Goal: Communication & Community: Answer question/provide support

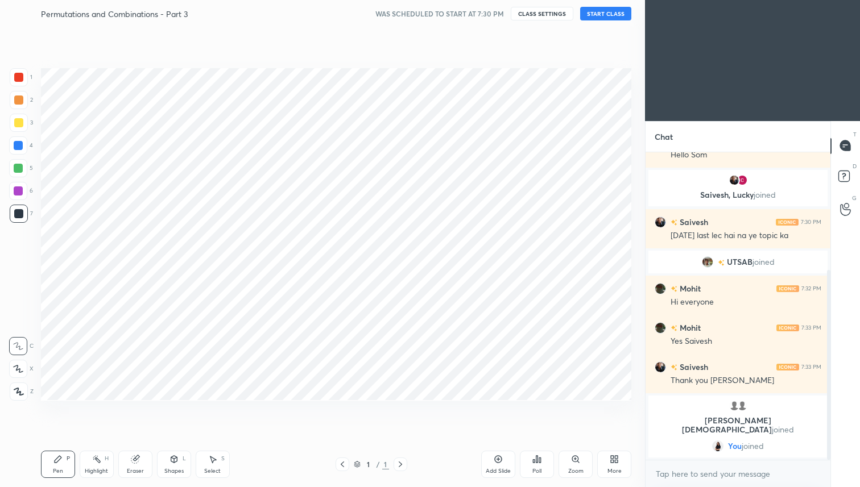
scroll to position [415, 599]
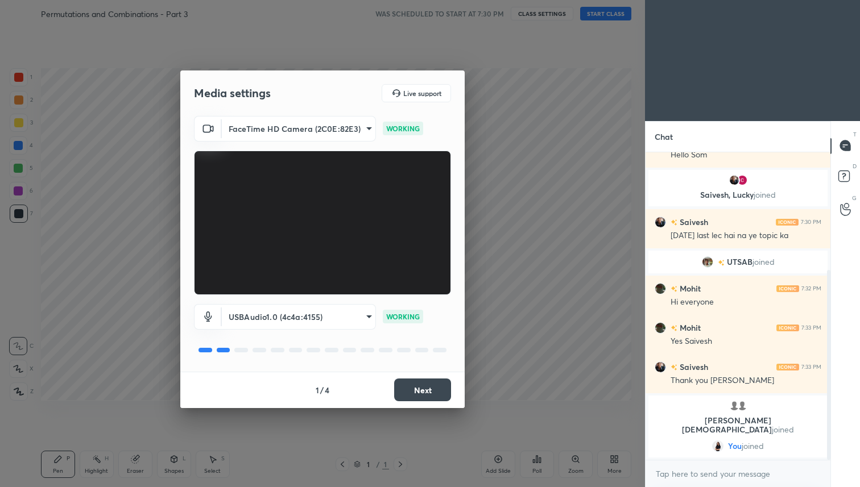
click at [413, 396] on button "Next" at bounding box center [422, 390] width 57 height 23
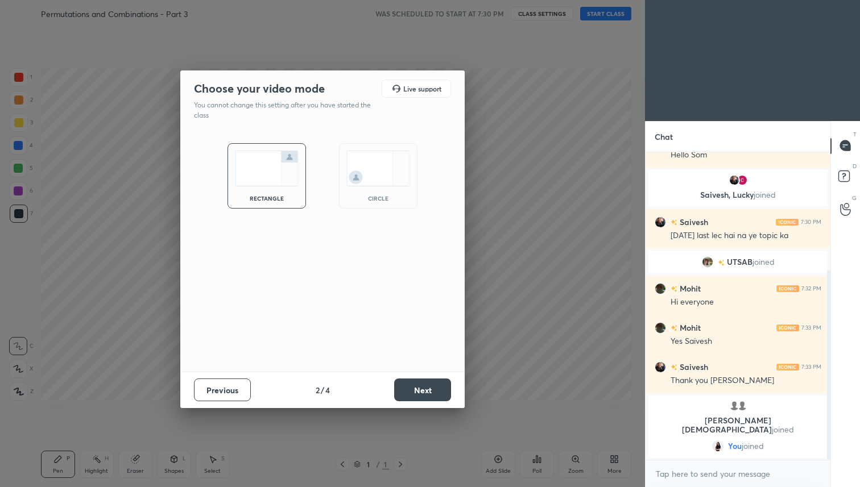
click at [413, 396] on button "Next" at bounding box center [422, 390] width 57 height 23
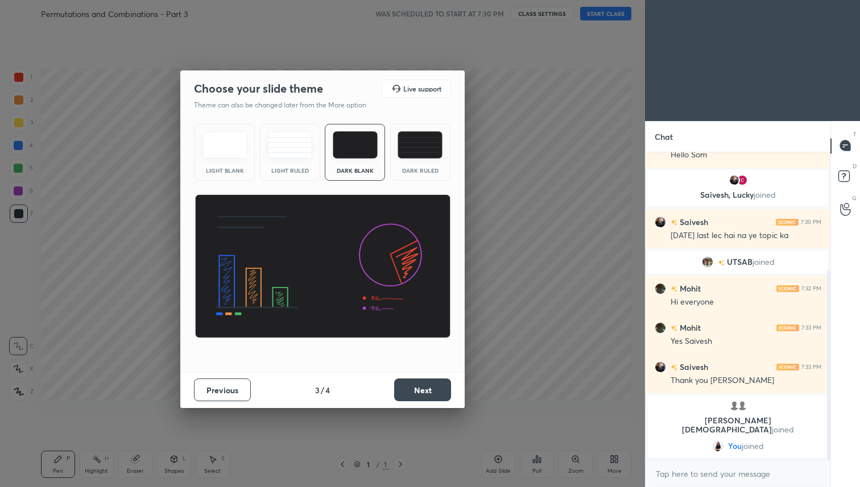
click at [413, 396] on button "Next" at bounding box center [422, 390] width 57 height 23
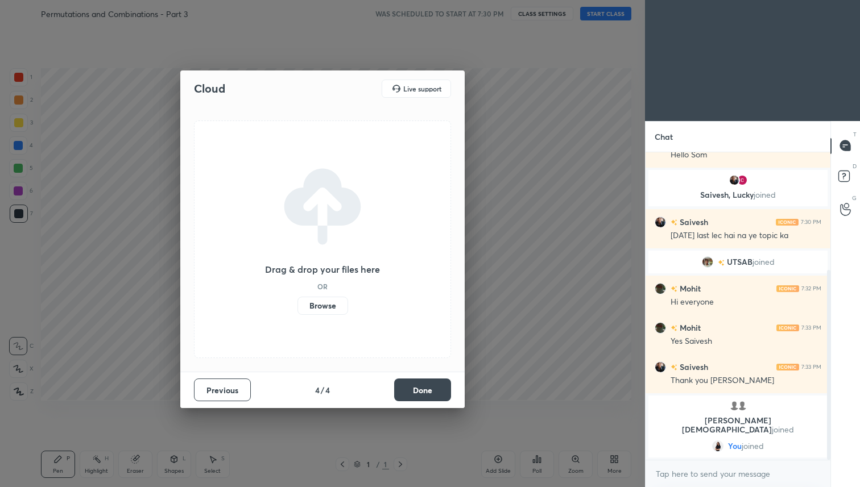
click at [413, 396] on button "Done" at bounding box center [422, 390] width 57 height 23
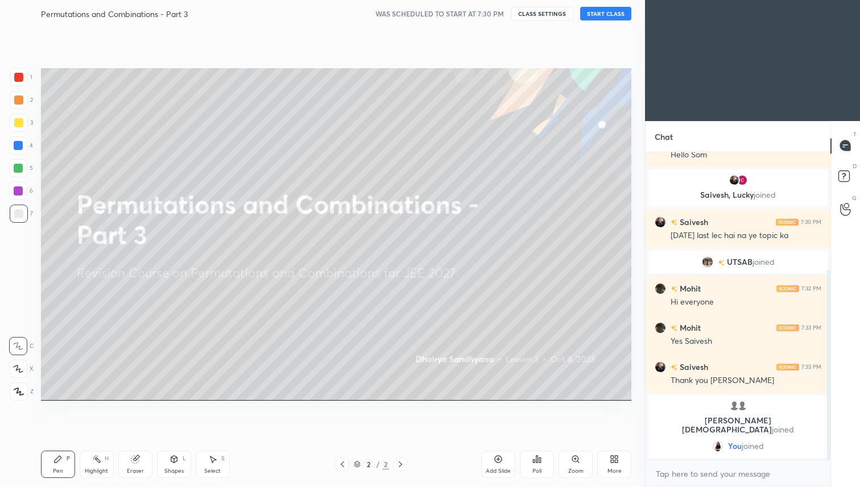
click at [608, 13] on button "START CLASS" at bounding box center [605, 14] width 51 height 14
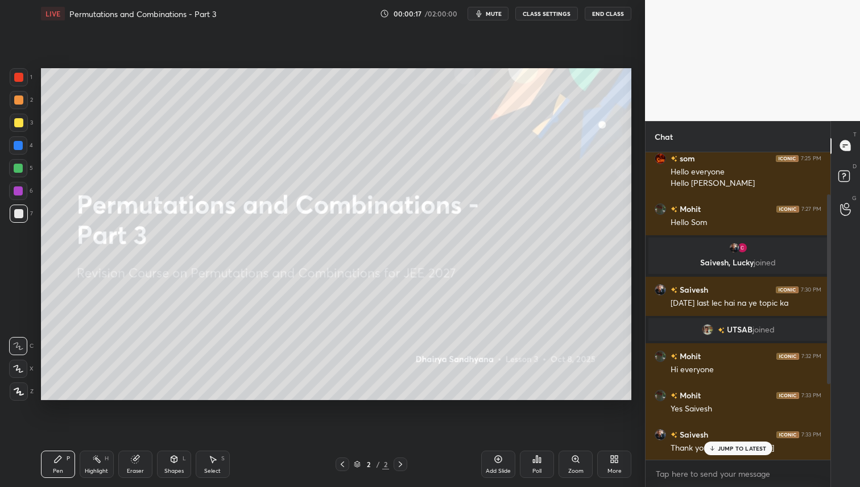
scroll to position [0, 0]
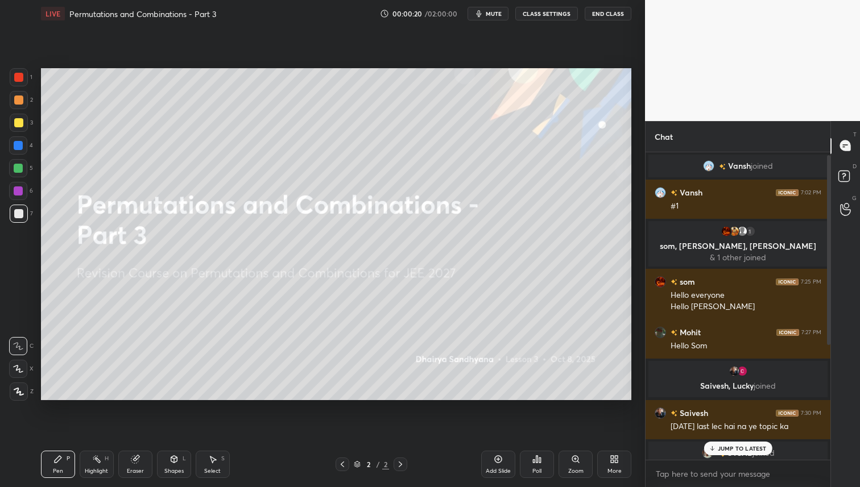
click at [609, 457] on div "More" at bounding box center [614, 464] width 34 height 27
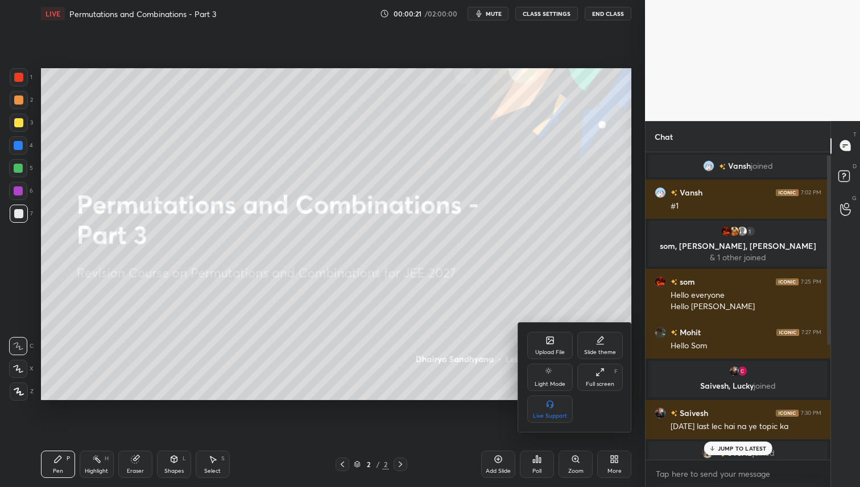
click at [548, 342] on icon at bounding box center [550, 342] width 6 height 4
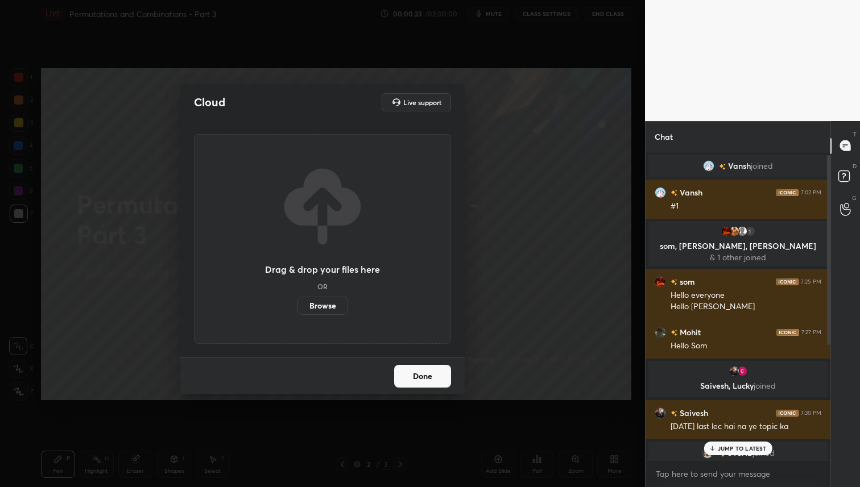
click at [330, 307] on label "Browse" at bounding box center [322, 306] width 51 height 18
click at [297, 307] on input "Browse" at bounding box center [297, 306] width 0 height 18
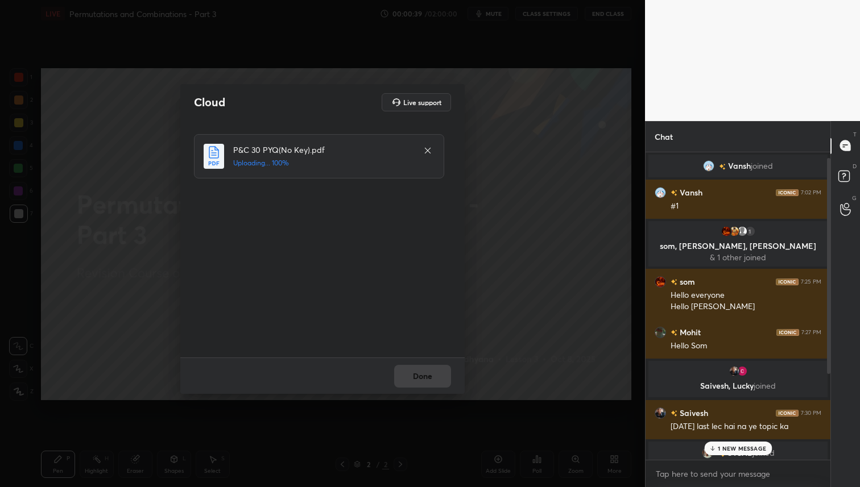
scroll to position [230, 0]
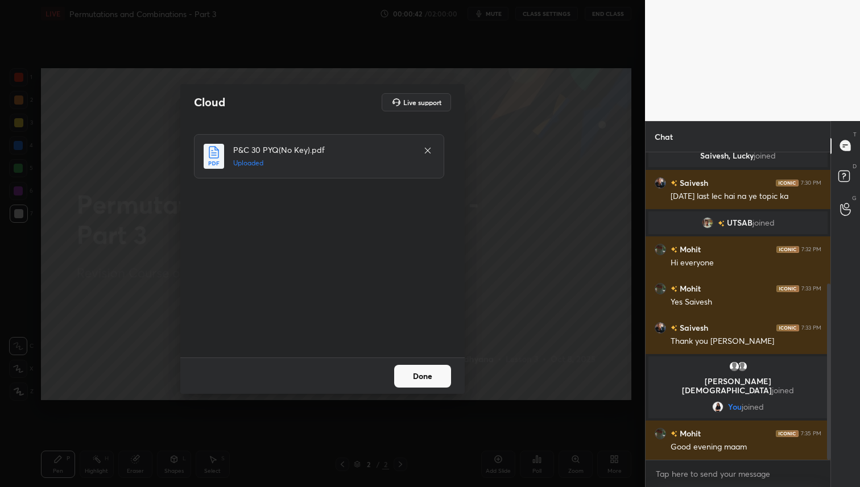
click at [411, 369] on button "Done" at bounding box center [422, 376] width 57 height 23
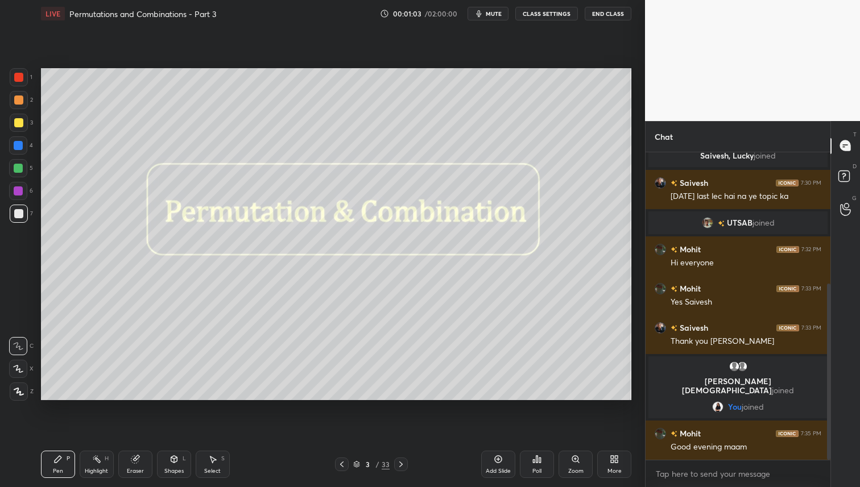
click at [387, 467] on div "33" at bounding box center [386, 464] width 8 height 10
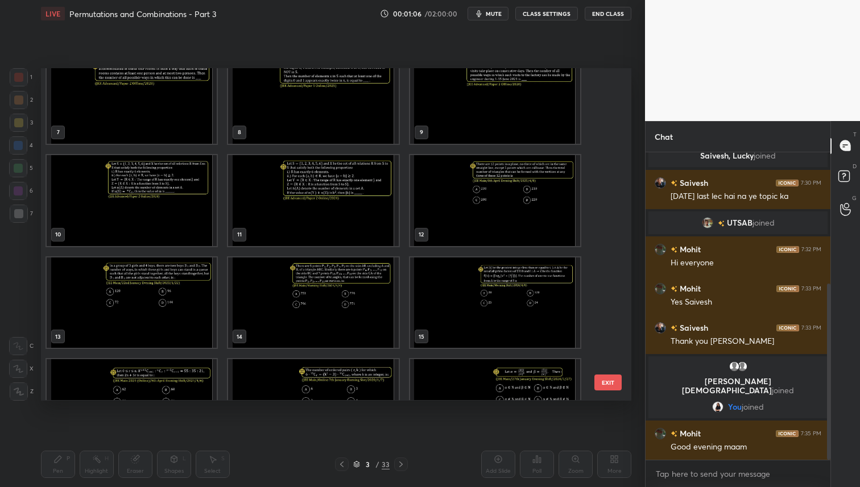
scroll to position [235, 0]
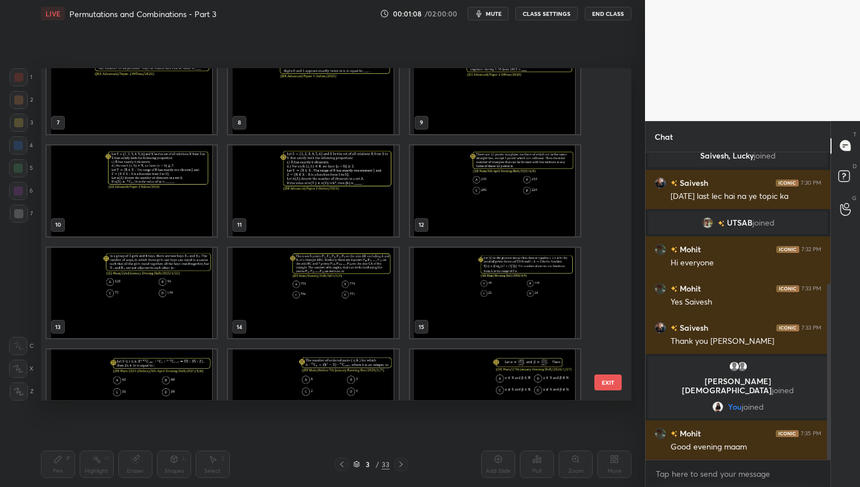
click at [490, 210] on img "grid" at bounding box center [495, 191] width 170 height 91
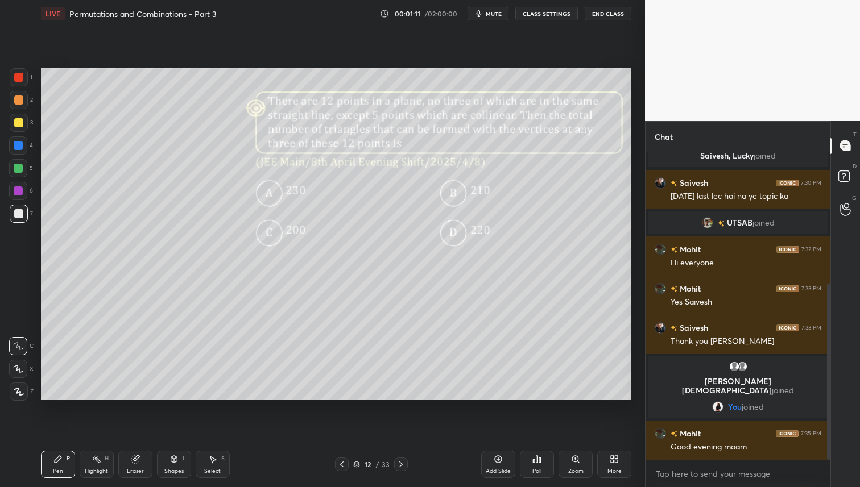
scroll to position [258, 0]
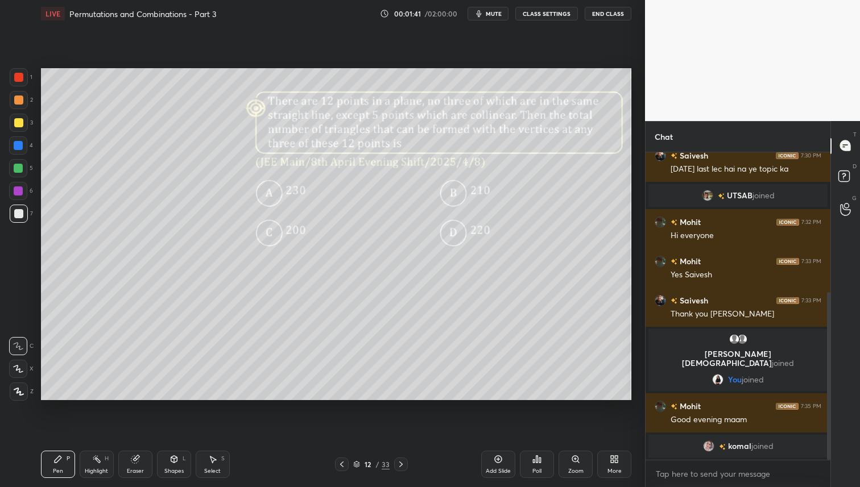
click at [531, 468] on div "Poll" at bounding box center [537, 464] width 34 height 27
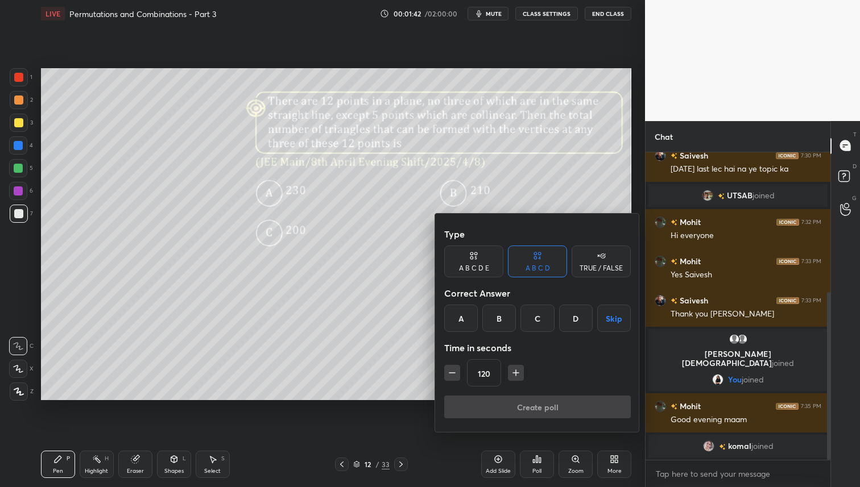
click at [492, 322] on div "B" at bounding box center [499, 318] width 34 height 27
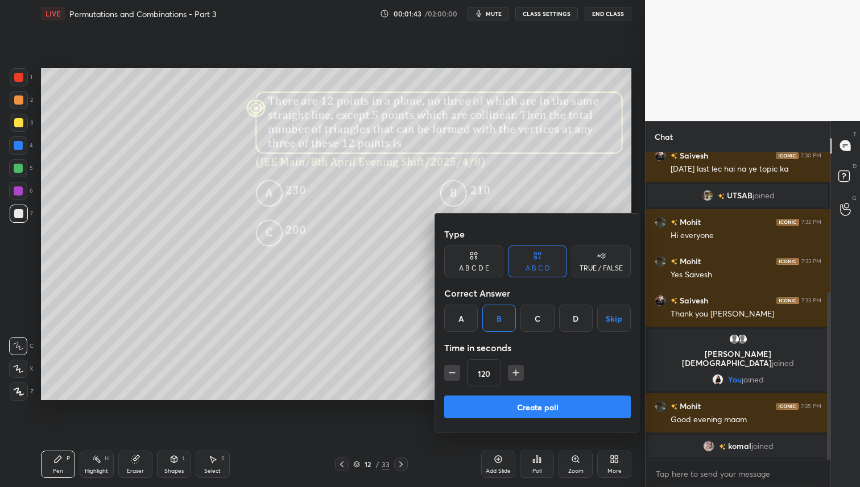
click at [532, 407] on button "Create poll" at bounding box center [537, 407] width 187 height 23
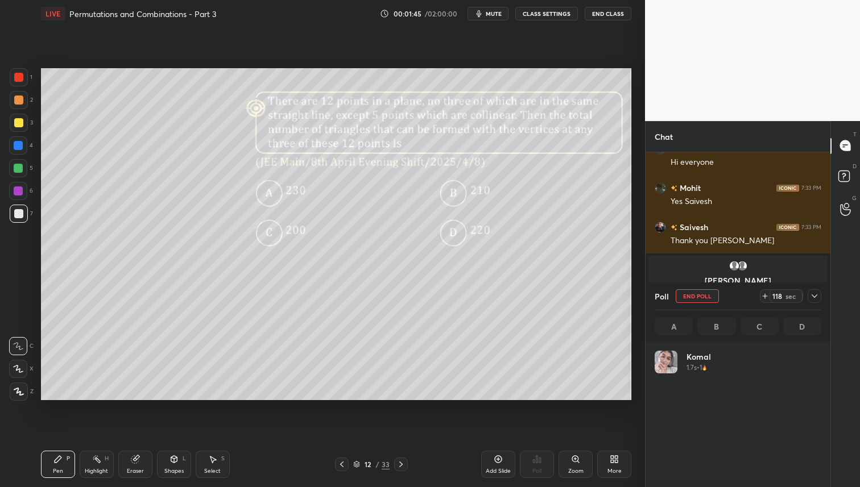
scroll to position [133, 163]
click at [11, 121] on div at bounding box center [19, 123] width 18 height 18
click at [815, 295] on icon at bounding box center [814, 296] width 9 height 9
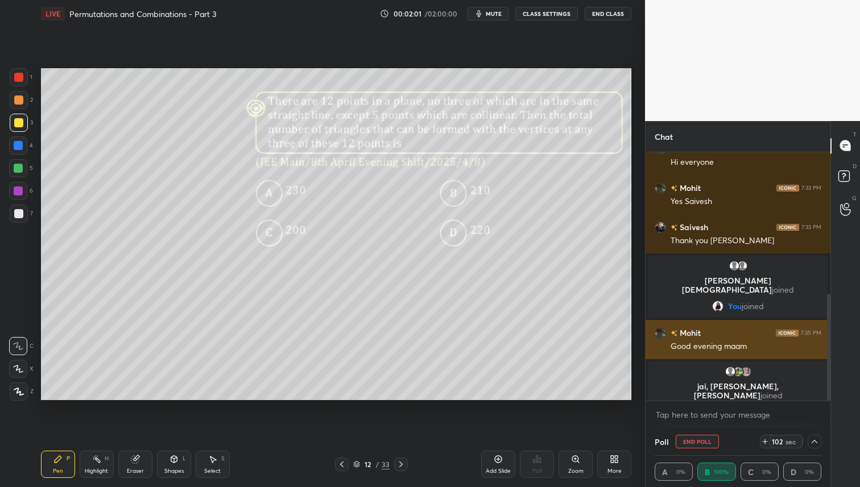
scroll to position [1, 4]
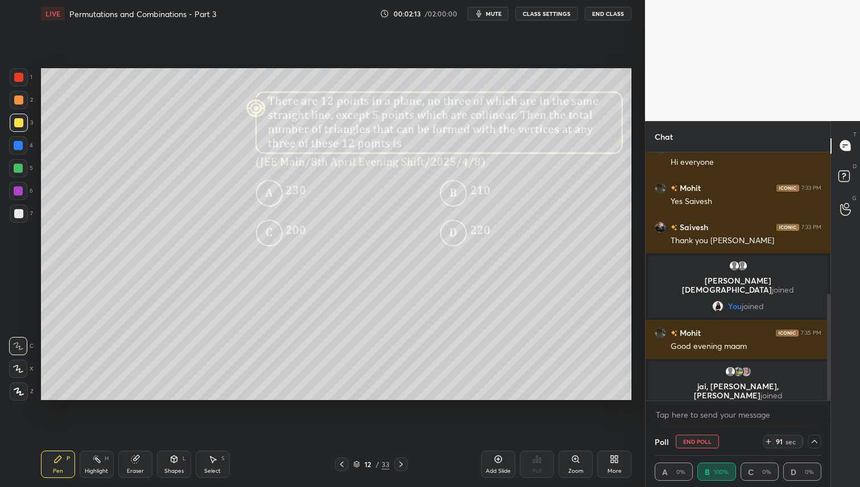
click at [822, 440] on div "Poll End Poll 91 sec A 0% B 100% C 0% D 0%" at bounding box center [737, 457] width 185 height 59
drag, startPoint x: 815, startPoint y: 445, endPoint x: 815, endPoint y: 451, distance: 5.7
click at [815, 445] on icon at bounding box center [814, 441] width 9 height 9
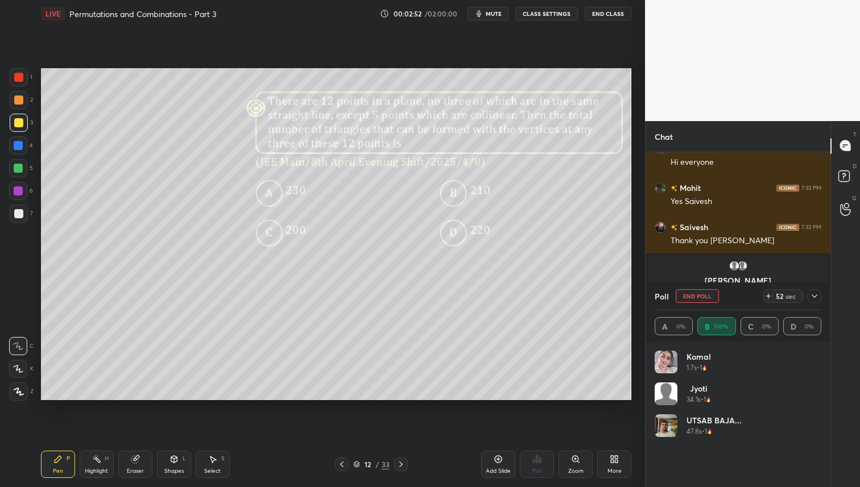
scroll to position [370, 0]
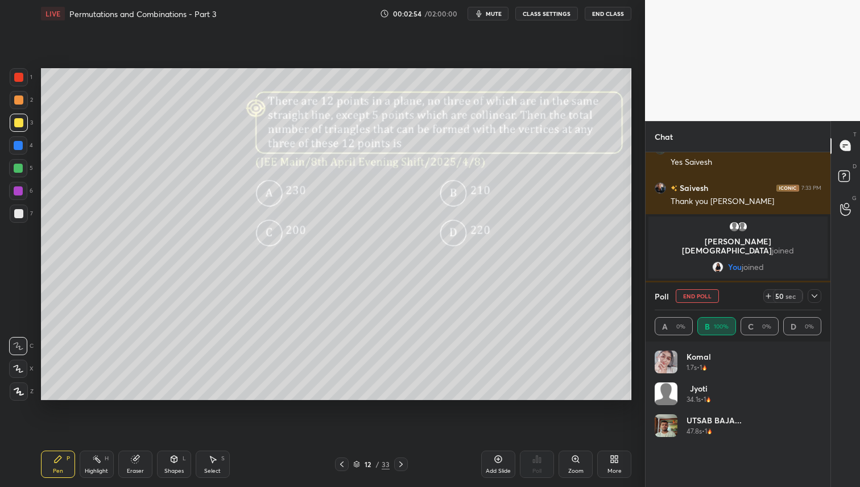
click at [817, 296] on icon at bounding box center [814, 296] width 9 height 9
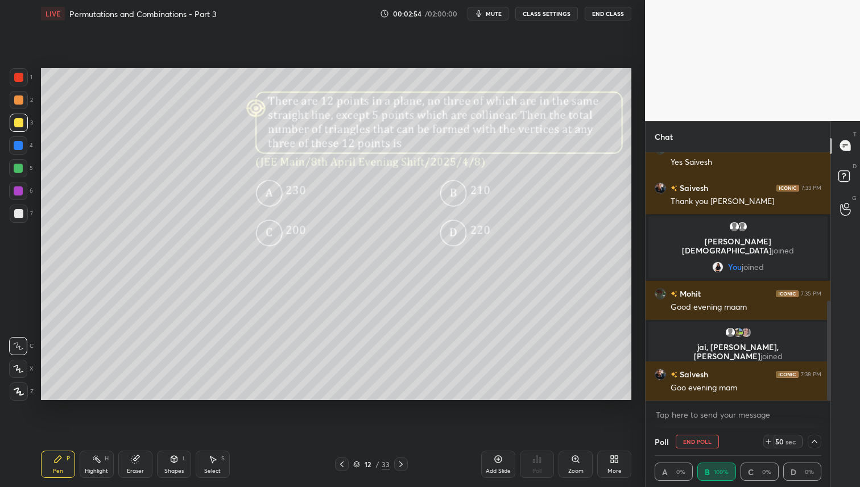
scroll to position [1, 4]
click at [815, 442] on icon at bounding box center [814, 441] width 9 height 9
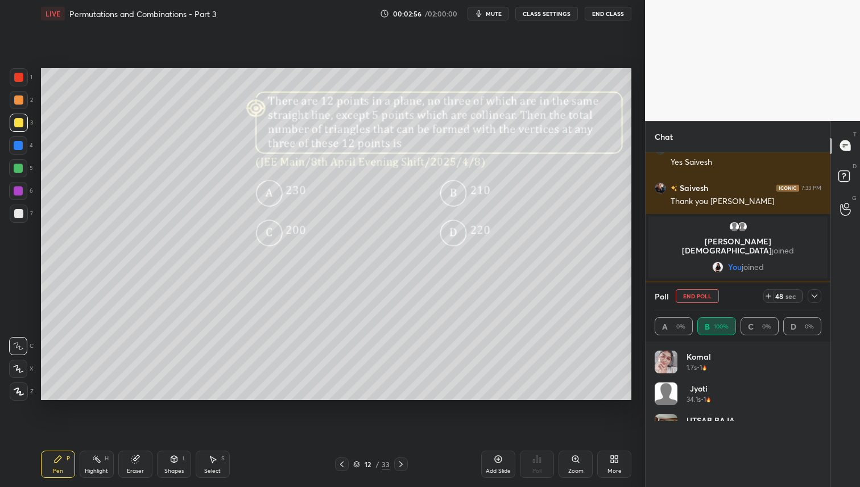
scroll to position [133, 163]
click at [22, 101] on div at bounding box center [18, 100] width 9 height 9
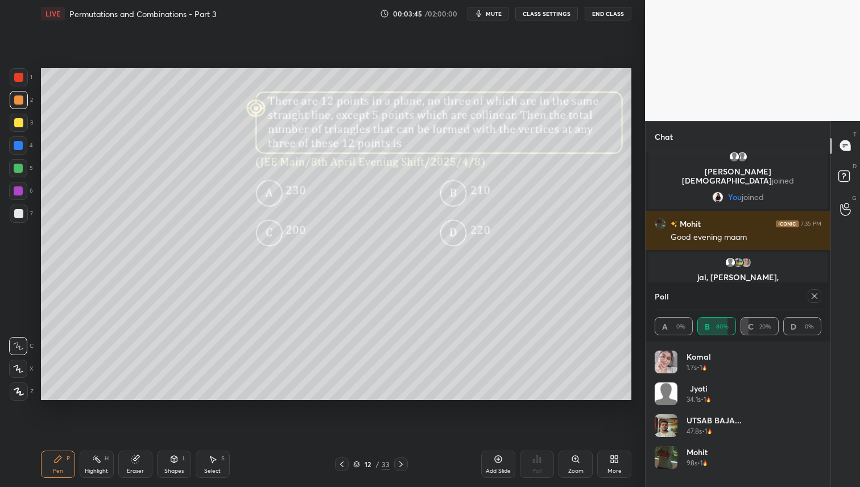
click at [817, 296] on icon at bounding box center [814, 296] width 9 height 9
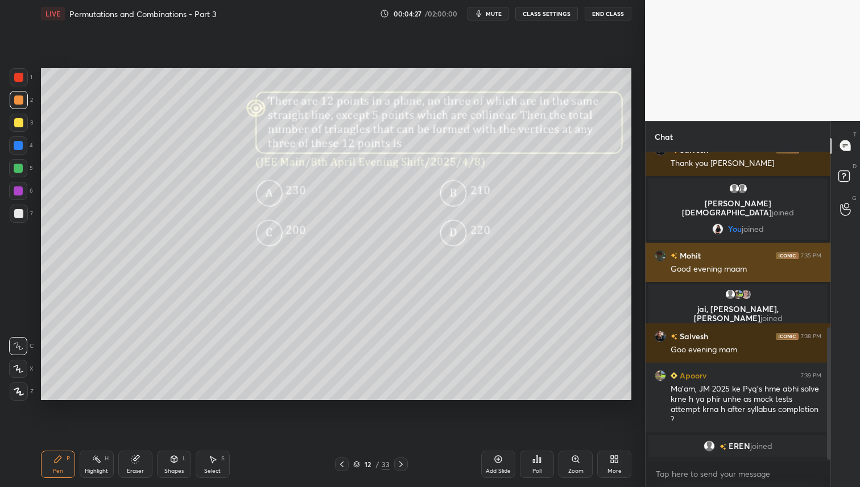
scroll to position [423, 0]
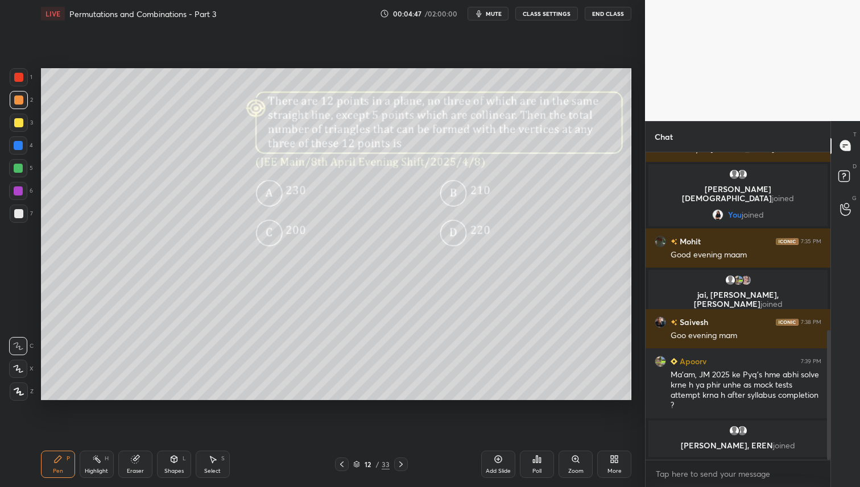
drag, startPoint x: 17, startPoint y: 96, endPoint x: 15, endPoint y: 118, distance: 22.9
click at [18, 97] on div at bounding box center [18, 100] width 9 height 9
click at [23, 164] on div at bounding box center [18, 168] width 18 height 18
click at [19, 100] on div at bounding box center [18, 100] width 9 height 9
click at [150, 460] on div "Eraser" at bounding box center [135, 464] width 34 height 27
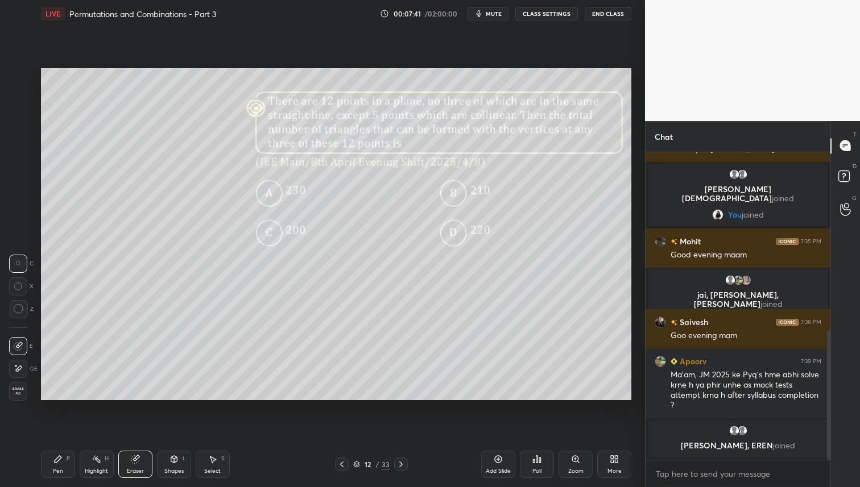
click at [48, 475] on div "Pen P" at bounding box center [58, 464] width 34 height 27
click at [123, 465] on div "Eraser" at bounding box center [135, 464] width 34 height 27
drag, startPoint x: 65, startPoint y: 467, endPoint x: 82, endPoint y: 467, distance: 16.5
click at [65, 467] on div "Pen P" at bounding box center [58, 464] width 34 height 27
click at [398, 465] on icon at bounding box center [400, 464] width 9 height 9
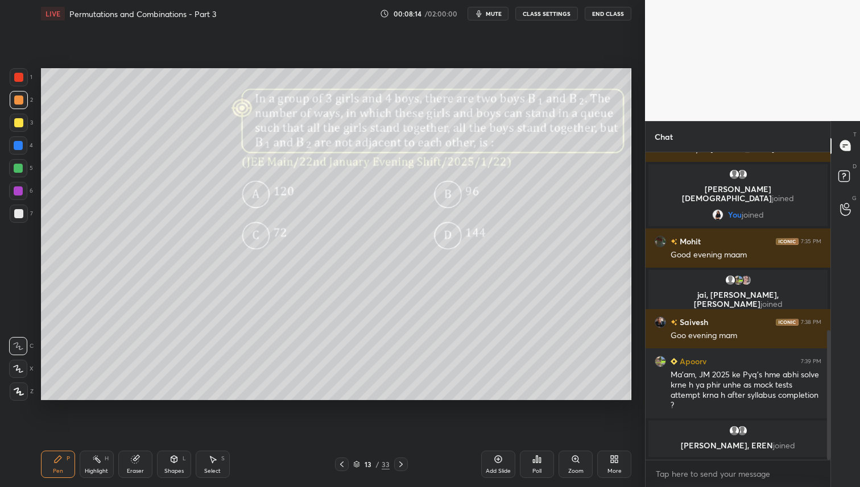
click at [540, 457] on icon at bounding box center [536, 459] width 9 height 9
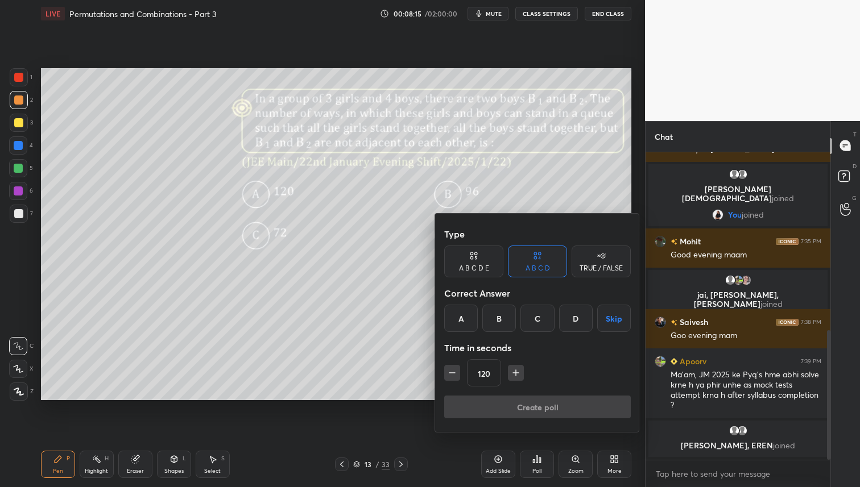
click at [576, 317] on div "D" at bounding box center [576, 318] width 34 height 27
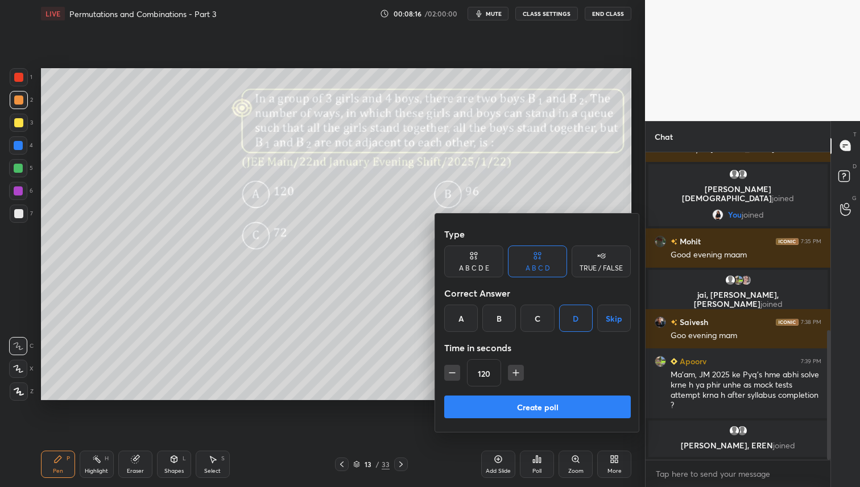
click at [532, 411] on button "Create poll" at bounding box center [537, 407] width 187 height 23
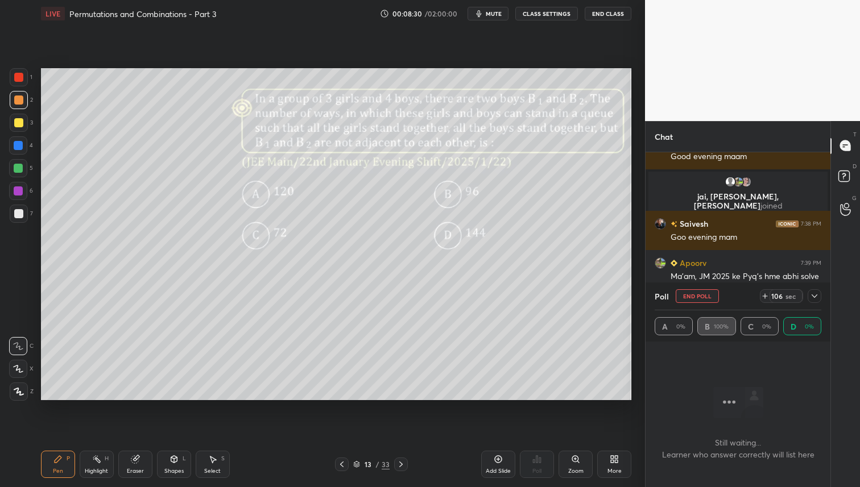
scroll to position [450, 0]
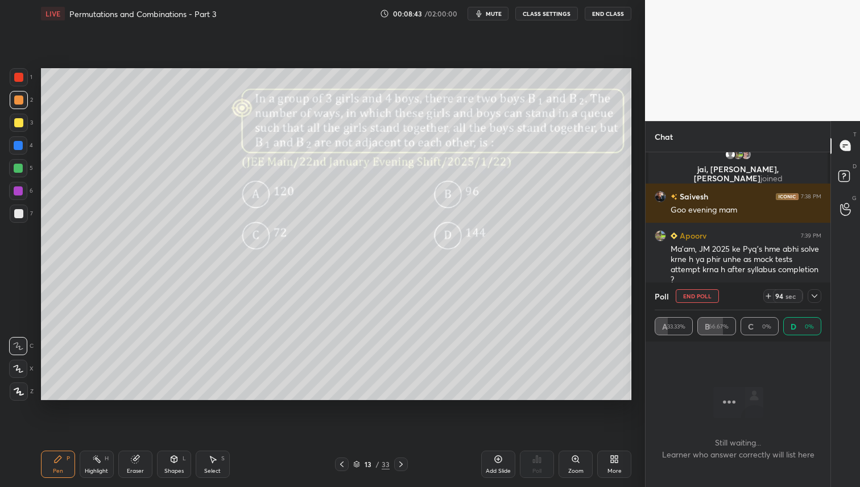
drag, startPoint x: 23, startPoint y: 127, endPoint x: 24, endPoint y: 132, distance: 5.8
click at [23, 127] on div at bounding box center [19, 123] width 18 height 18
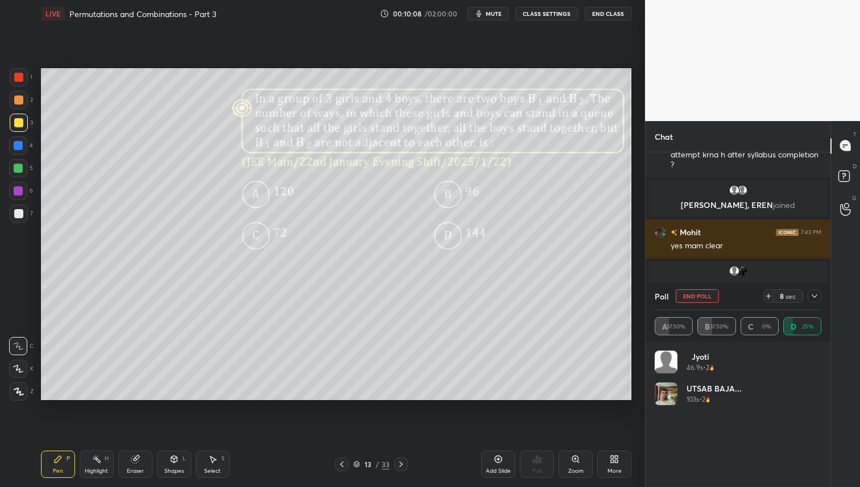
scroll to position [561, 0]
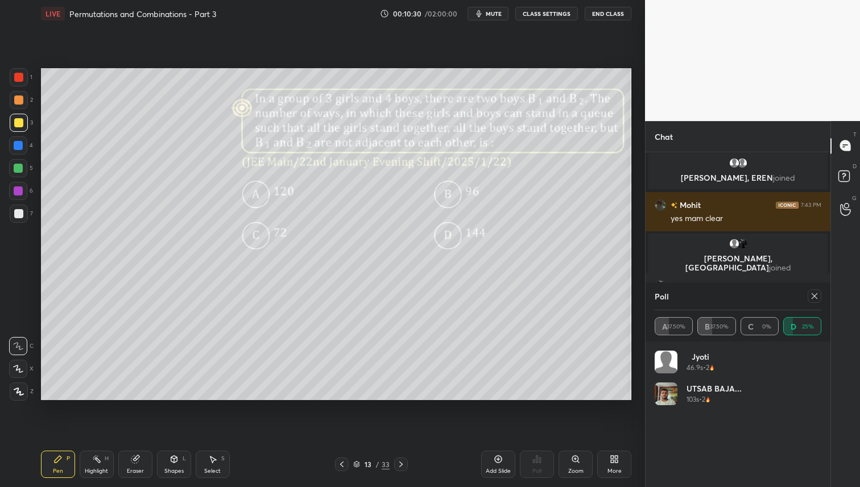
drag, startPoint x: 22, startPoint y: 98, endPoint x: 21, endPoint y: 114, distance: 16.0
click at [22, 100] on div at bounding box center [18, 100] width 9 height 9
drag, startPoint x: 22, startPoint y: 174, endPoint x: 22, endPoint y: 192, distance: 18.2
click at [23, 176] on div at bounding box center [18, 168] width 18 height 18
drag, startPoint x: 16, startPoint y: 144, endPoint x: 17, endPoint y: 150, distance: 6.3
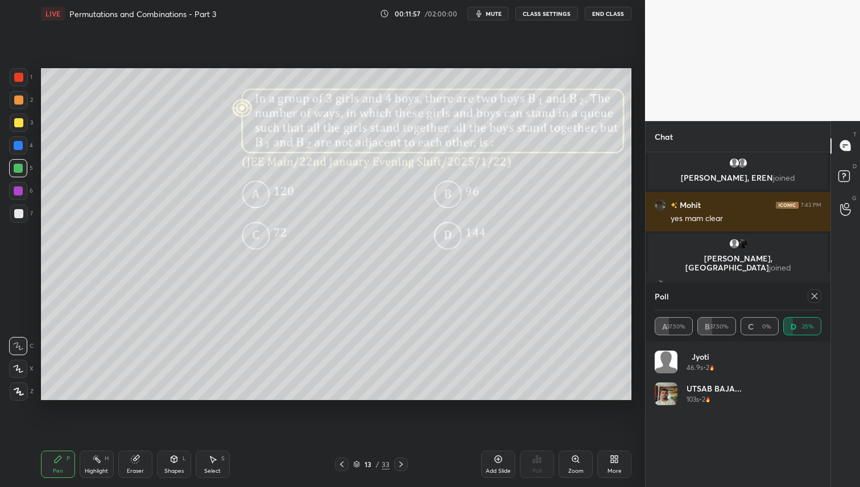
click at [16, 144] on div at bounding box center [18, 145] width 9 height 9
drag, startPoint x: 402, startPoint y: 463, endPoint x: 402, endPoint y: 471, distance: 8.0
click at [402, 465] on icon at bounding box center [400, 464] width 9 height 9
click at [581, 456] on div "Zoom" at bounding box center [575, 464] width 34 height 27
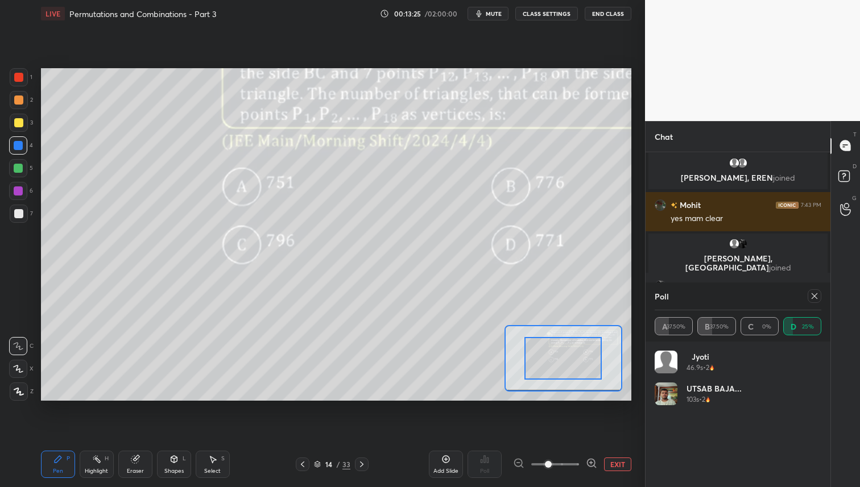
click at [611, 462] on button "EXIT" at bounding box center [617, 465] width 27 height 14
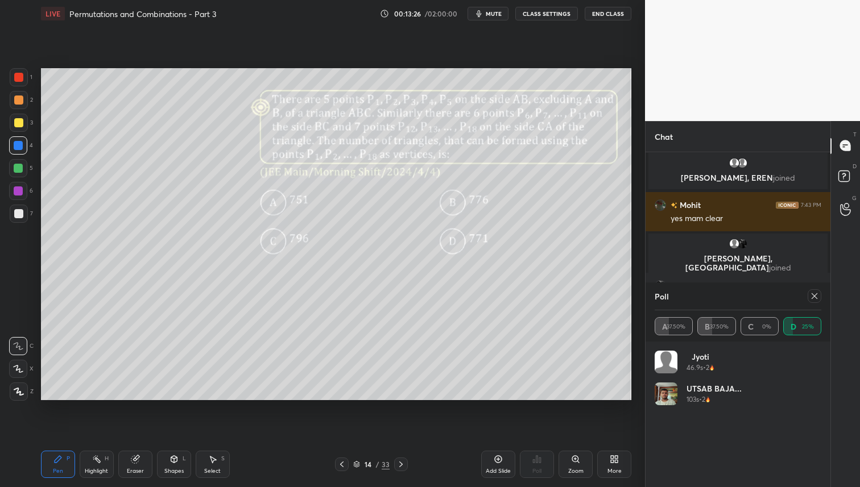
click at [818, 297] on icon at bounding box center [814, 296] width 9 height 9
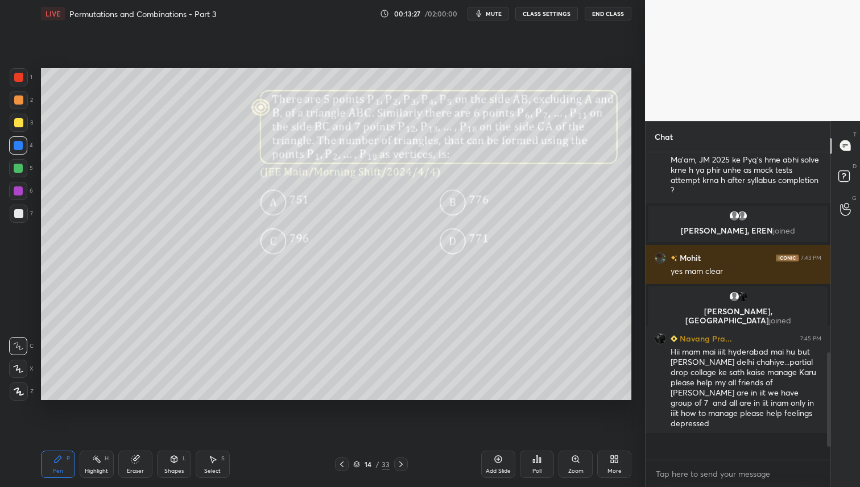
scroll to position [283, 181]
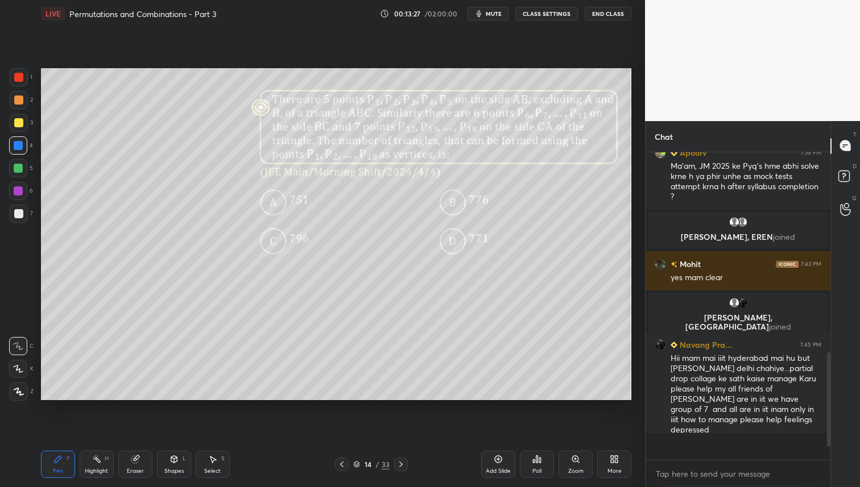
click at [541, 468] on div "Poll" at bounding box center [537, 464] width 34 height 27
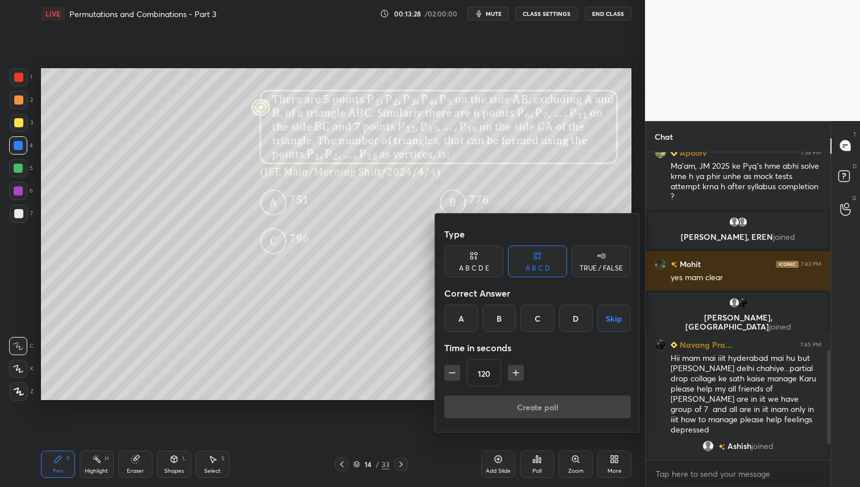
drag, startPoint x: 455, startPoint y: 321, endPoint x: 482, endPoint y: 362, distance: 48.7
click at [455, 321] on div "A" at bounding box center [461, 318] width 34 height 27
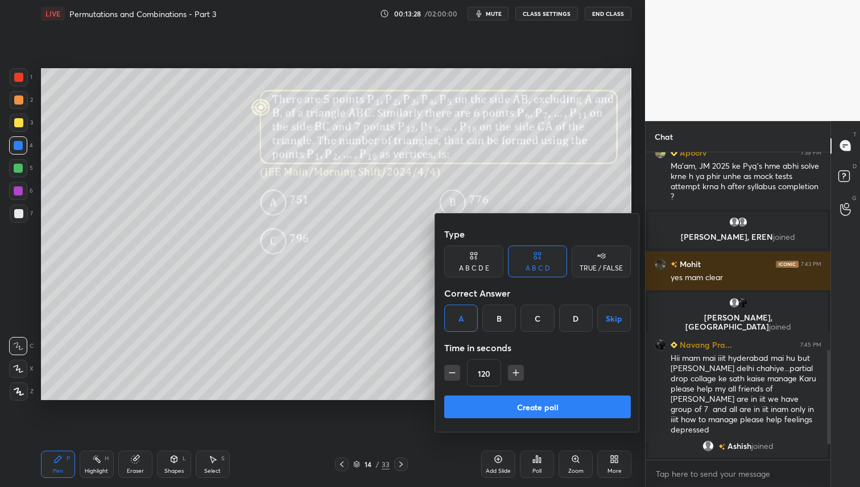
click at [523, 403] on button "Create poll" at bounding box center [537, 407] width 187 height 23
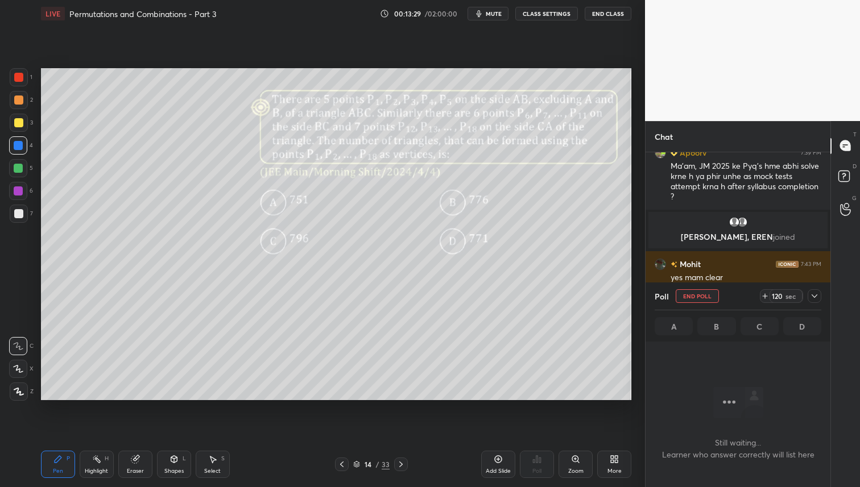
scroll to position [245, 181]
click at [819, 295] on div at bounding box center [815, 296] width 14 height 14
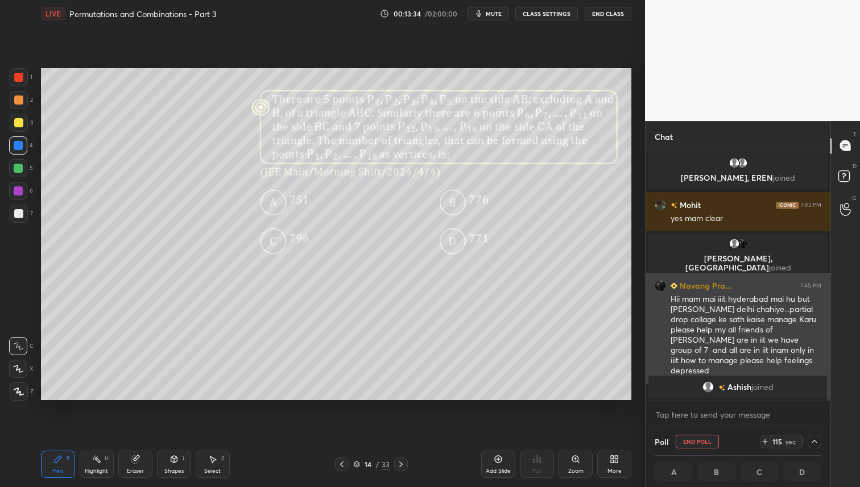
click at [778, 358] on div "Hii mam mai iiit hyderabad mai hu but [PERSON_NAME] delhi chahiye...partial dro…" at bounding box center [745, 335] width 151 height 83
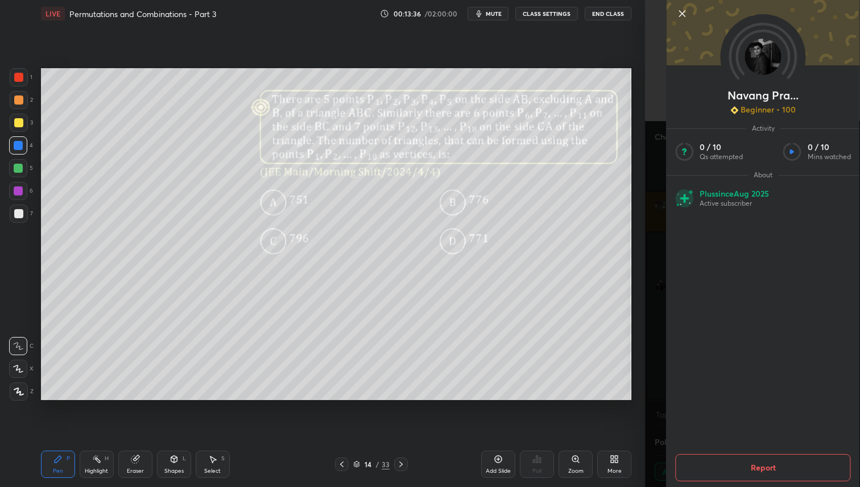
click at [682, 11] on icon at bounding box center [682, 14] width 14 height 14
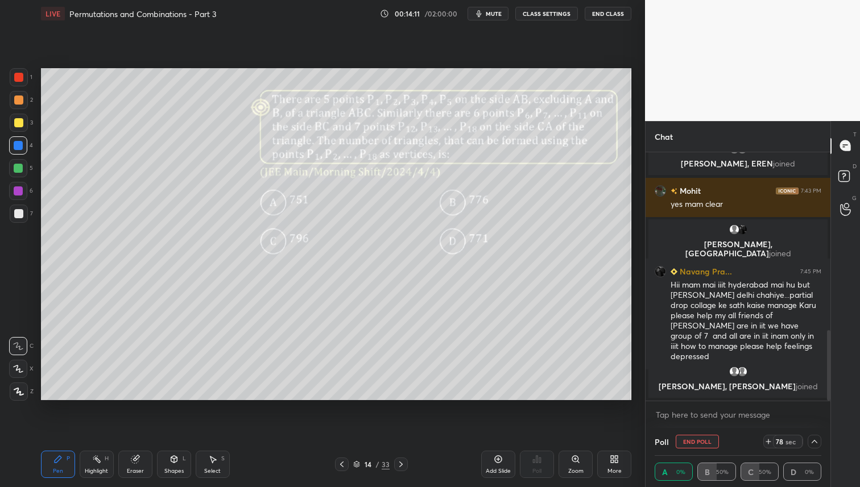
click at [818, 442] on icon at bounding box center [814, 441] width 9 height 9
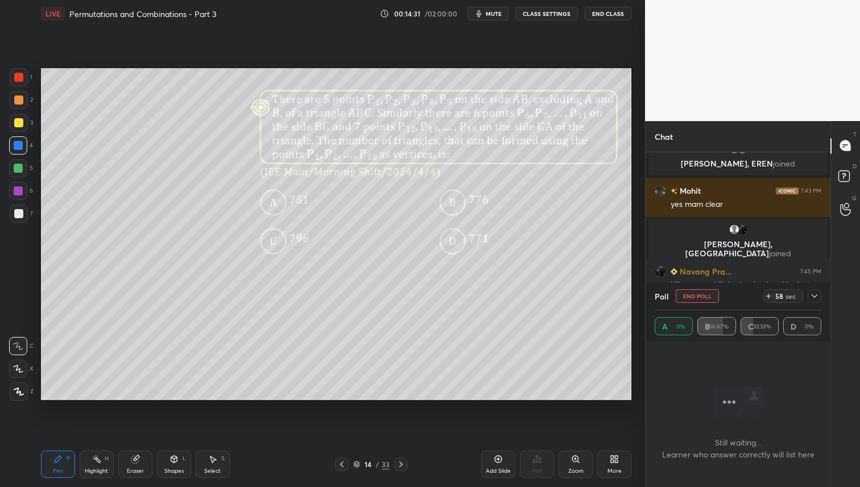
click at [18, 124] on div at bounding box center [18, 122] width 9 height 9
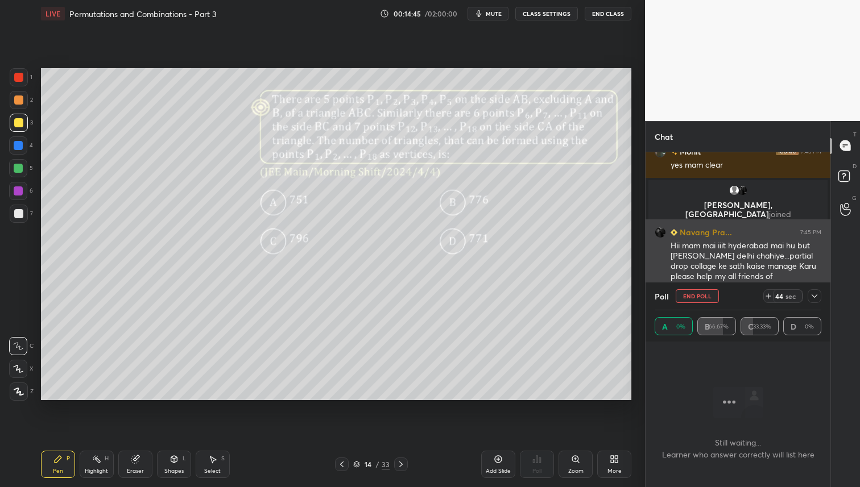
drag, startPoint x: 811, startPoint y: 296, endPoint x: 811, endPoint y: 307, distance: 10.2
click at [811, 296] on icon at bounding box center [814, 296] width 9 height 9
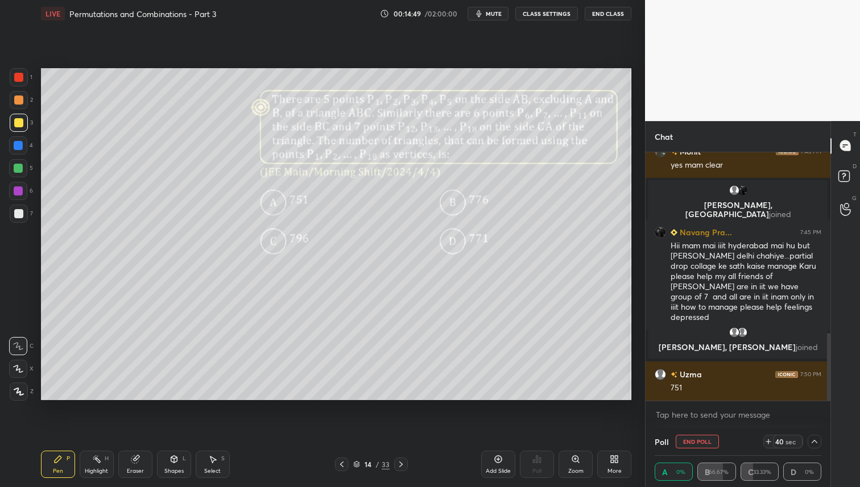
click at [815, 441] on icon at bounding box center [814, 441] width 9 height 9
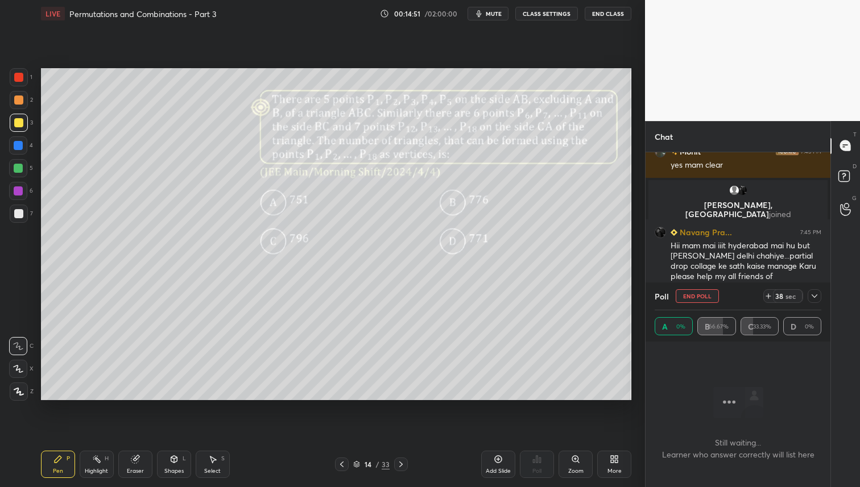
click at [19, 103] on div at bounding box center [18, 100] width 9 height 9
click at [18, 167] on div at bounding box center [18, 168] width 9 height 9
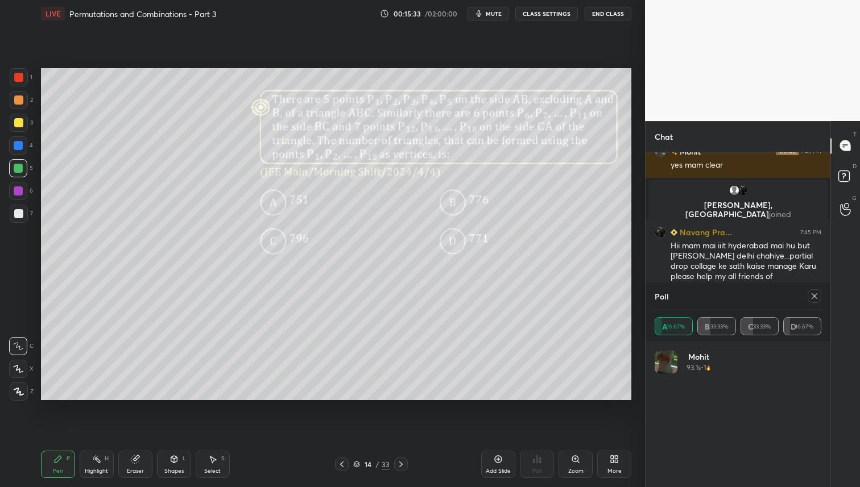
click at [814, 296] on icon at bounding box center [814, 296] width 6 height 6
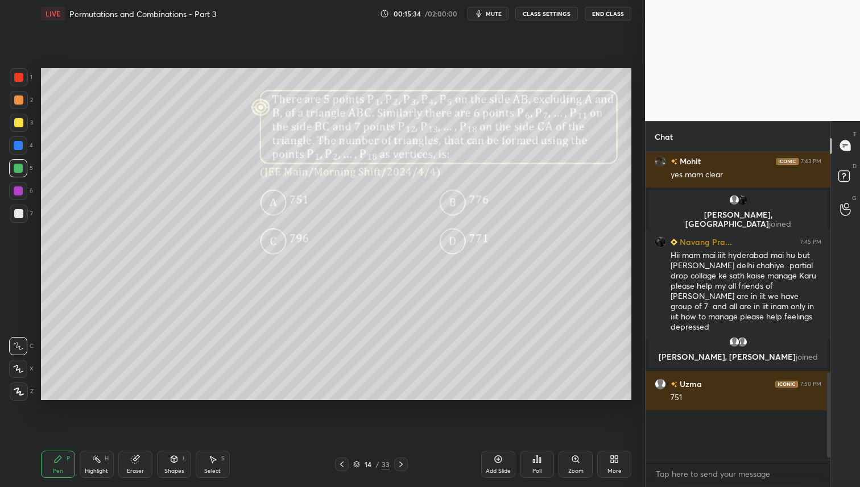
scroll to position [283, 181]
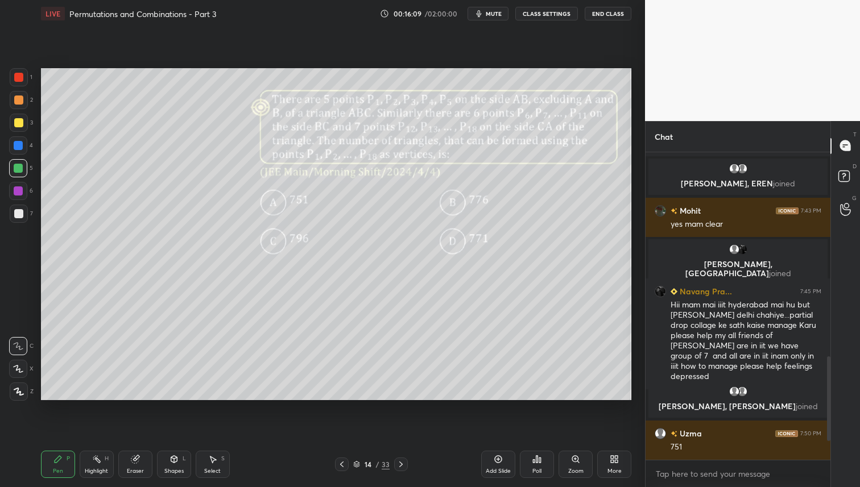
click at [13, 123] on div at bounding box center [19, 123] width 18 height 18
click at [19, 123] on div at bounding box center [18, 122] width 9 height 9
click at [21, 100] on div at bounding box center [18, 100] width 9 height 9
click at [17, 127] on div at bounding box center [18, 122] width 9 height 9
click at [139, 463] on div "Eraser" at bounding box center [135, 464] width 34 height 27
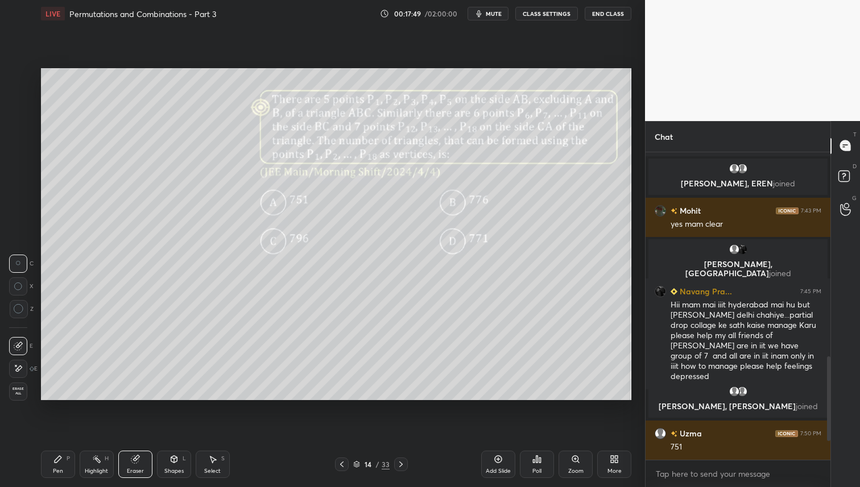
drag, startPoint x: 55, startPoint y: 459, endPoint x: 74, endPoint y: 460, distance: 19.9
click at [55, 459] on icon at bounding box center [57, 459] width 9 height 9
drag, startPoint x: 16, startPoint y: 101, endPoint x: 28, endPoint y: 101, distance: 11.9
click at [16, 101] on div at bounding box center [18, 100] width 9 height 9
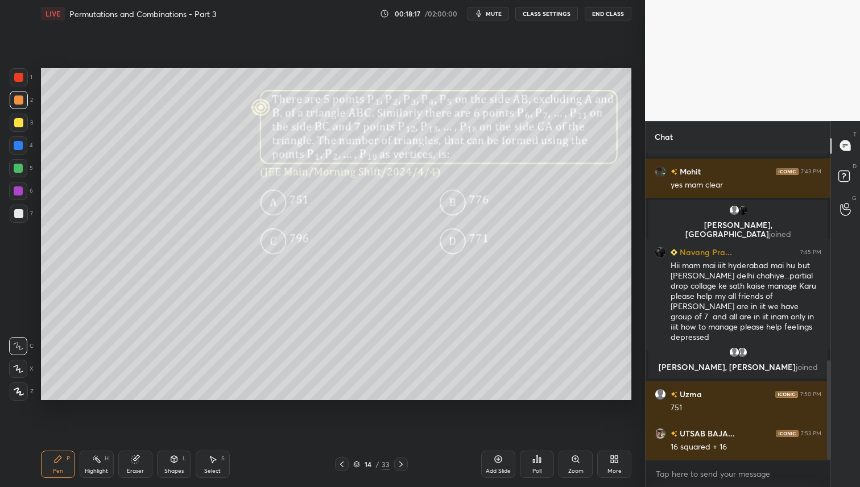
click at [136, 462] on icon at bounding box center [134, 459] width 7 height 7
click at [58, 463] on icon at bounding box center [57, 459] width 9 height 9
click at [18, 176] on div at bounding box center [18, 168] width 18 height 18
drag, startPoint x: 135, startPoint y: 455, endPoint x: 147, endPoint y: 449, distance: 14.0
click at [136, 453] on div "Eraser" at bounding box center [135, 464] width 34 height 27
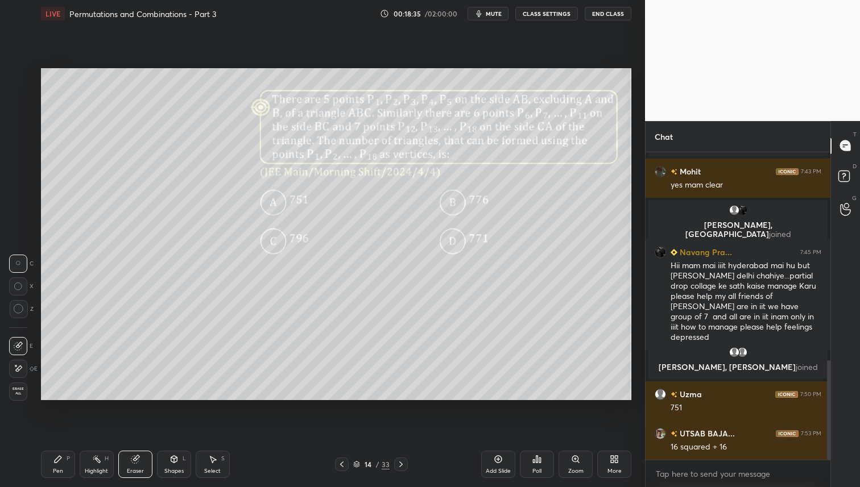
click at [58, 462] on icon at bounding box center [57, 459] width 9 height 9
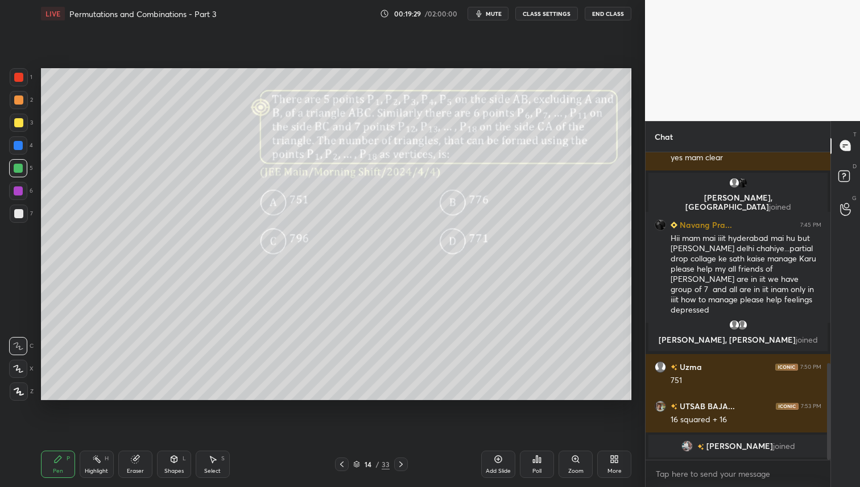
click at [399, 463] on icon at bounding box center [400, 464] width 9 height 9
click at [540, 467] on div "Poll" at bounding box center [537, 464] width 34 height 27
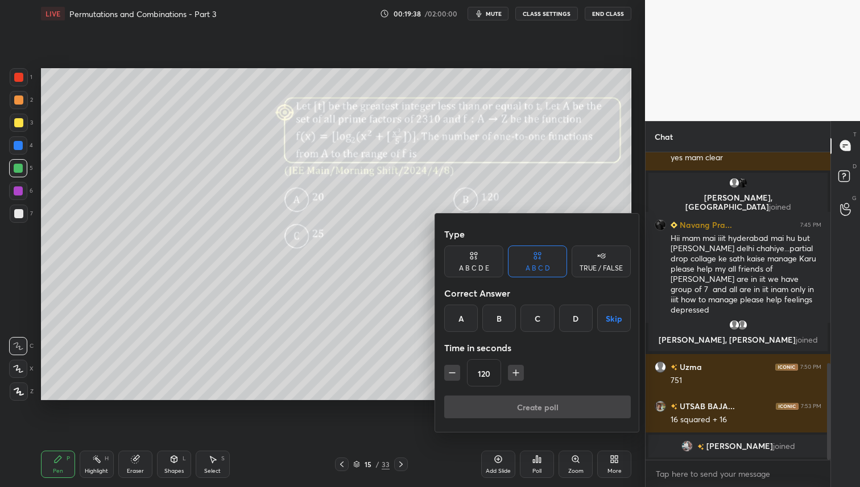
scroll to position [702, 0]
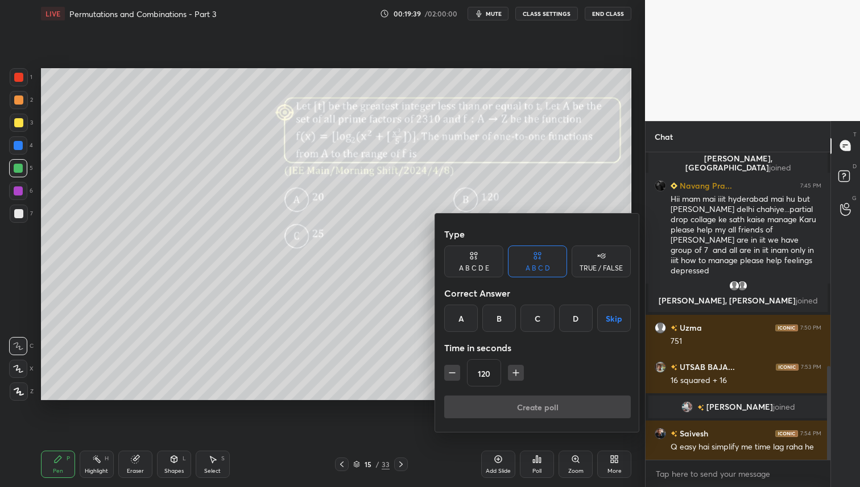
click at [504, 318] on div "B" at bounding box center [499, 318] width 34 height 27
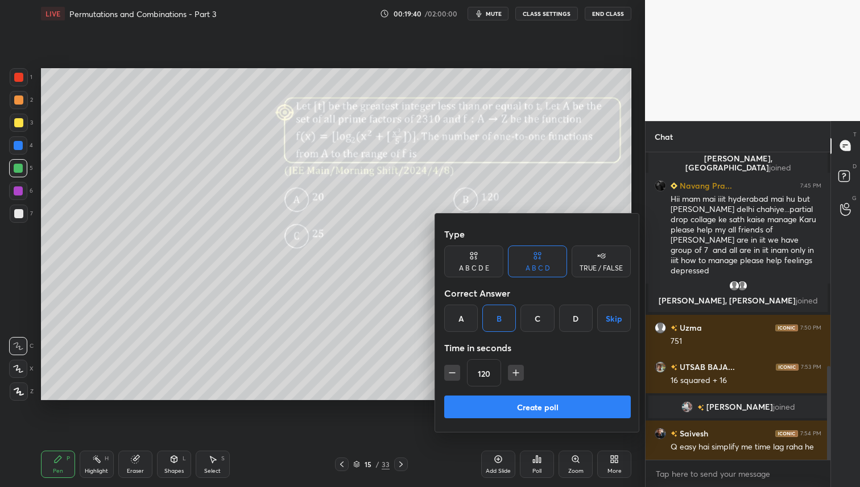
drag, startPoint x: 525, startPoint y: 407, endPoint x: 525, endPoint y: 421, distance: 14.8
click at [524, 407] on button "Create poll" at bounding box center [537, 407] width 187 height 23
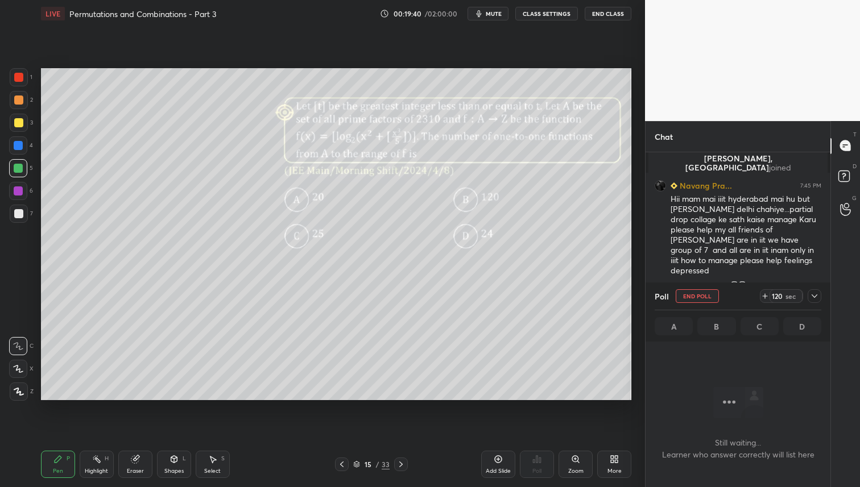
scroll to position [151, 181]
drag, startPoint x: 816, startPoint y: 294, endPoint x: 810, endPoint y: 316, distance: 22.3
click at [816, 294] on icon at bounding box center [814, 296] width 9 height 9
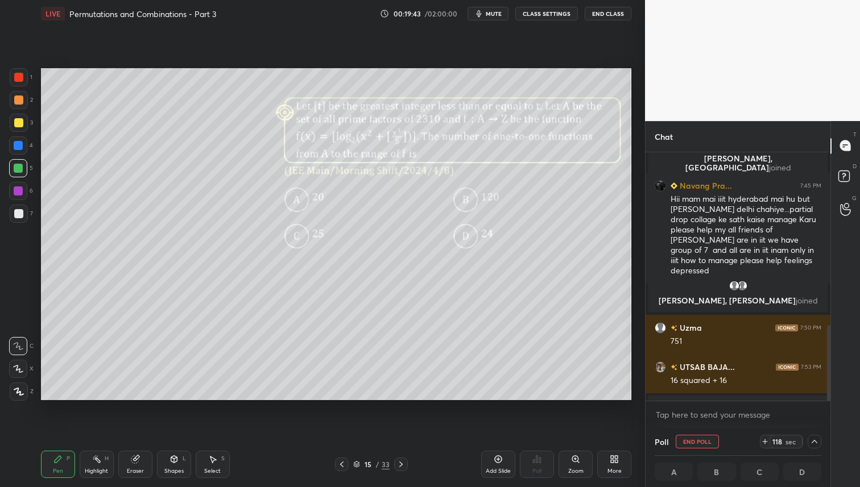
drag, startPoint x: 736, startPoint y: 352, endPoint x: 738, endPoint y: 311, distance: 41.0
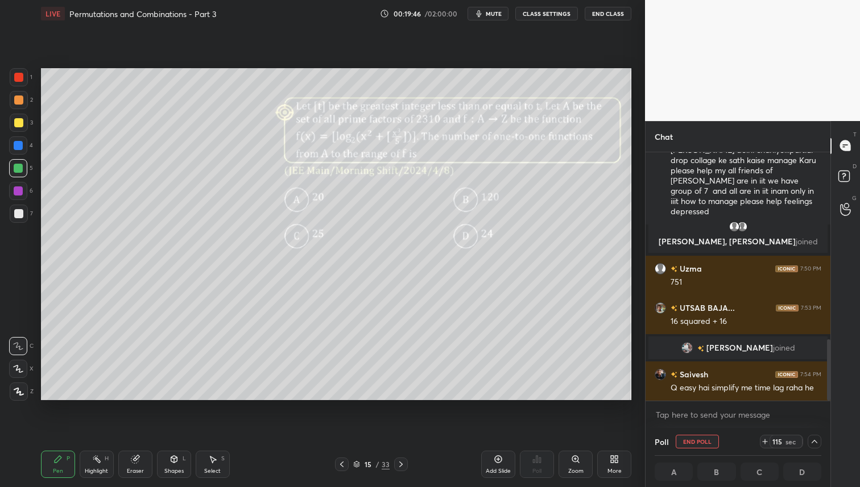
click at [811, 241] on p "[PERSON_NAME], [PERSON_NAME] joined" at bounding box center [737, 241] width 165 height 9
click at [575, 458] on icon at bounding box center [575, 459] width 6 height 6
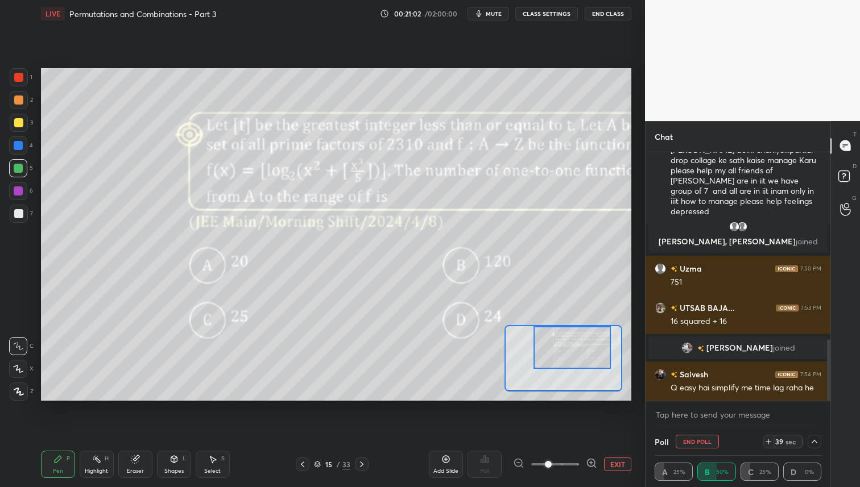
drag, startPoint x: 563, startPoint y: 354, endPoint x: 569, endPoint y: 351, distance: 6.6
click at [571, 347] on div at bounding box center [571, 347] width 77 height 43
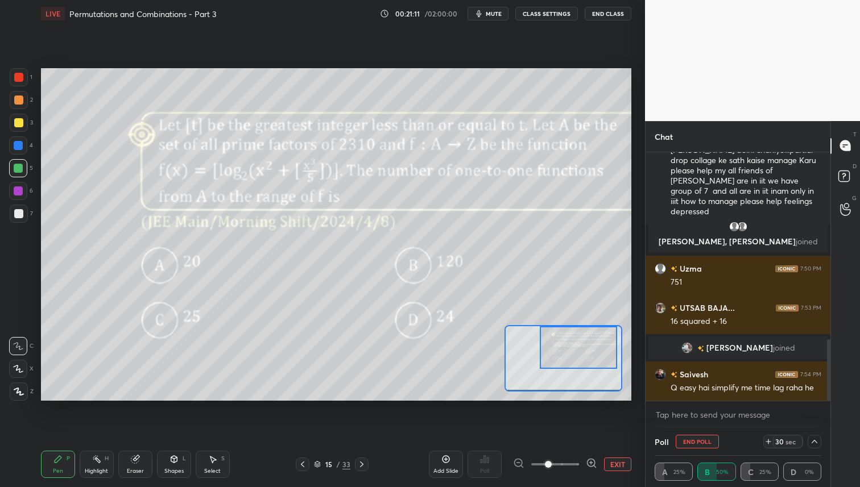
drag, startPoint x: 550, startPoint y: 353, endPoint x: 562, endPoint y: 361, distance: 13.6
click at [557, 351] on div at bounding box center [578, 347] width 77 height 43
click at [625, 465] on button "EXIT" at bounding box center [617, 465] width 27 height 14
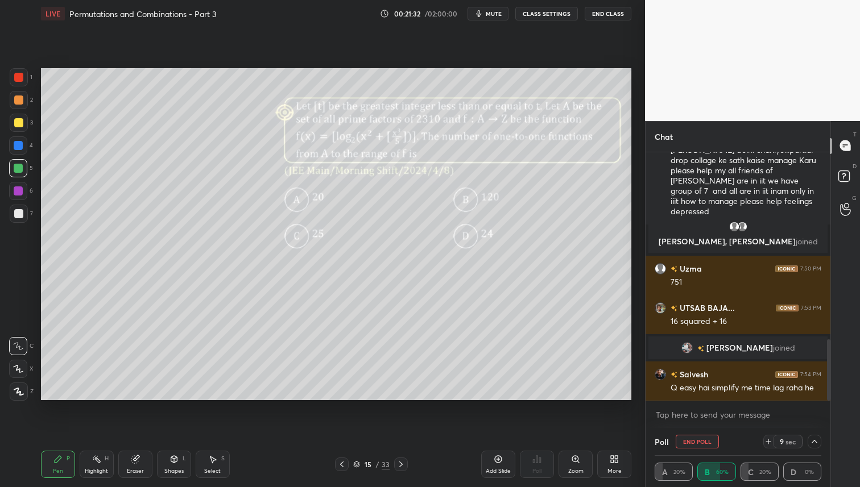
click at [770, 442] on icon at bounding box center [768, 442] width 5 height 0
click at [816, 440] on icon at bounding box center [814, 441] width 9 height 9
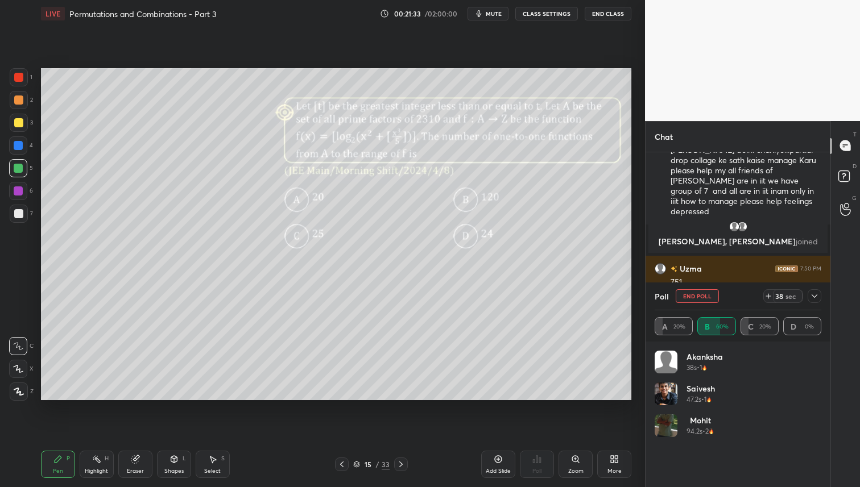
scroll to position [133, 163]
click at [138, 449] on div "Pen P Highlight H Eraser Shapes L Select S 15 / 33 Add Slide Poll Zoom More" at bounding box center [336, 464] width 590 height 45
click at [133, 458] on icon at bounding box center [134, 459] width 7 height 7
click at [61, 469] on div "Pen" at bounding box center [58, 472] width 10 height 6
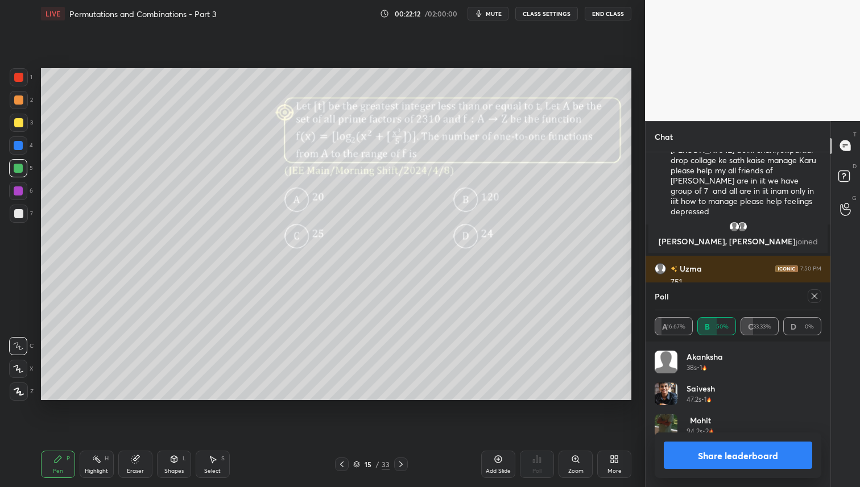
click at [811, 297] on icon at bounding box center [814, 296] width 9 height 9
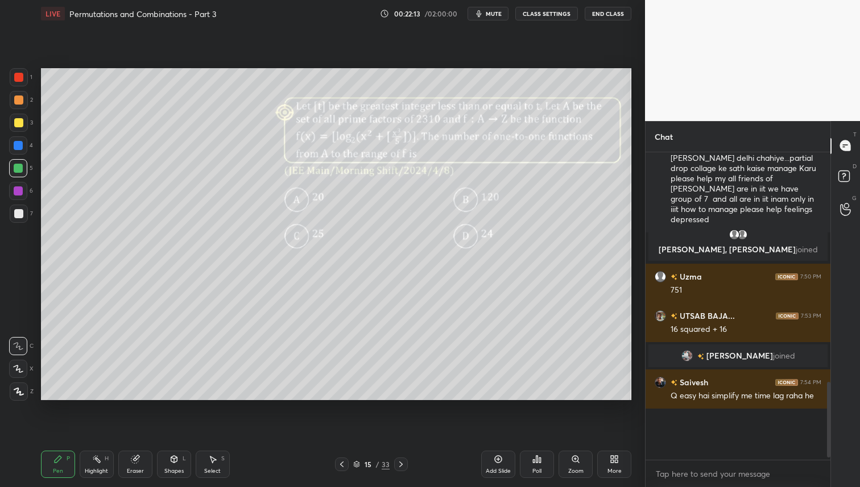
scroll to position [283, 181]
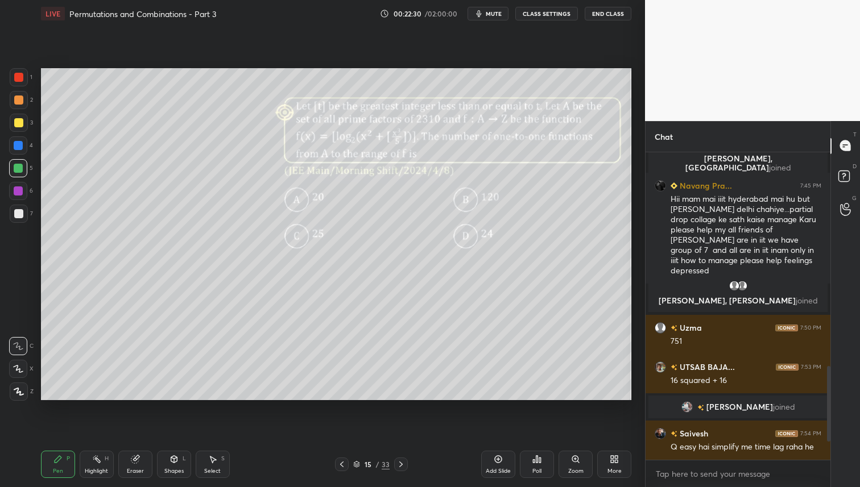
click at [21, 125] on div at bounding box center [18, 122] width 9 height 9
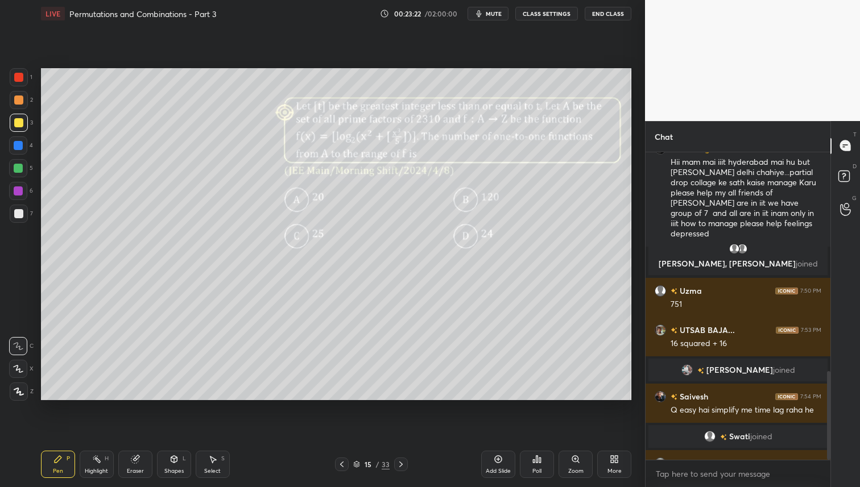
scroll to position [759, 0]
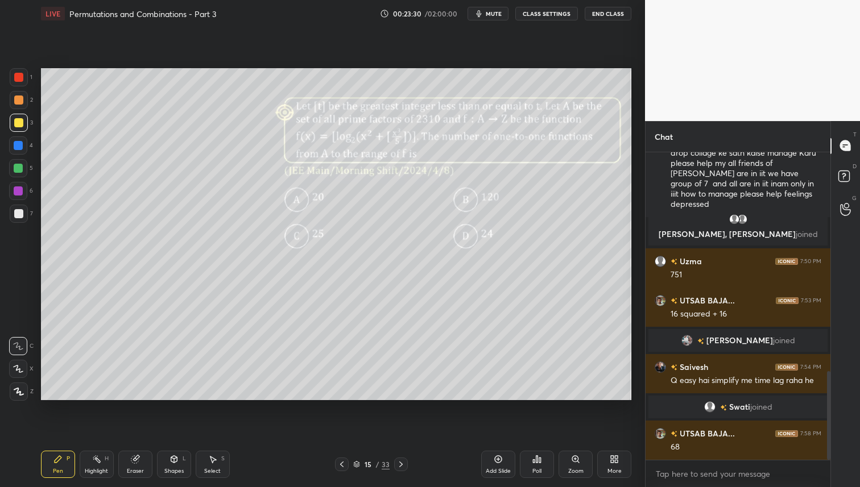
click at [132, 460] on icon at bounding box center [134, 459] width 7 height 7
click at [57, 458] on icon at bounding box center [57, 459] width 9 height 9
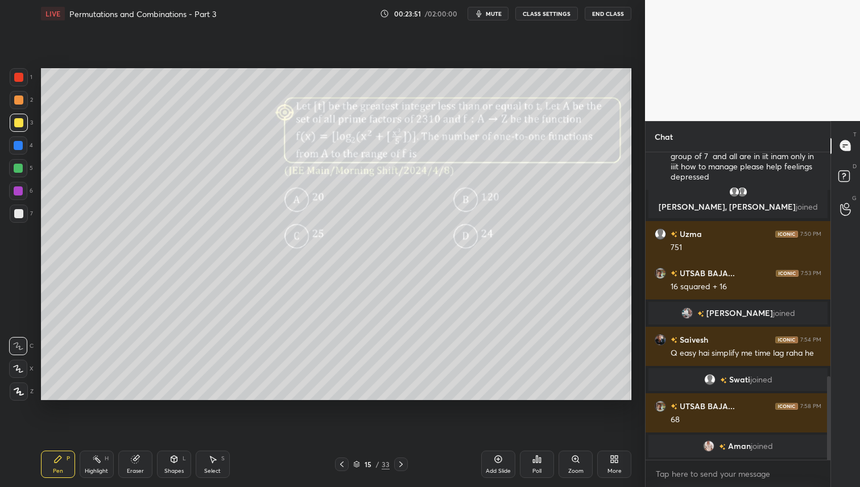
scroll to position [826, 0]
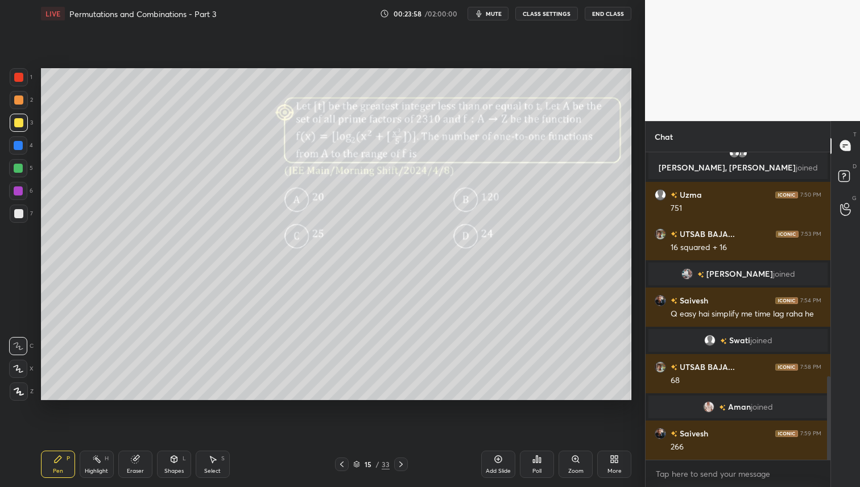
click at [23, 97] on div at bounding box center [19, 100] width 18 height 18
click at [16, 125] on div at bounding box center [18, 122] width 9 height 9
drag, startPoint x: 20, startPoint y: 141, endPoint x: 28, endPoint y: 147, distance: 10.1
click at [20, 141] on div at bounding box center [18, 145] width 9 height 9
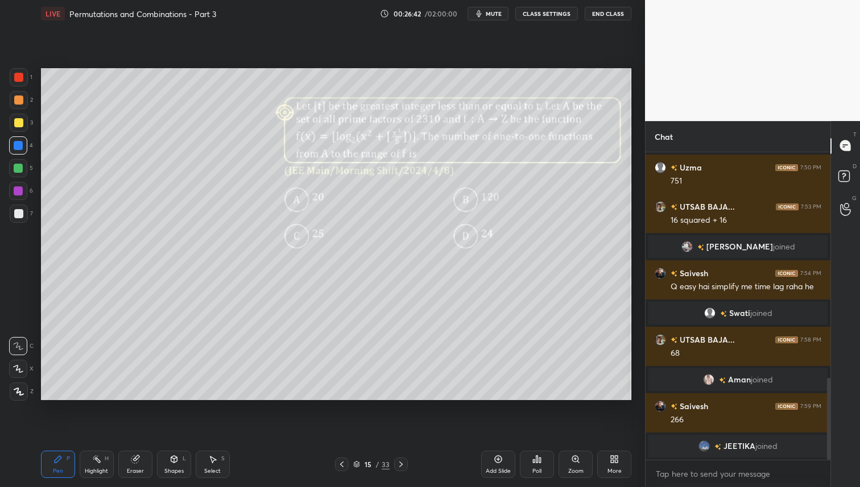
click at [399, 467] on icon at bounding box center [400, 464] width 9 height 9
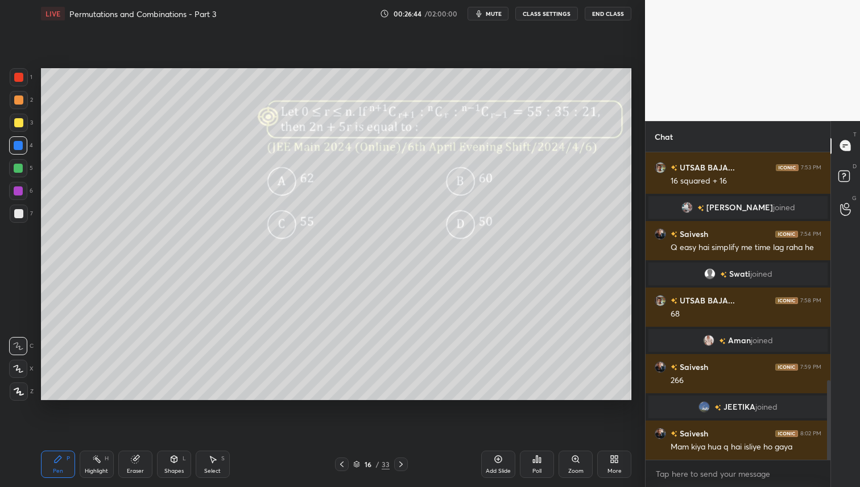
scroll to position [921, 0]
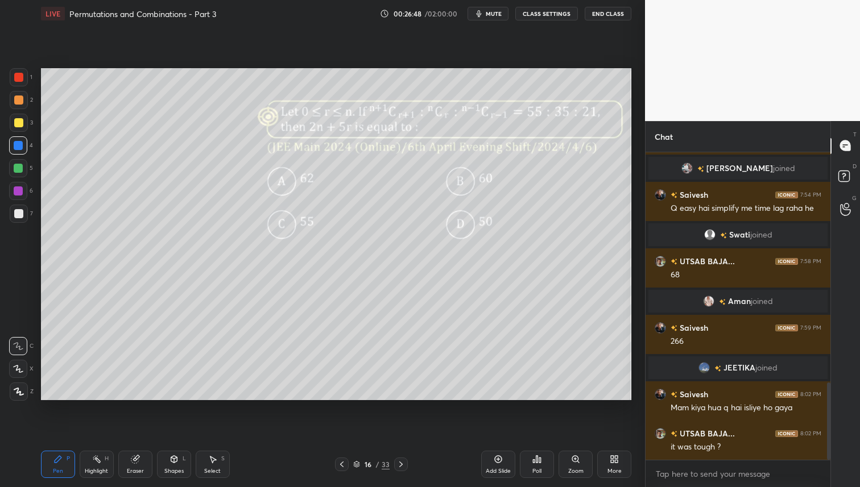
drag, startPoint x: 343, startPoint y: 462, endPoint x: 346, endPoint y: 469, distance: 7.4
click at [344, 462] on icon at bounding box center [341, 464] width 9 height 9
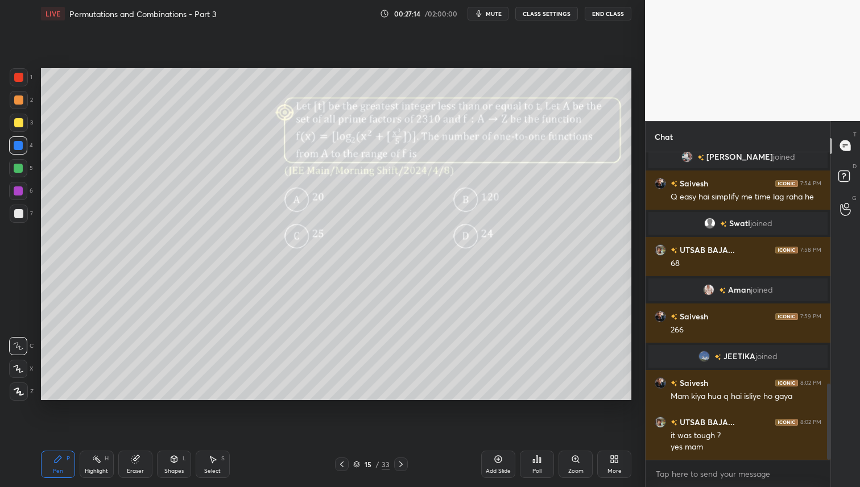
click at [402, 461] on icon at bounding box center [400, 464] width 9 height 9
click at [532, 469] on div "Poll" at bounding box center [536, 472] width 9 height 6
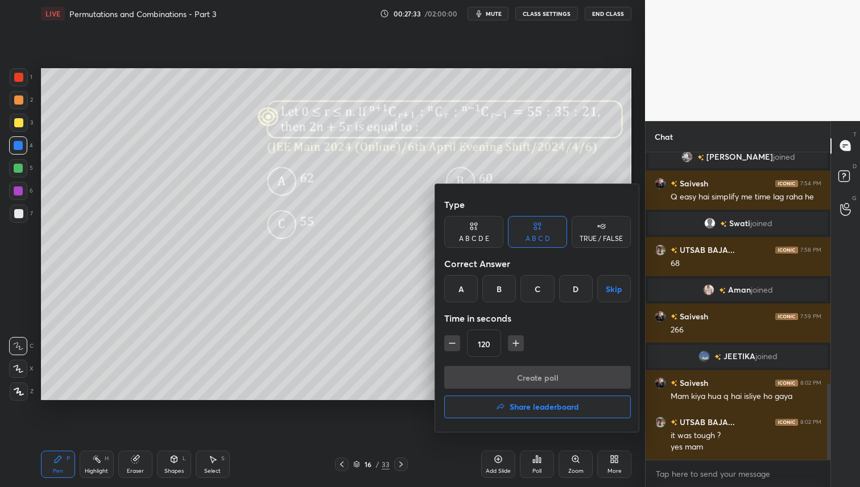
click at [573, 289] on div "D" at bounding box center [576, 288] width 34 height 27
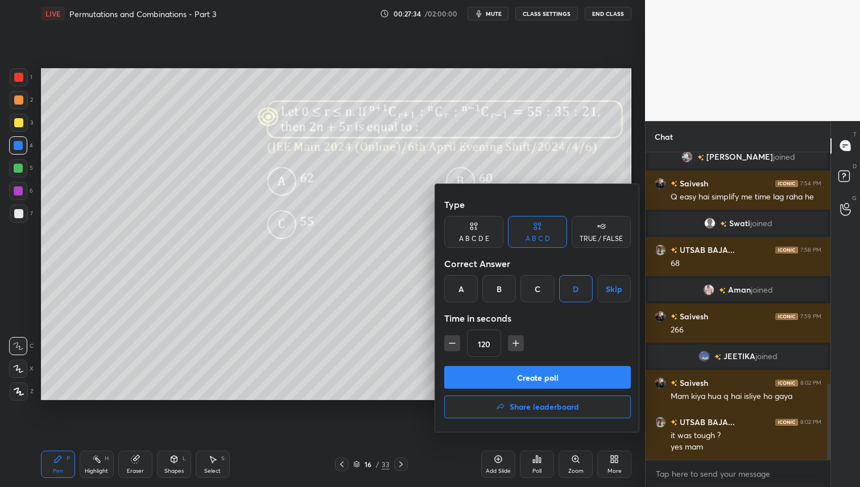
click at [561, 379] on button "Create poll" at bounding box center [537, 377] width 187 height 23
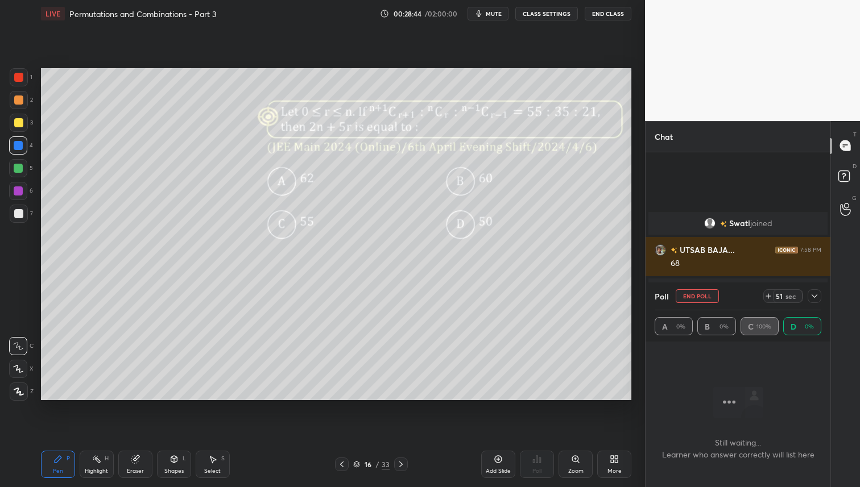
scroll to position [1018, 0]
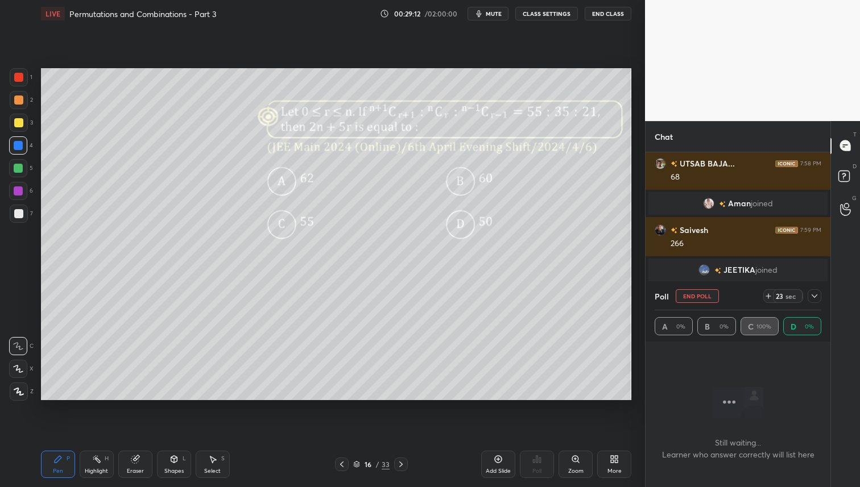
drag, startPoint x: 19, startPoint y: 123, endPoint x: 23, endPoint y: 139, distance: 16.0
click at [19, 124] on div at bounding box center [18, 122] width 9 height 9
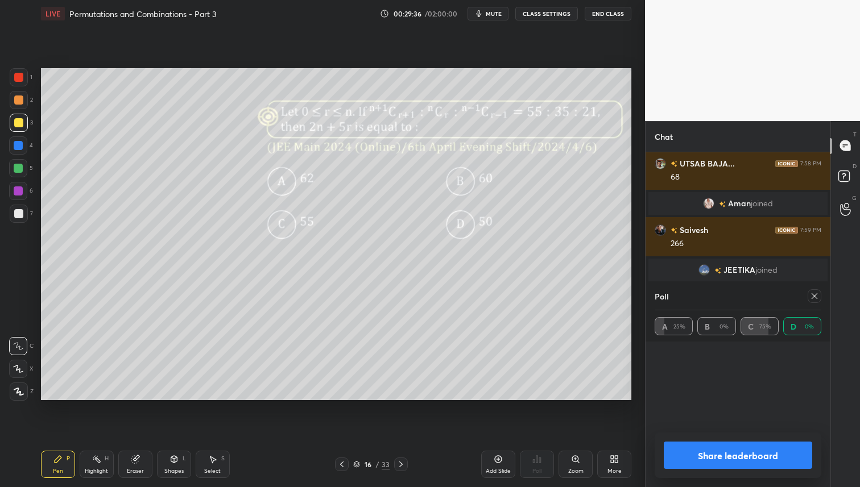
click at [814, 292] on icon at bounding box center [814, 296] width 9 height 9
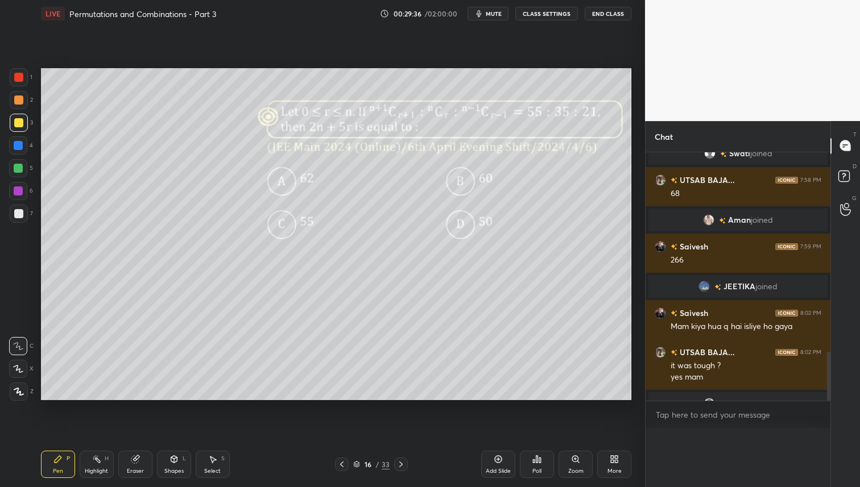
scroll to position [973, 0]
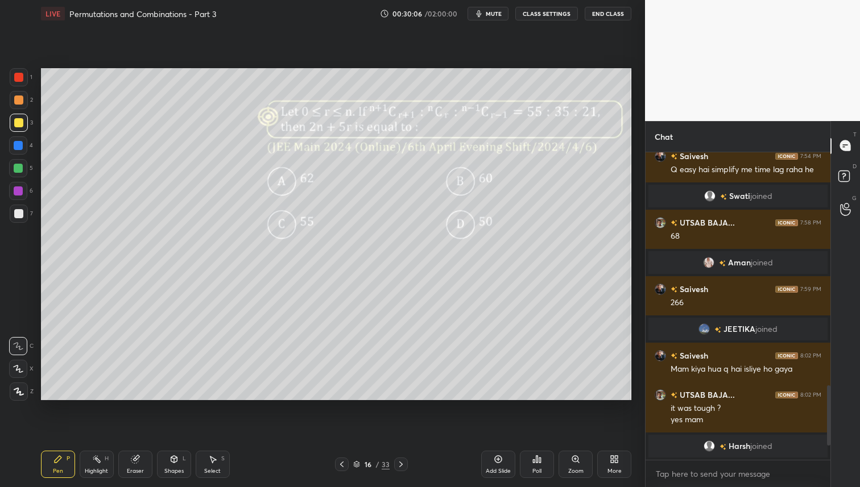
drag, startPoint x: 18, startPoint y: 101, endPoint x: 35, endPoint y: 105, distance: 17.7
click at [19, 101] on div at bounding box center [18, 100] width 9 height 9
click at [22, 122] on div at bounding box center [18, 122] width 9 height 9
drag, startPoint x: 1, startPoint y: 96, endPoint x: 7, endPoint y: 97, distance: 6.5
click at [2, 98] on div "1 2 3 4 5 6 7 C X Z C X Z E E Erase all H H" at bounding box center [18, 234] width 36 height 332
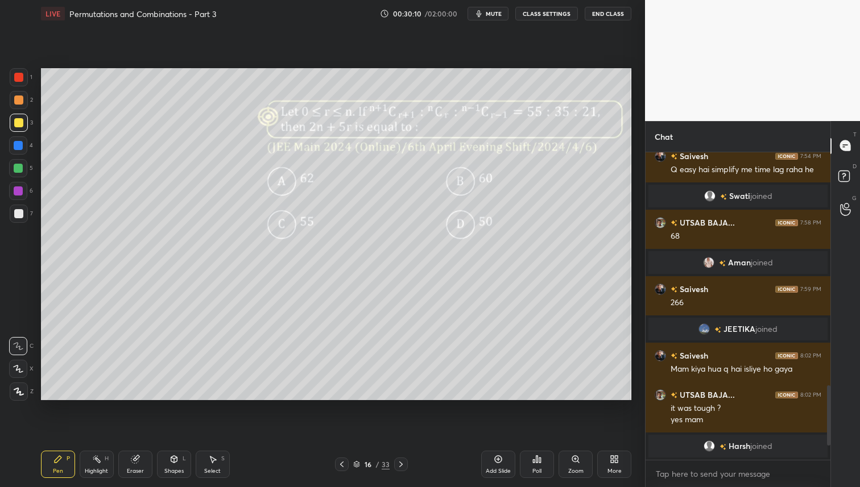
drag, startPoint x: 16, startPoint y: 101, endPoint x: 36, endPoint y: 100, distance: 19.9
click at [16, 101] on div at bounding box center [18, 100] width 9 height 9
drag, startPoint x: 18, startPoint y: 121, endPoint x: 29, endPoint y: 149, distance: 30.4
click at [18, 121] on div at bounding box center [18, 122] width 9 height 9
click at [16, 169] on div at bounding box center [18, 168] width 9 height 9
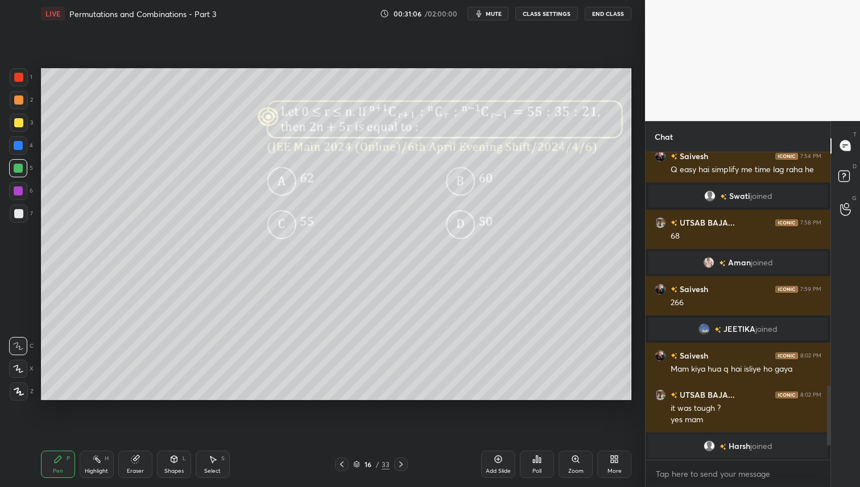
drag, startPoint x: 18, startPoint y: 146, endPoint x: 23, endPoint y: 155, distance: 11.2
click at [19, 144] on div at bounding box center [18, 145] width 9 height 9
click at [18, 123] on div at bounding box center [18, 122] width 9 height 9
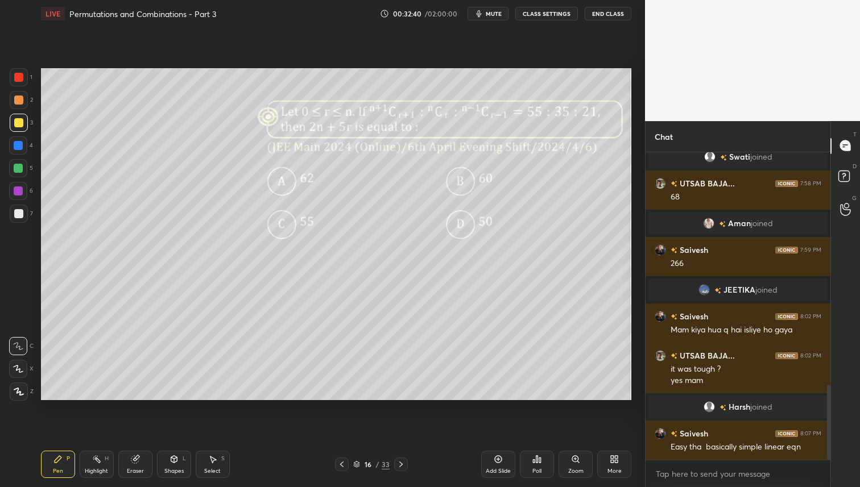
click at [534, 470] on div "Poll" at bounding box center [537, 464] width 34 height 27
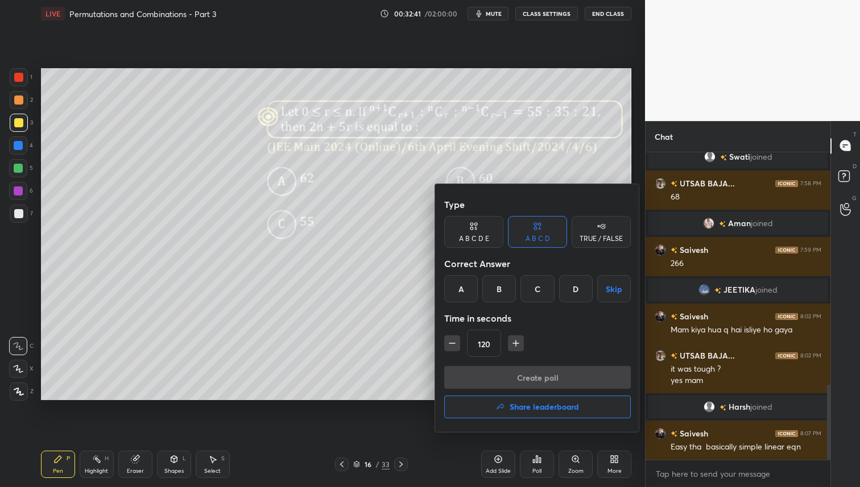
click at [538, 463] on div at bounding box center [430, 243] width 860 height 487
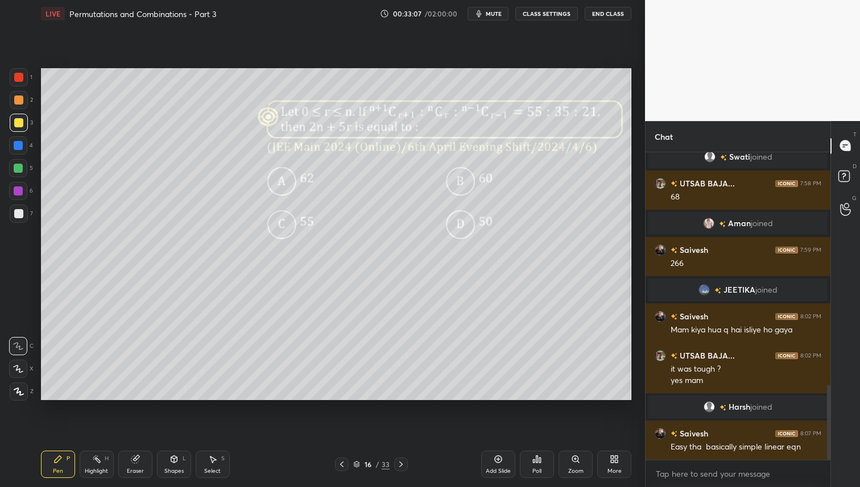
click at [405, 457] on div "Pen P Highlight H Eraser Shapes L Select S 16 / 33 Add Slide Poll Zoom More" at bounding box center [336, 464] width 590 height 45
click at [399, 465] on icon at bounding box center [400, 464] width 9 height 9
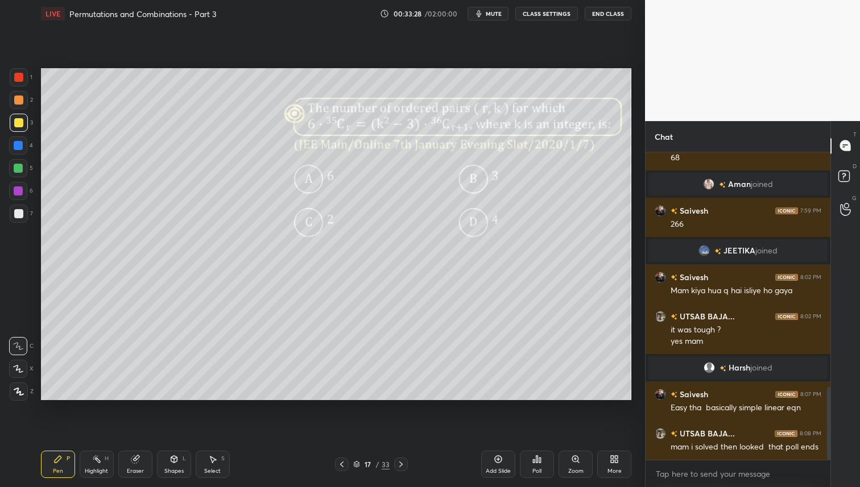
click at [566, 462] on div "Zoom" at bounding box center [575, 464] width 34 height 27
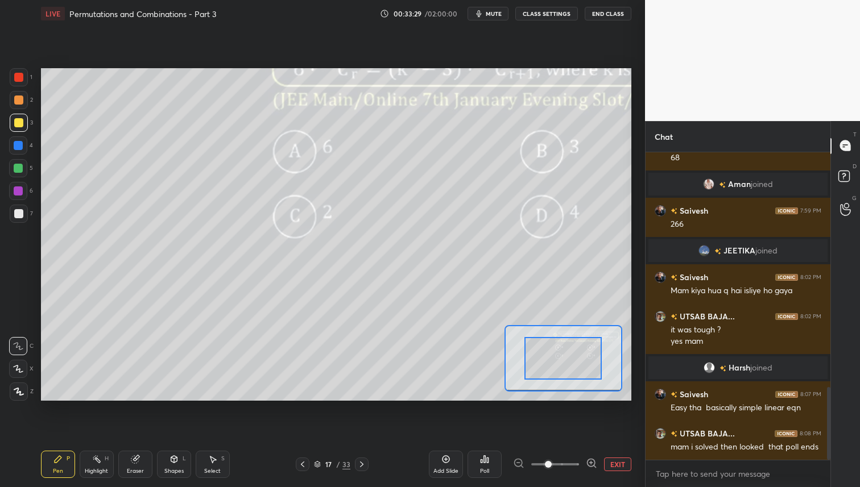
drag, startPoint x: 606, startPoint y: 450, endPoint x: 607, endPoint y: 457, distance: 6.8
click at [606, 452] on div "Add Slide Poll EXIT" at bounding box center [530, 465] width 202 height 64
click at [612, 463] on button "EXIT" at bounding box center [617, 465] width 27 height 14
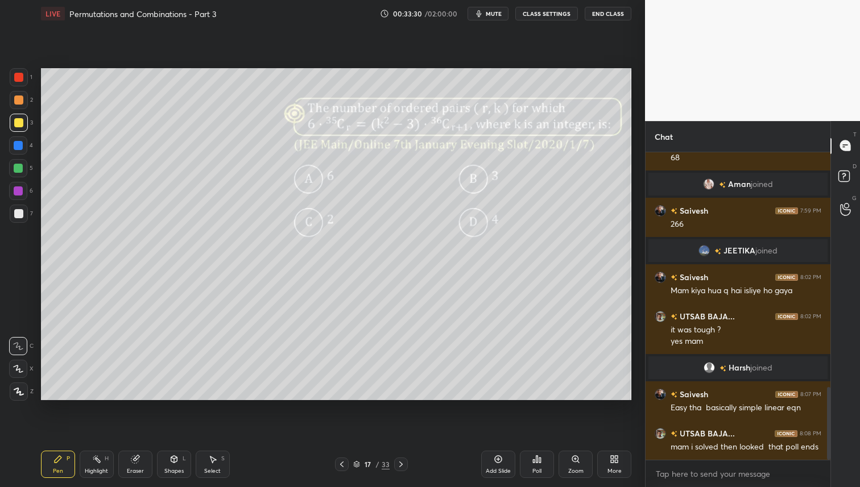
click at [539, 461] on icon at bounding box center [540, 460] width 2 height 5
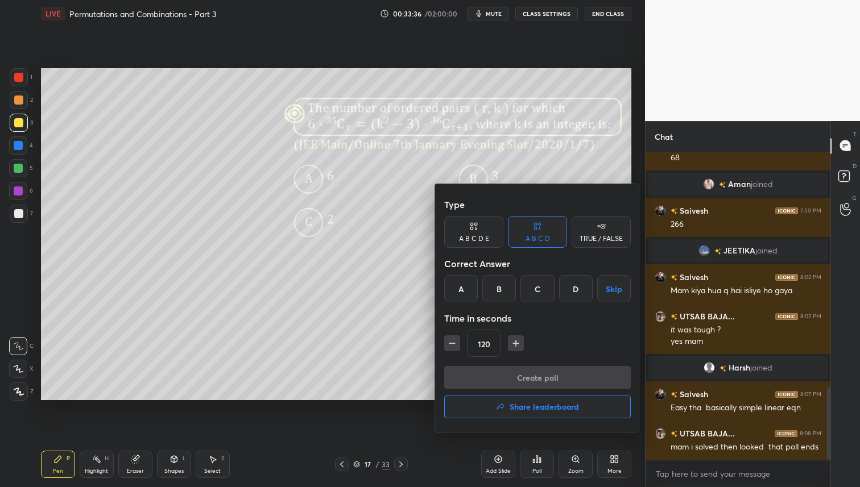
drag, startPoint x: 568, startPoint y: 291, endPoint x: 562, endPoint y: 333, distance: 42.5
click at [568, 291] on div "D" at bounding box center [576, 288] width 34 height 27
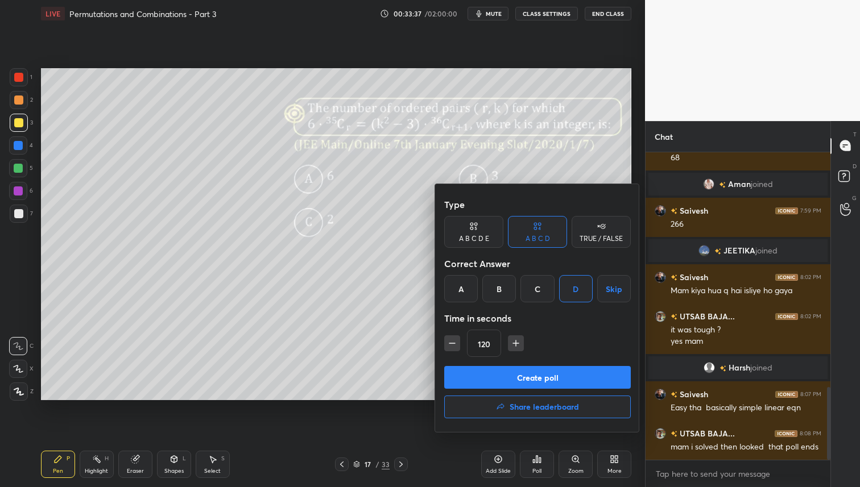
click at [549, 378] on button "Create poll" at bounding box center [537, 377] width 187 height 23
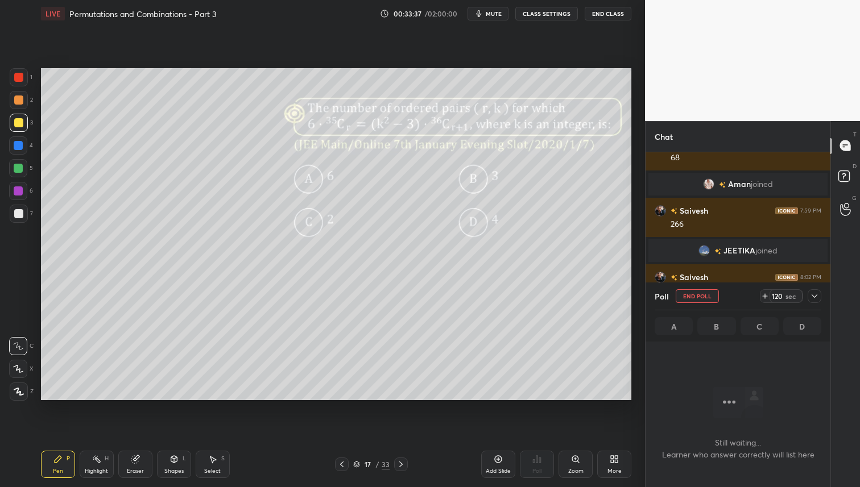
scroll to position [153, 181]
click at [341, 465] on icon at bounding box center [341, 465] width 3 height 6
click at [342, 463] on icon at bounding box center [341, 464] width 9 height 9
click at [401, 467] on icon at bounding box center [400, 464] width 9 height 9
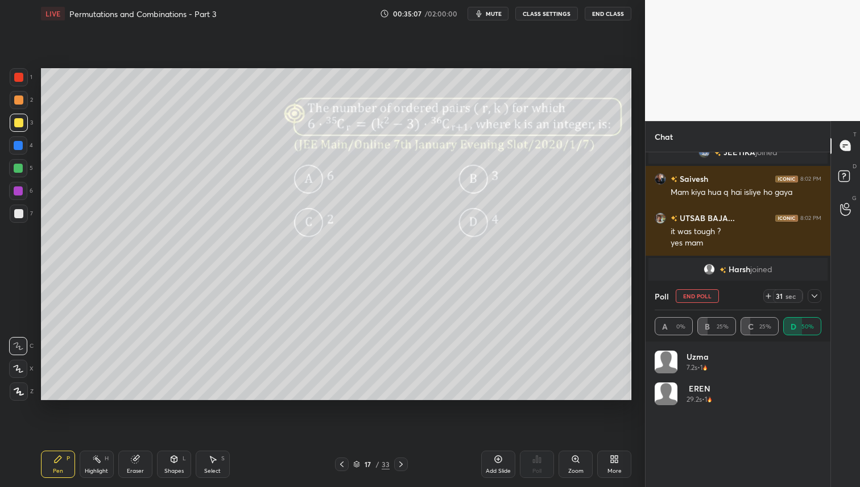
scroll to position [1131, 0]
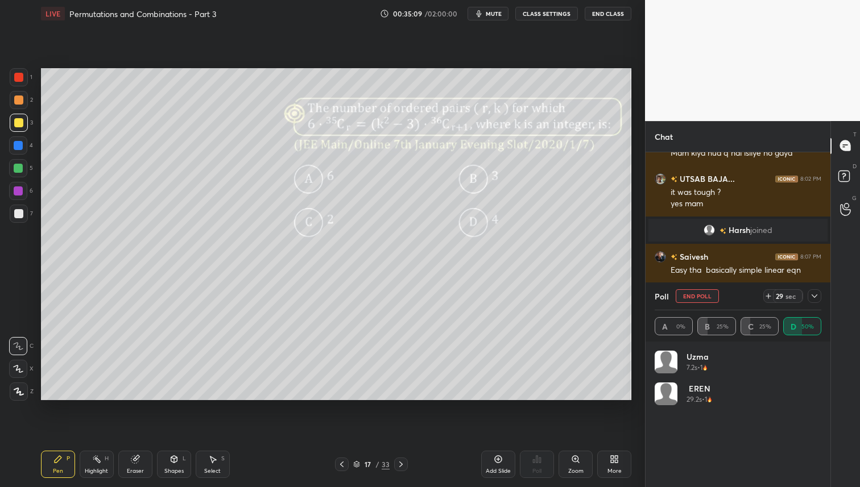
click at [815, 296] on icon at bounding box center [814, 296] width 6 height 3
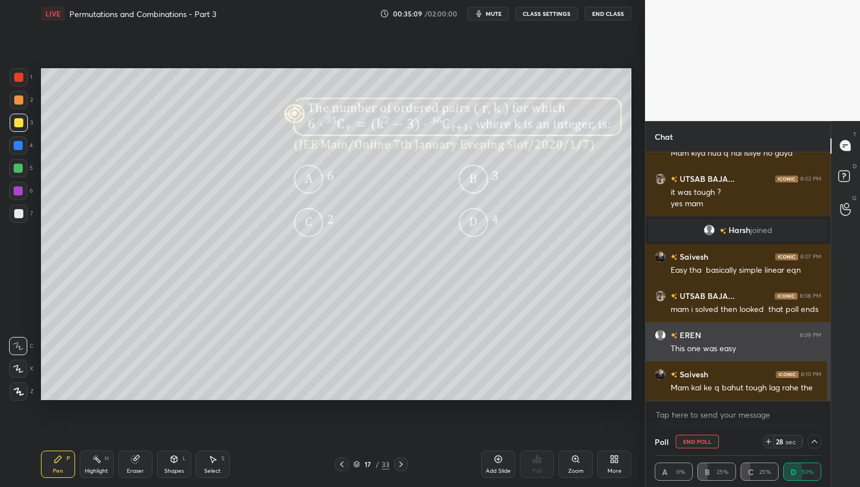
scroll to position [0, 0]
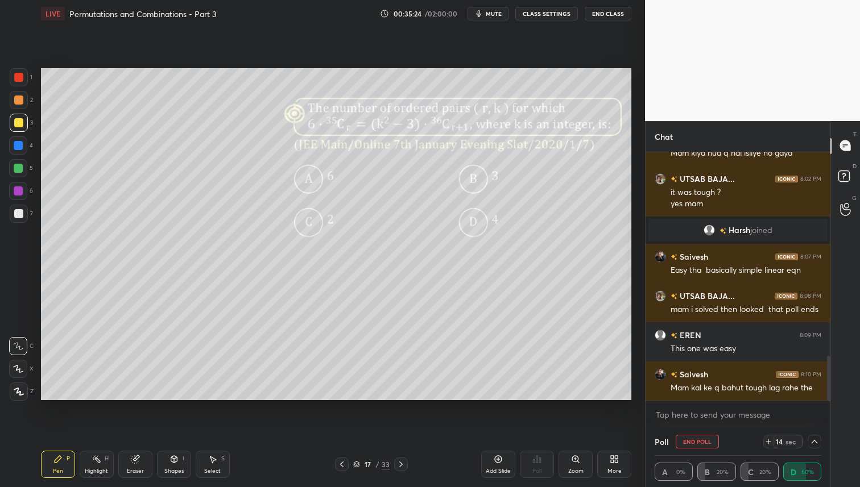
click at [814, 441] on icon at bounding box center [814, 441] width 9 height 9
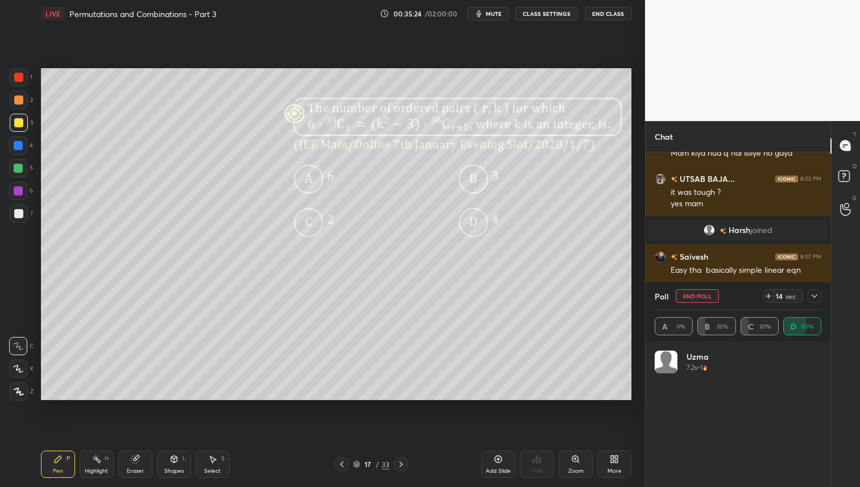
scroll to position [133, 163]
click at [18, 101] on div at bounding box center [18, 100] width 9 height 9
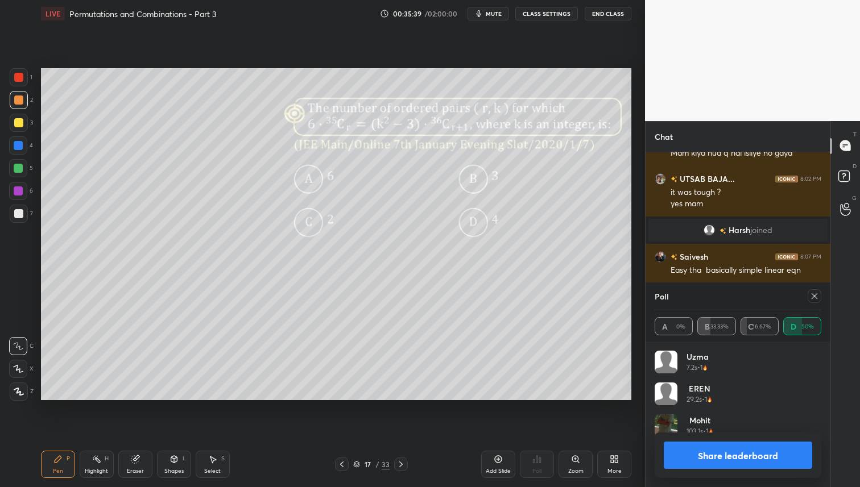
click at [812, 292] on icon at bounding box center [814, 296] width 9 height 9
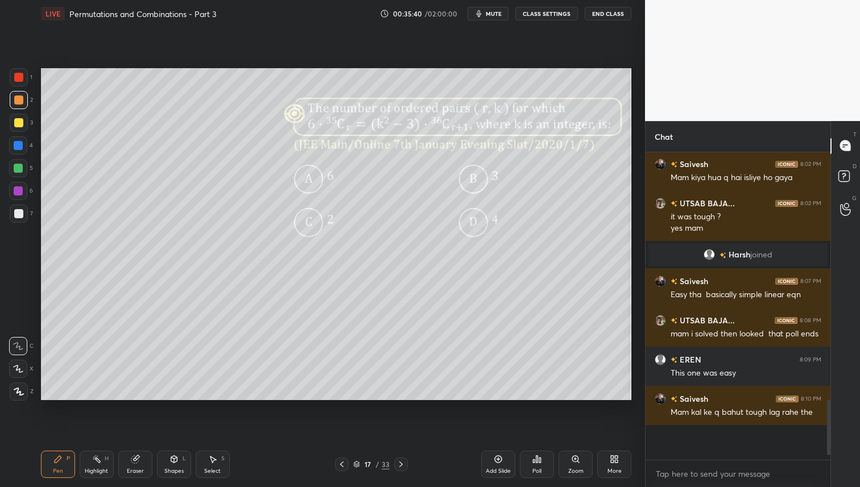
scroll to position [300, 181]
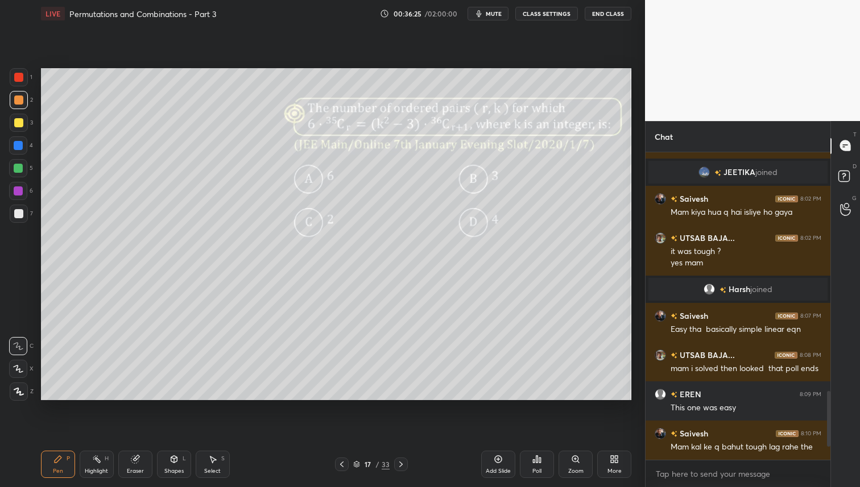
click at [25, 122] on div at bounding box center [19, 123] width 18 height 18
click at [24, 100] on div at bounding box center [19, 100] width 18 height 18
drag, startPoint x: 16, startPoint y: 175, endPoint x: 22, endPoint y: 167, distance: 9.7
click at [17, 173] on div at bounding box center [18, 168] width 18 height 18
click at [16, 123] on div at bounding box center [18, 122] width 9 height 9
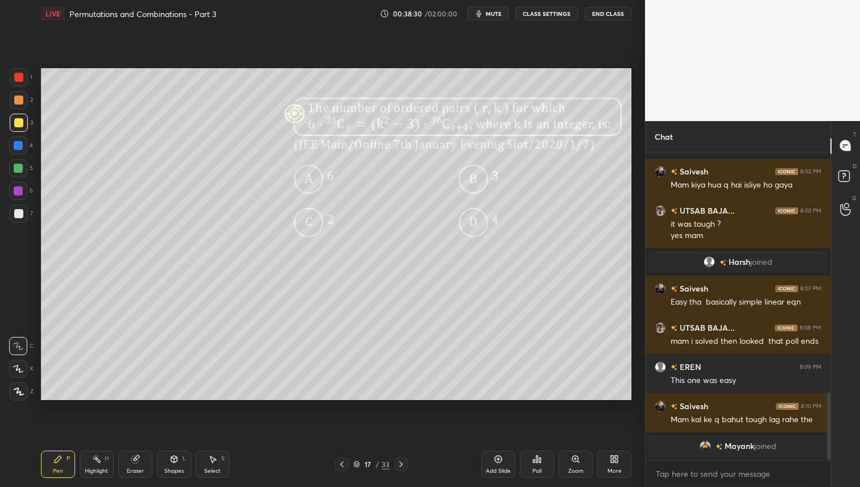
scroll to position [1062, 0]
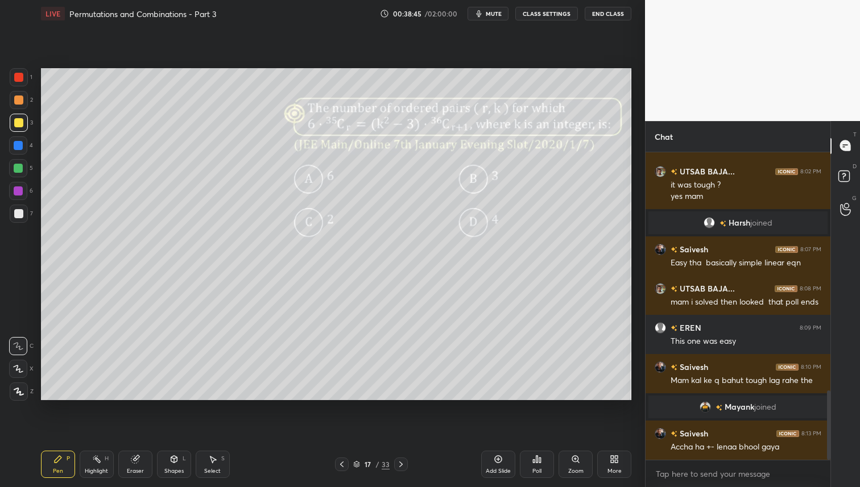
click at [327, 401] on div "Setting up your live class Poll for secs No correct answer Start poll" at bounding box center [335, 234] width 599 height 415
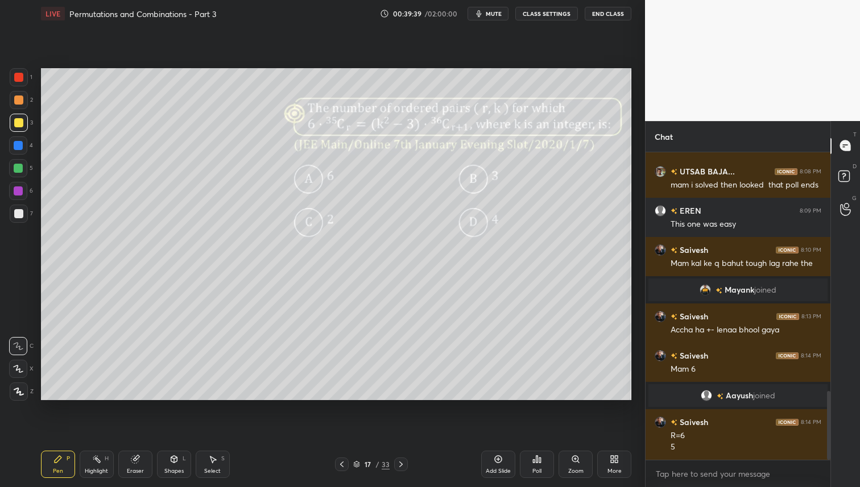
scroll to position [1120, 0]
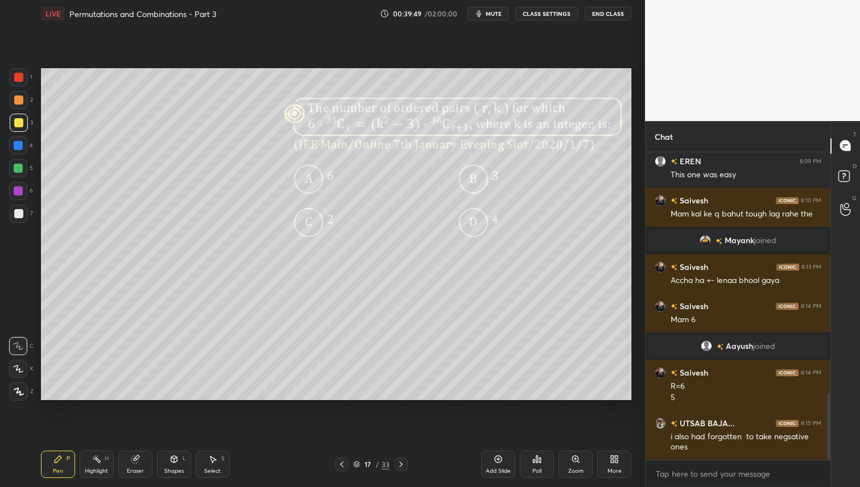
drag, startPoint x: 124, startPoint y: 459, endPoint x: 130, endPoint y: 459, distance: 6.3
click at [124, 459] on div "Eraser" at bounding box center [135, 464] width 34 height 27
click at [51, 461] on div "Pen P" at bounding box center [58, 464] width 34 height 27
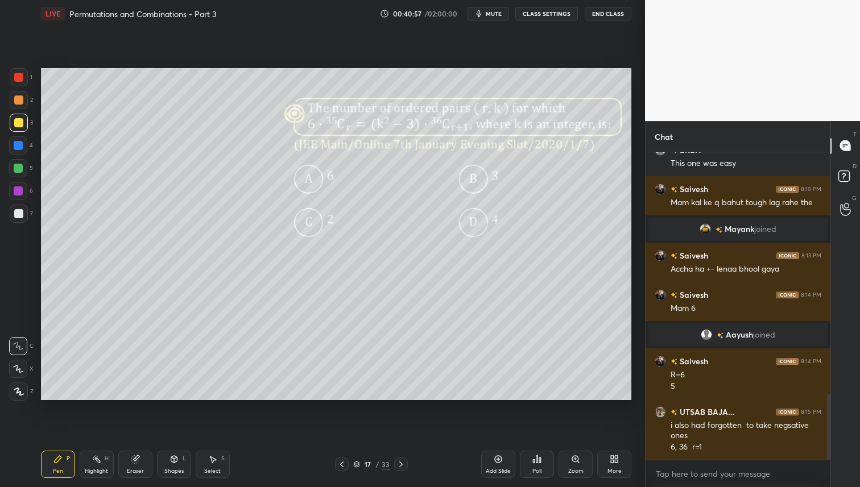
click at [337, 464] on div at bounding box center [342, 465] width 14 height 14
click at [342, 461] on icon at bounding box center [341, 464] width 9 height 9
click at [396, 461] on icon at bounding box center [400, 464] width 9 height 9
click at [401, 460] on icon at bounding box center [400, 464] width 9 height 9
click at [400, 462] on icon at bounding box center [400, 464] width 9 height 9
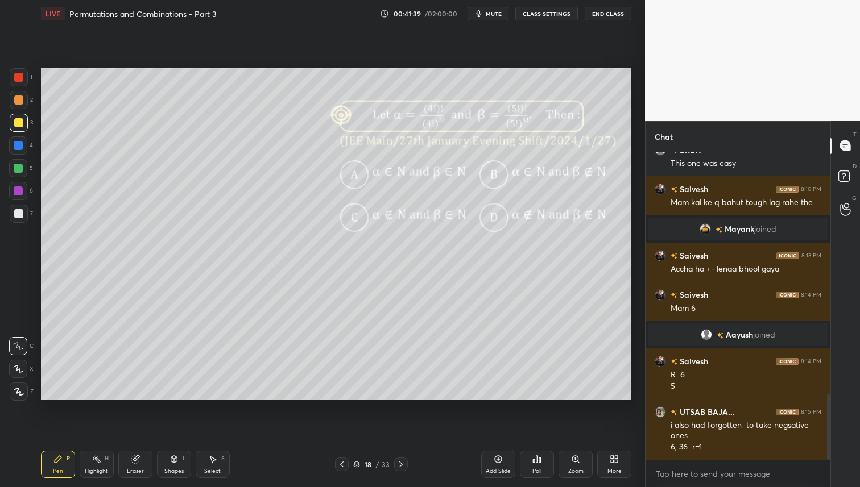
click at [539, 459] on icon at bounding box center [540, 460] width 2 height 5
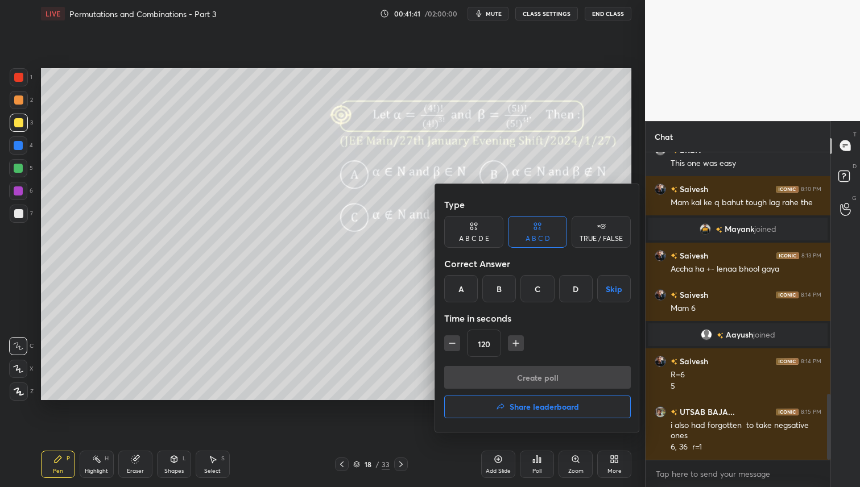
drag, startPoint x: 459, startPoint y: 288, endPoint x: 488, endPoint y: 312, distance: 38.0
click at [459, 288] on div "A" at bounding box center [461, 288] width 34 height 27
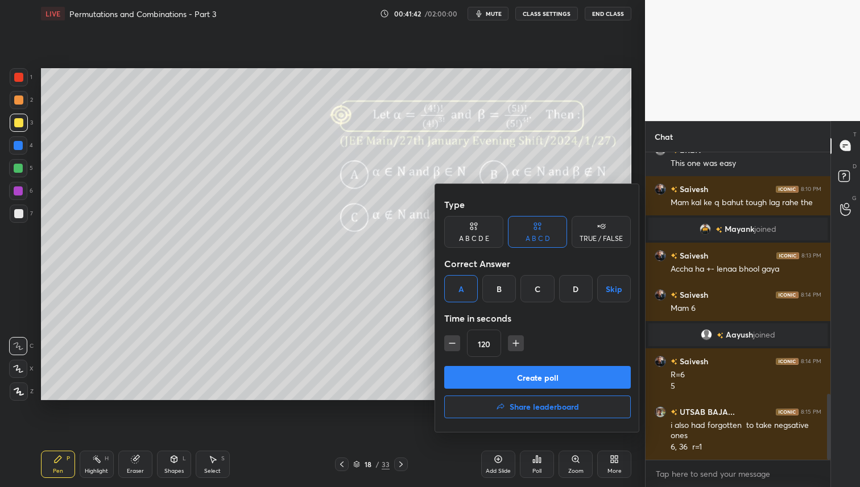
drag, startPoint x: 521, startPoint y: 374, endPoint x: 526, endPoint y: 383, distance: 10.2
click at [522, 375] on button "Create poll" at bounding box center [537, 377] width 187 height 23
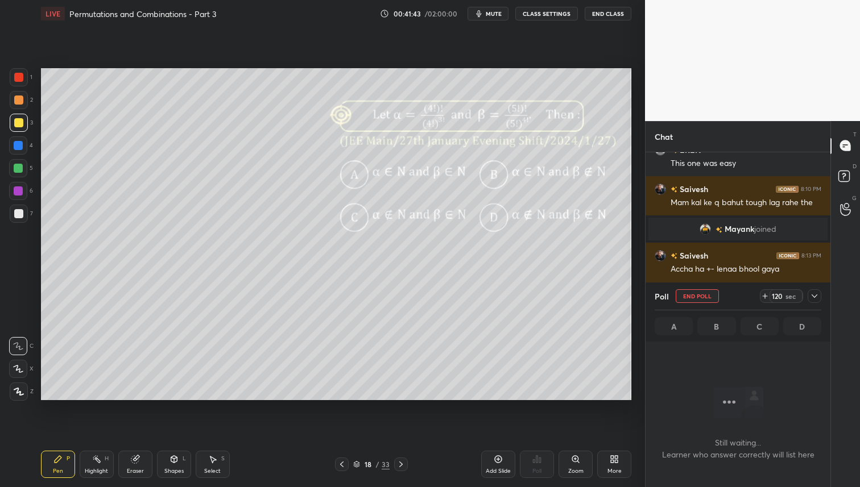
scroll to position [151, 181]
click at [574, 475] on div "Zoom" at bounding box center [575, 464] width 34 height 27
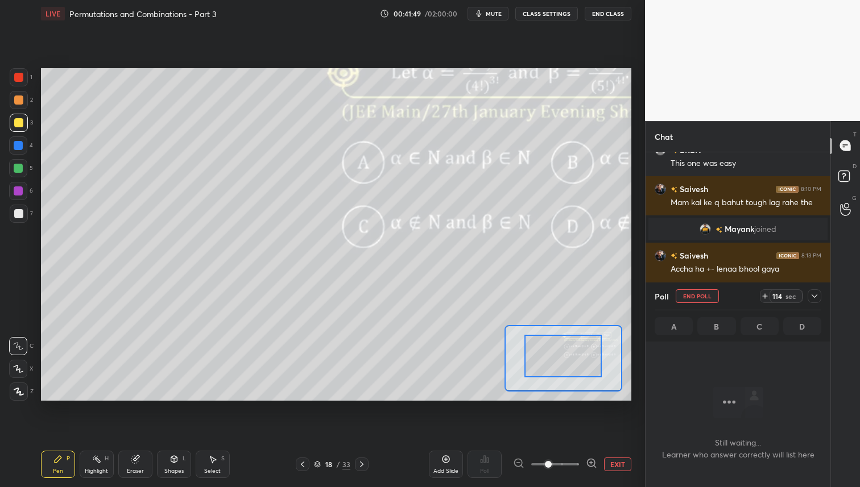
drag, startPoint x: 555, startPoint y: 367, endPoint x: 569, endPoint y: 352, distance: 20.5
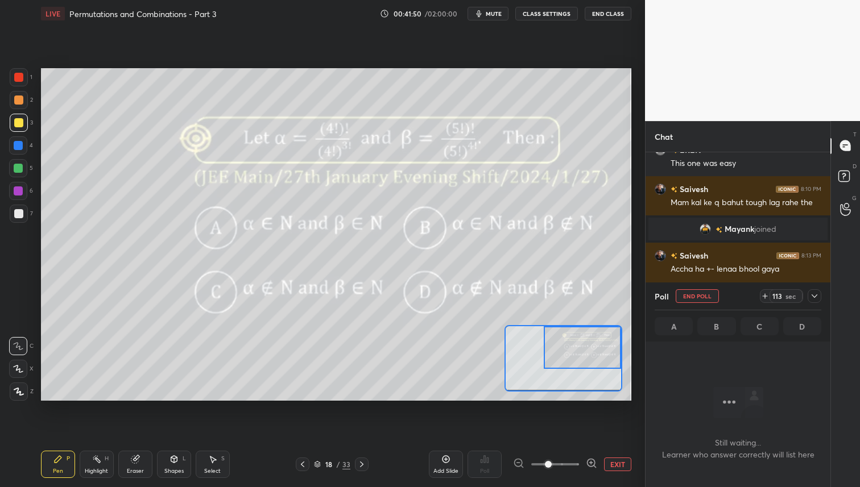
drag, startPoint x: 557, startPoint y: 357, endPoint x: 592, endPoint y: 328, distance: 45.2
click at [594, 326] on div at bounding box center [582, 347] width 77 height 43
click at [618, 466] on button "EXIT" at bounding box center [617, 465] width 27 height 14
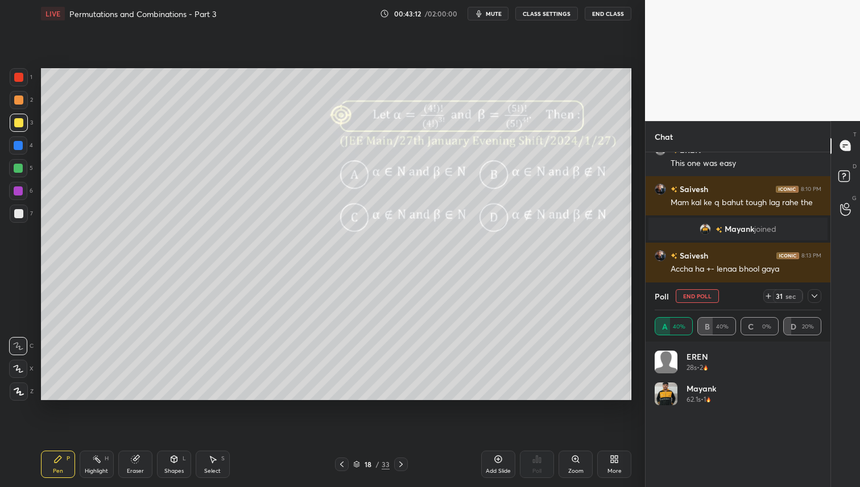
click at [22, 103] on div at bounding box center [18, 100] width 9 height 9
click at [134, 462] on icon at bounding box center [134, 459] width 7 height 7
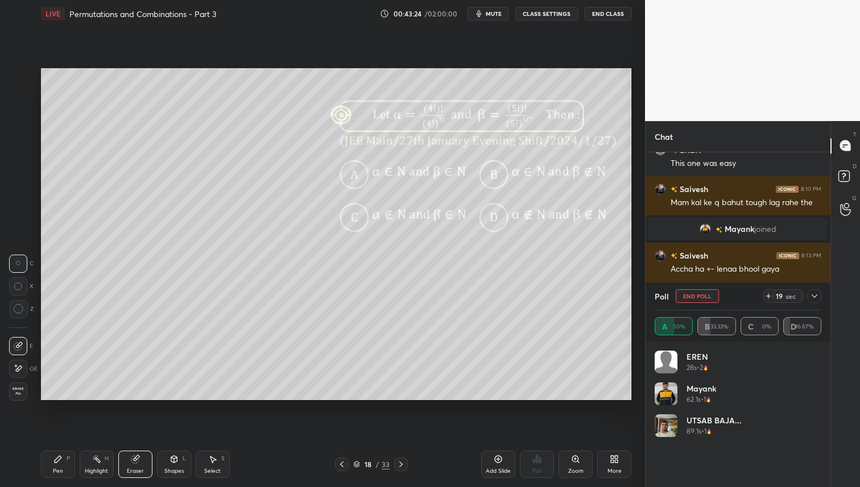
click at [65, 461] on div "Pen P" at bounding box center [58, 464] width 34 height 27
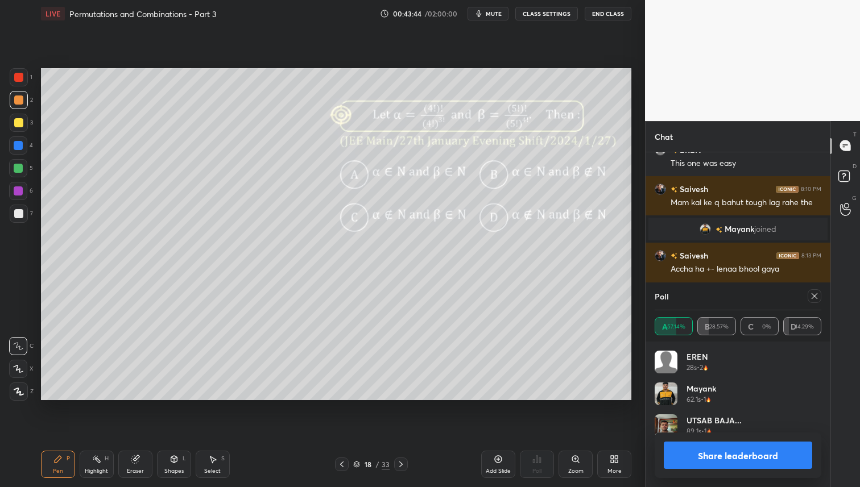
drag, startPoint x: 820, startPoint y: 295, endPoint x: 817, endPoint y: 301, distance: 7.6
click at [820, 295] on div at bounding box center [815, 296] width 14 height 14
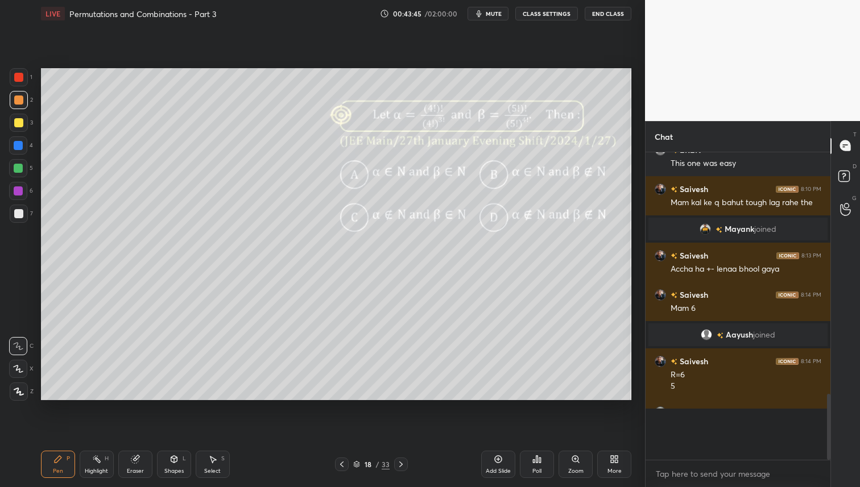
scroll to position [302, 181]
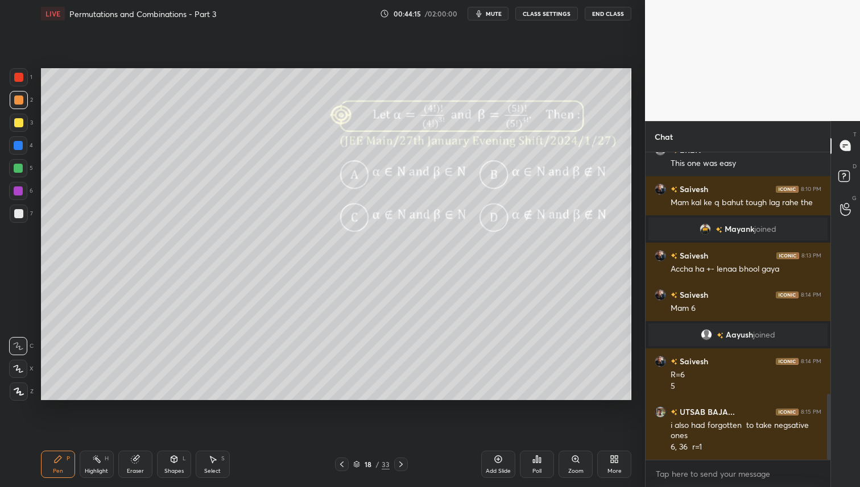
click at [130, 459] on div "Eraser" at bounding box center [135, 464] width 34 height 27
drag, startPoint x: 57, startPoint y: 461, endPoint x: 59, endPoint y: 450, distance: 11.0
click at [57, 461] on icon at bounding box center [58, 459] width 7 height 7
click at [19, 164] on div at bounding box center [18, 168] width 9 height 9
drag, startPoint x: 128, startPoint y: 458, endPoint x: 142, endPoint y: 449, distance: 16.4
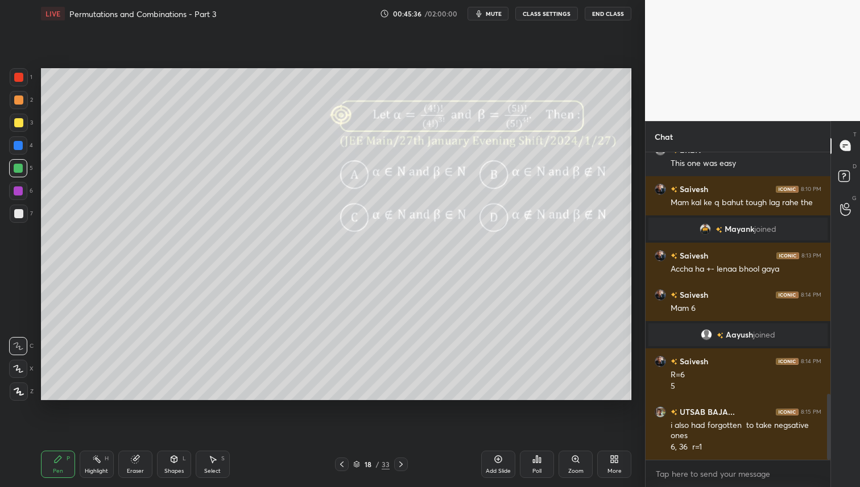
click at [129, 457] on div "Eraser" at bounding box center [135, 464] width 34 height 27
click at [61, 464] on div "Pen P" at bounding box center [58, 464] width 34 height 27
click at [138, 453] on div "Eraser" at bounding box center [135, 464] width 34 height 27
drag, startPoint x: 43, startPoint y: 456, endPoint x: 74, endPoint y: 450, distance: 31.9
click at [45, 456] on div "Pen P" at bounding box center [58, 464] width 34 height 27
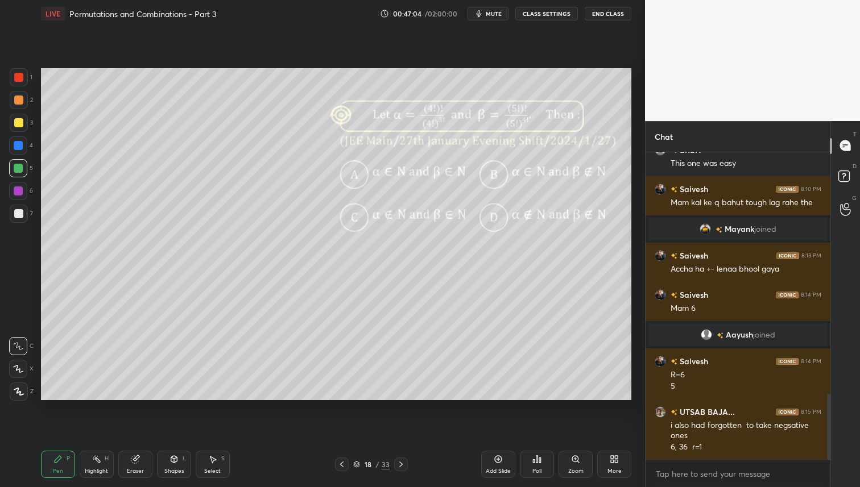
scroll to position [1158, 0]
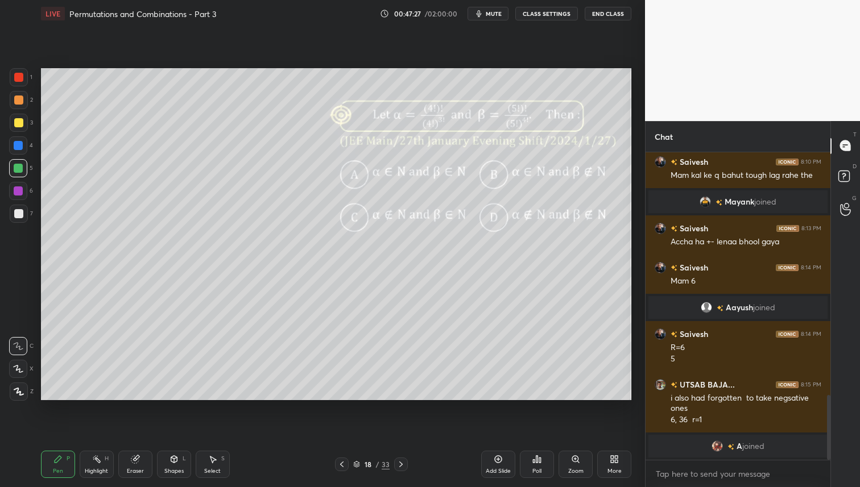
drag, startPoint x: 403, startPoint y: 465, endPoint x: 405, endPoint y: 472, distance: 7.7
click at [403, 466] on icon at bounding box center [400, 464] width 9 height 9
drag, startPoint x: 342, startPoint y: 463, endPoint x: 351, endPoint y: 459, distance: 9.4
click at [342, 463] on icon at bounding box center [341, 464] width 9 height 9
drag, startPoint x: 393, startPoint y: 461, endPoint x: 401, endPoint y: 469, distance: 10.9
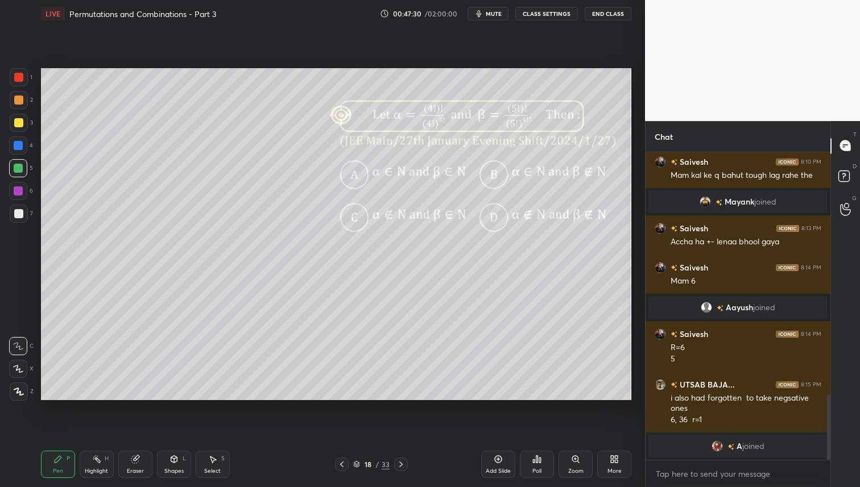
click at [394, 462] on div "18 / 33" at bounding box center [371, 465] width 73 height 14
drag, startPoint x: 396, startPoint y: 462, endPoint x: 401, endPoint y: 469, distance: 8.5
click at [397, 462] on icon at bounding box center [400, 464] width 9 height 9
click at [547, 465] on div "Poll" at bounding box center [537, 464] width 34 height 27
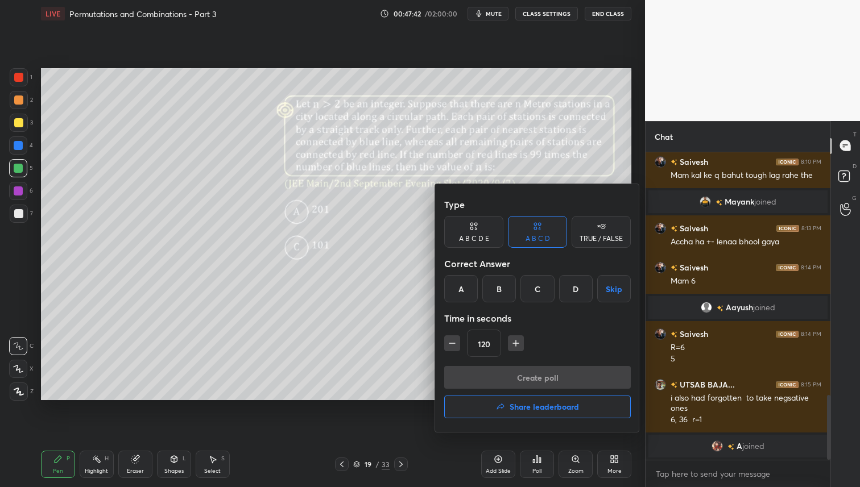
click at [459, 283] on div "A" at bounding box center [461, 288] width 34 height 27
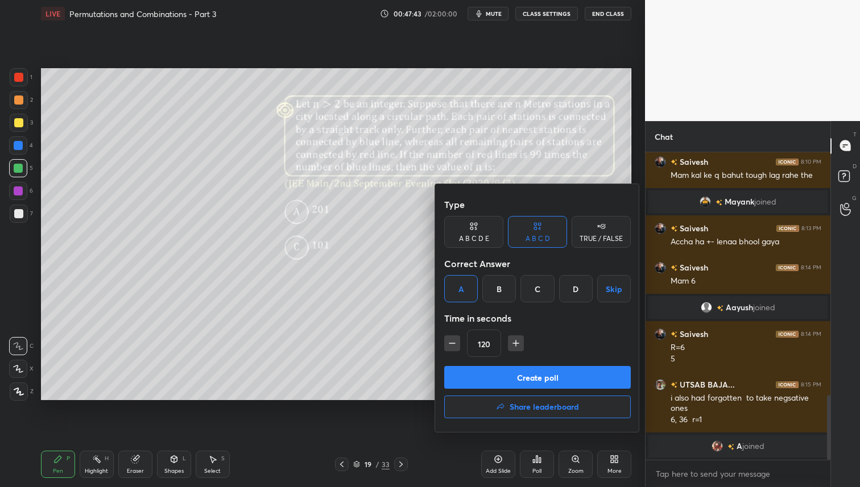
click at [515, 380] on button "Create poll" at bounding box center [537, 377] width 187 height 23
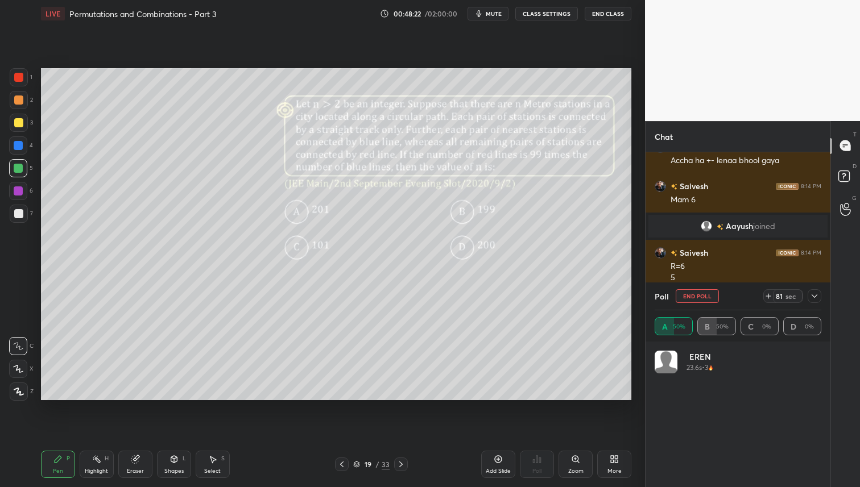
scroll to position [1175, 0]
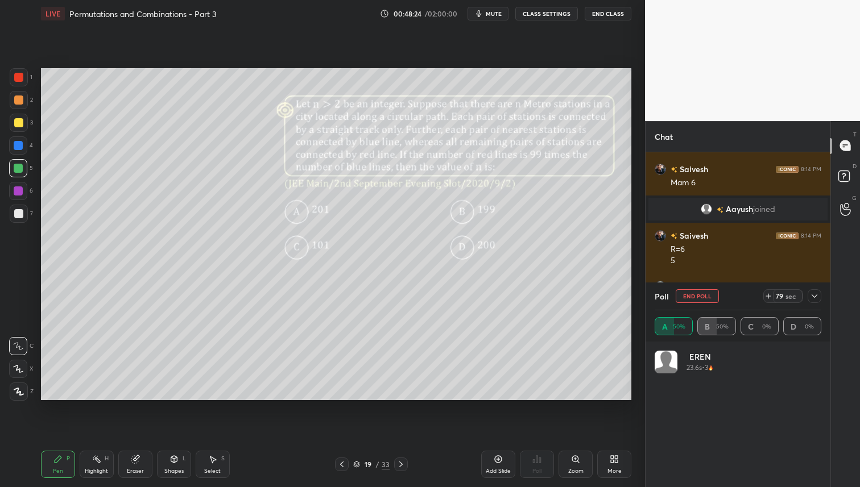
drag, startPoint x: 22, startPoint y: 126, endPoint x: 36, endPoint y: 118, distance: 16.5
click at [22, 125] on div at bounding box center [18, 122] width 9 height 9
click at [20, 144] on div at bounding box center [18, 145] width 9 height 9
click at [20, 74] on div at bounding box center [18, 77] width 9 height 9
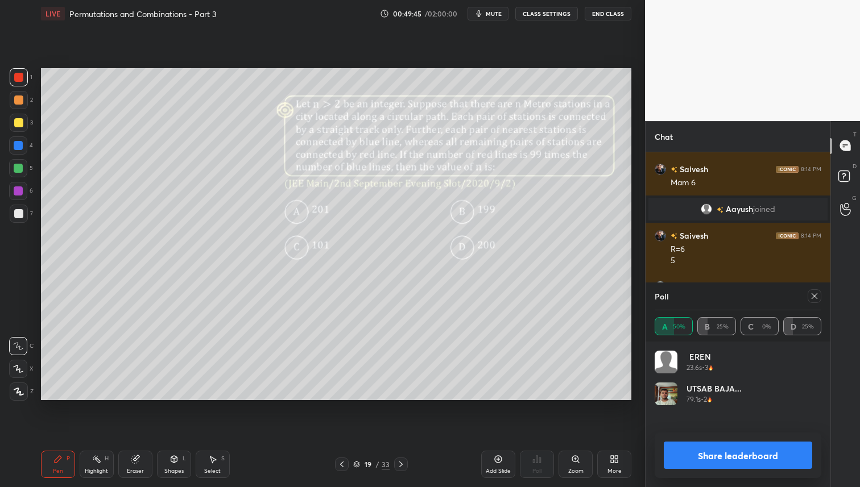
drag, startPoint x: 812, startPoint y: 295, endPoint x: 813, endPoint y: 301, distance: 5.8
click at [813, 295] on icon at bounding box center [814, 296] width 9 height 9
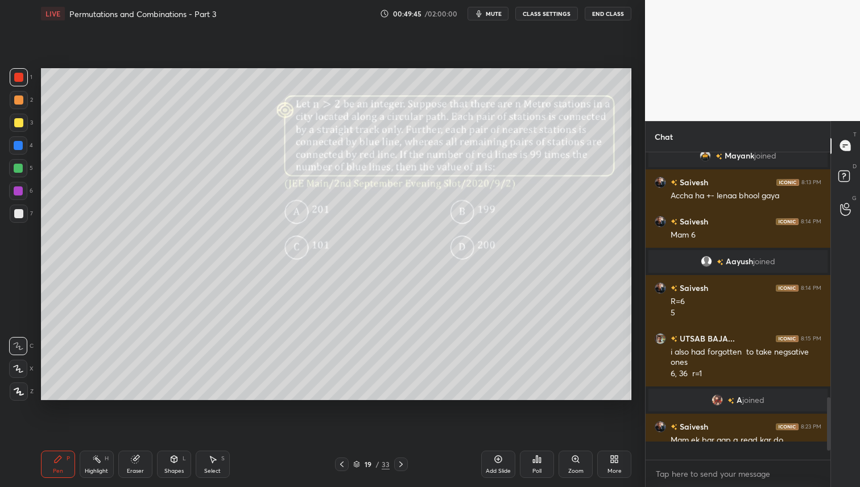
scroll to position [210, 181]
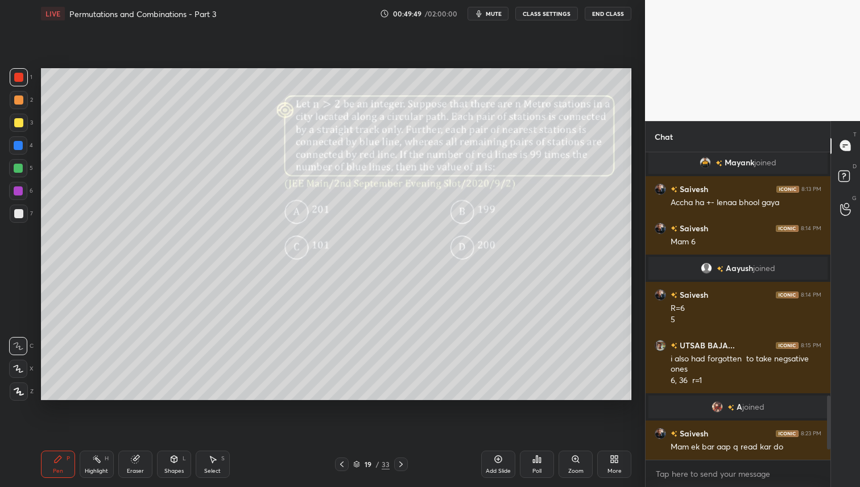
drag, startPoint x: 17, startPoint y: 125, endPoint x: 16, endPoint y: 130, distance: 5.8
click at [17, 124] on div at bounding box center [18, 122] width 9 height 9
drag, startPoint x: 18, startPoint y: 141, endPoint x: 26, endPoint y: 146, distance: 8.7
click at [18, 141] on div at bounding box center [18, 145] width 9 height 9
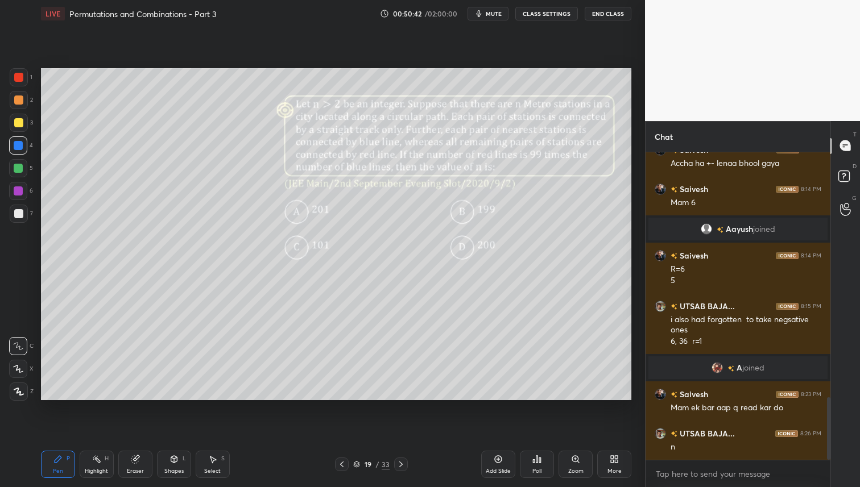
click at [21, 76] on div at bounding box center [18, 77] width 9 height 9
click at [23, 122] on div at bounding box center [19, 123] width 18 height 18
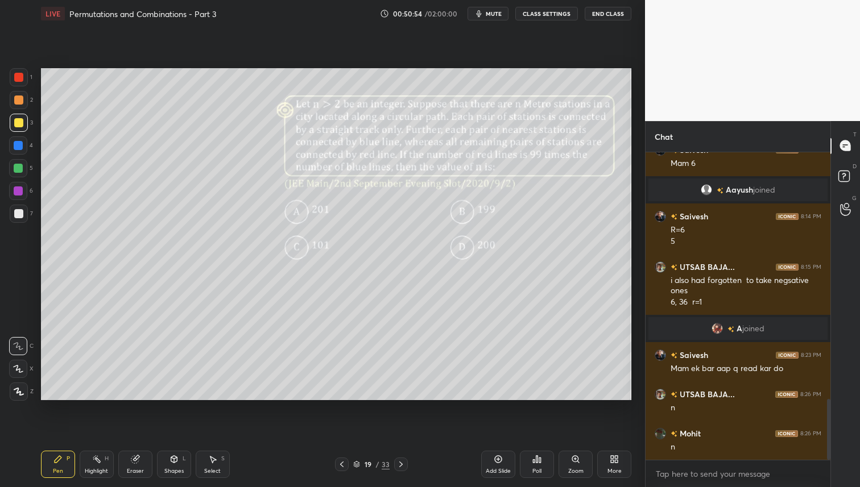
scroll to position [1285, 0]
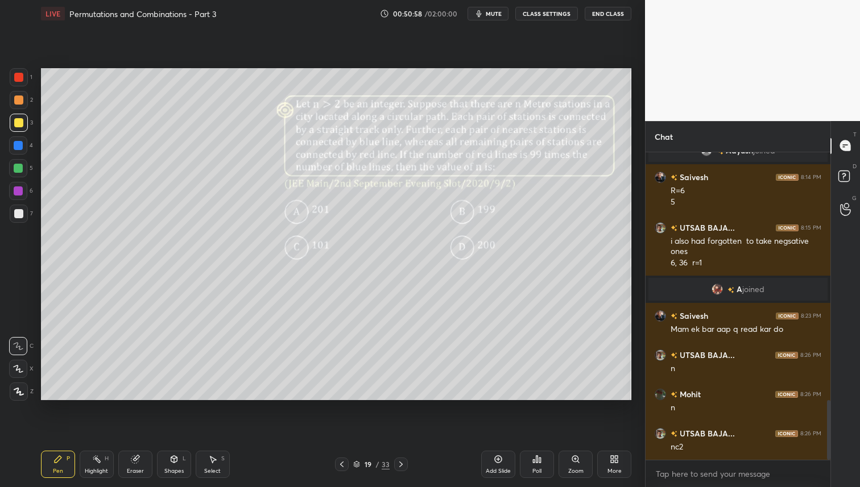
drag, startPoint x: 18, startPoint y: 147, endPoint x: 40, endPoint y: 156, distance: 23.7
click at [20, 148] on div at bounding box center [18, 145] width 9 height 9
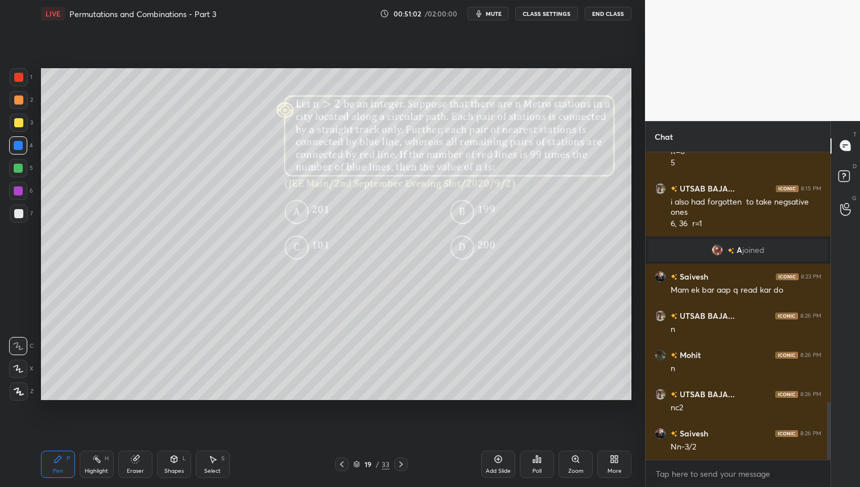
drag, startPoint x: 26, startPoint y: 74, endPoint x: 39, endPoint y: 84, distance: 15.8
click at [26, 74] on div at bounding box center [19, 77] width 18 height 18
click at [20, 98] on div at bounding box center [18, 100] width 9 height 9
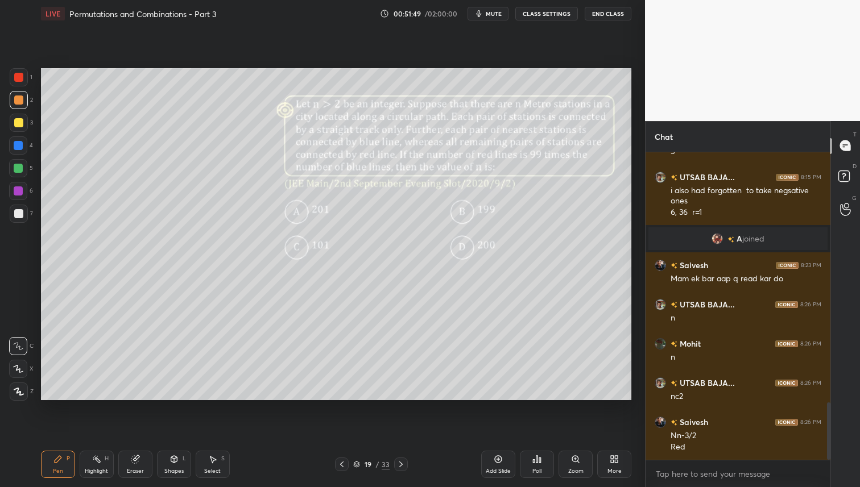
drag, startPoint x: 399, startPoint y: 463, endPoint x: 399, endPoint y: 470, distance: 6.8
click at [399, 463] on icon at bounding box center [400, 464] width 9 height 9
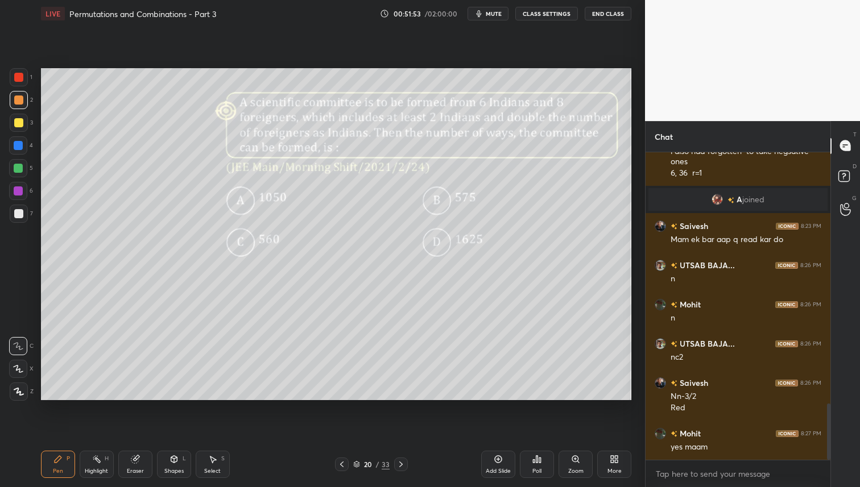
click at [537, 459] on icon at bounding box center [537, 459] width 2 height 7
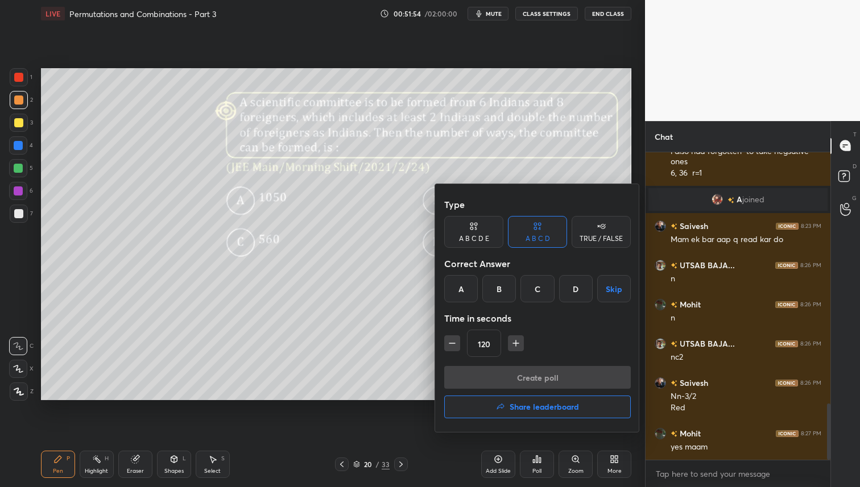
drag, startPoint x: 571, startPoint y: 289, endPoint x: 556, endPoint y: 324, distance: 37.7
click at [572, 289] on div "D" at bounding box center [576, 288] width 34 height 27
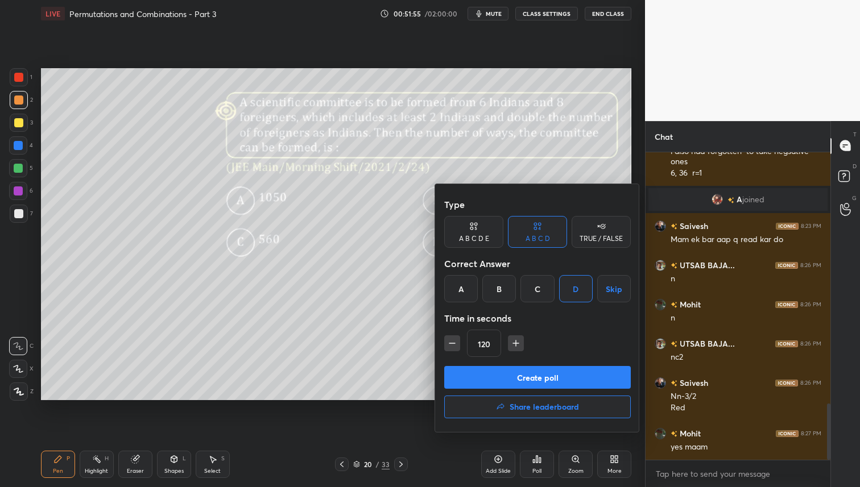
click at [533, 380] on button "Create poll" at bounding box center [537, 377] width 187 height 23
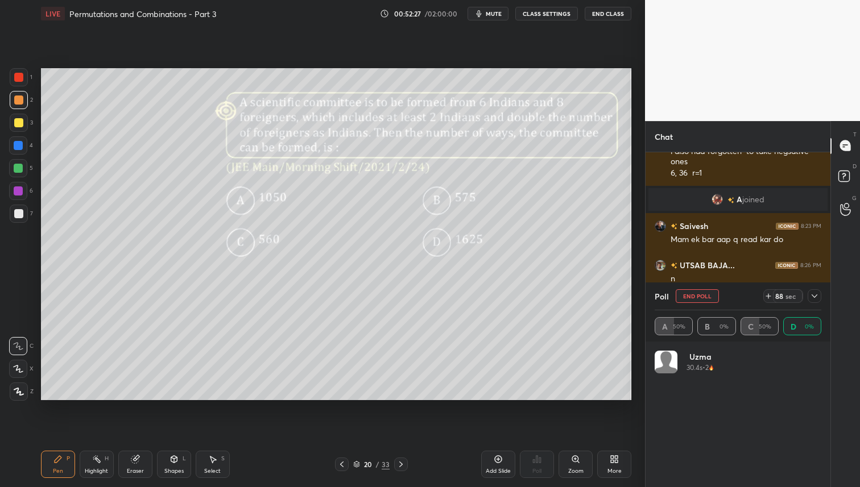
scroll to position [133, 163]
click at [479, 8] on button "mute" at bounding box center [487, 14] width 41 height 14
click at [479, 8] on button "unmute" at bounding box center [487, 14] width 41 height 14
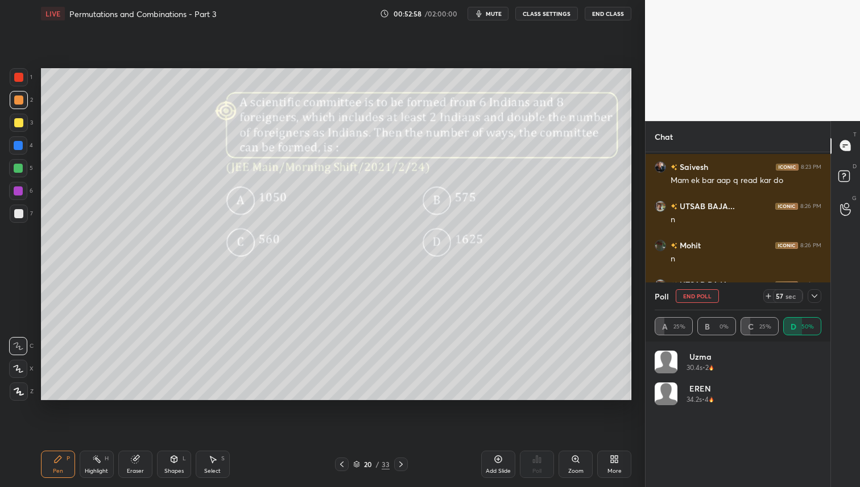
click at [816, 301] on div at bounding box center [815, 296] width 14 height 14
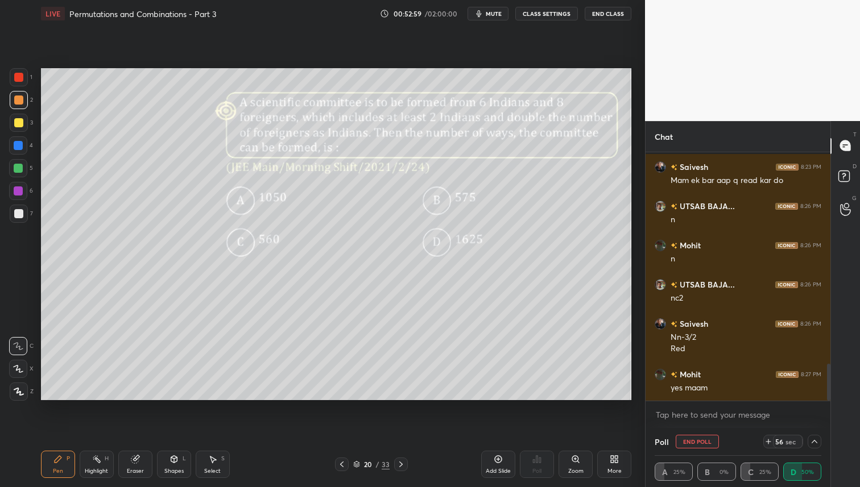
scroll to position [1, 4]
click at [493, 10] on span "mute" at bounding box center [494, 14] width 16 height 8
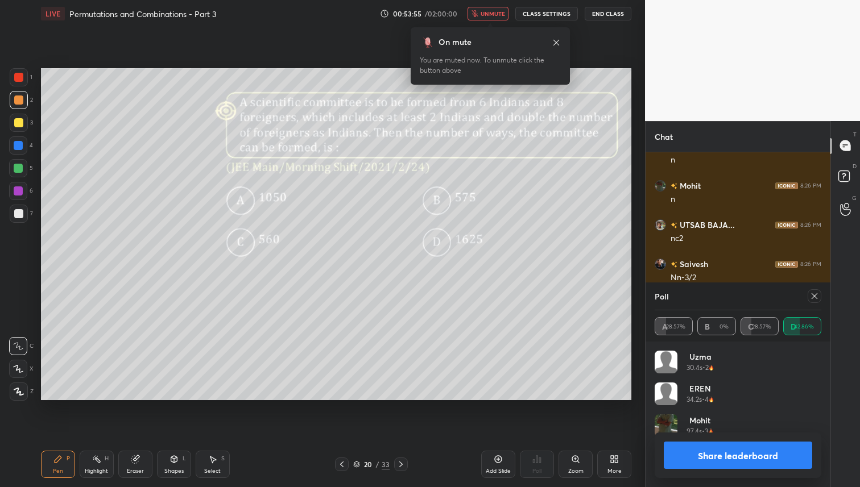
scroll to position [133, 163]
click at [488, 16] on span "unmute" at bounding box center [493, 14] width 24 height 8
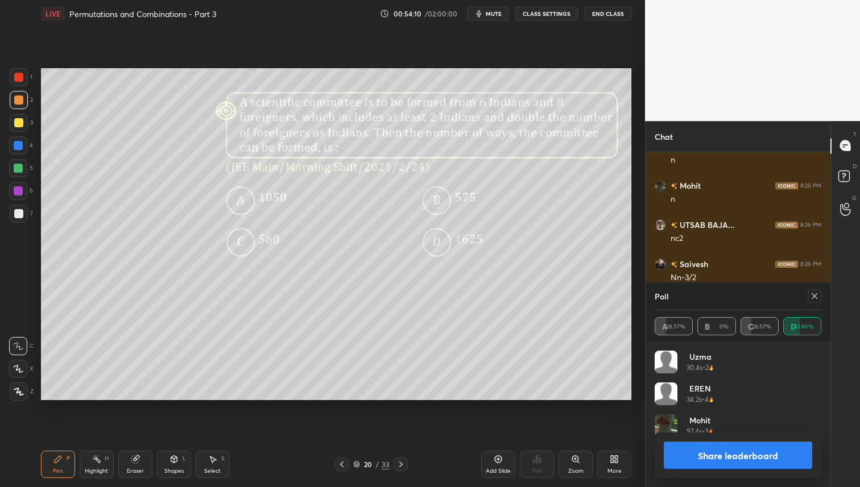
click at [20, 123] on div at bounding box center [18, 122] width 9 height 9
click at [20, 102] on div at bounding box center [18, 100] width 9 height 9
click at [20, 119] on div at bounding box center [18, 122] width 9 height 9
click at [813, 298] on icon at bounding box center [814, 296] width 9 height 9
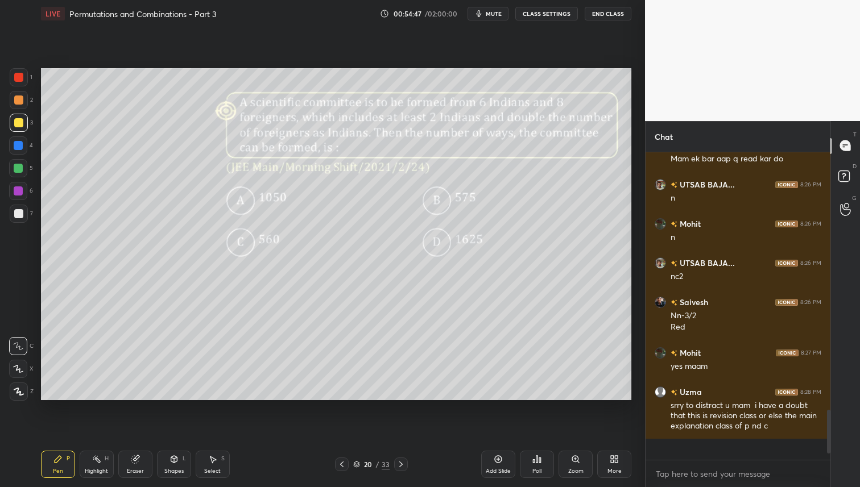
scroll to position [285, 181]
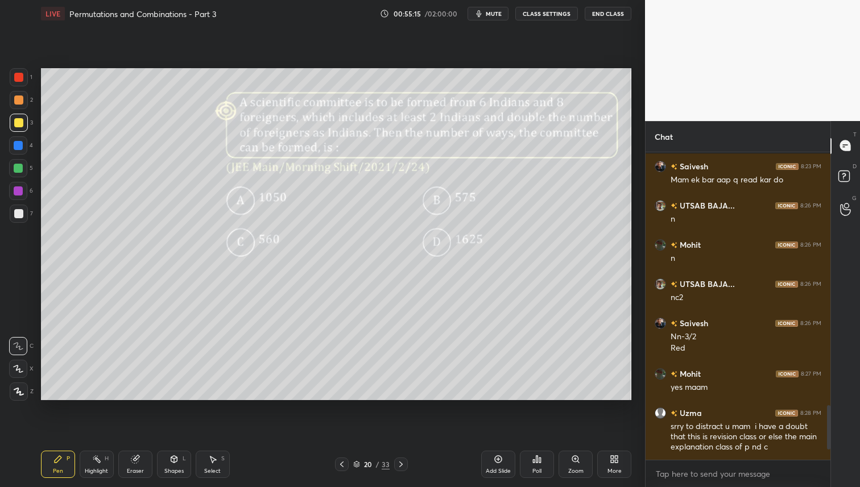
click at [23, 175] on div at bounding box center [18, 168] width 18 height 18
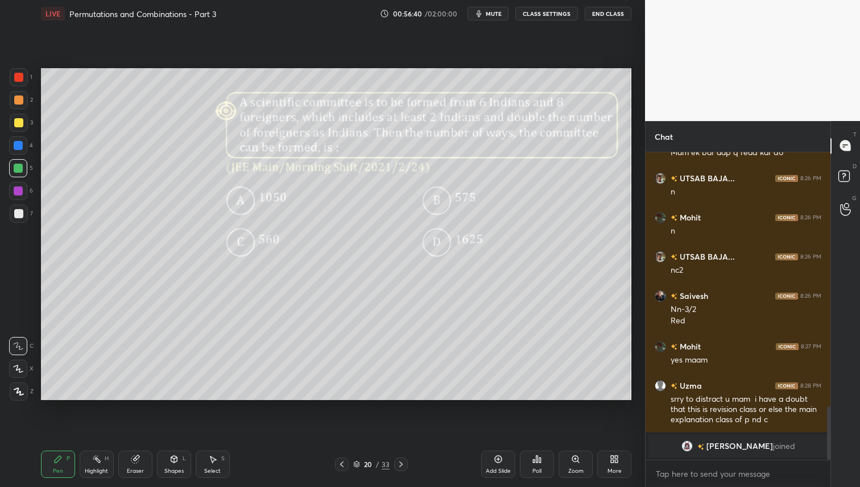
scroll to position [1471, 0]
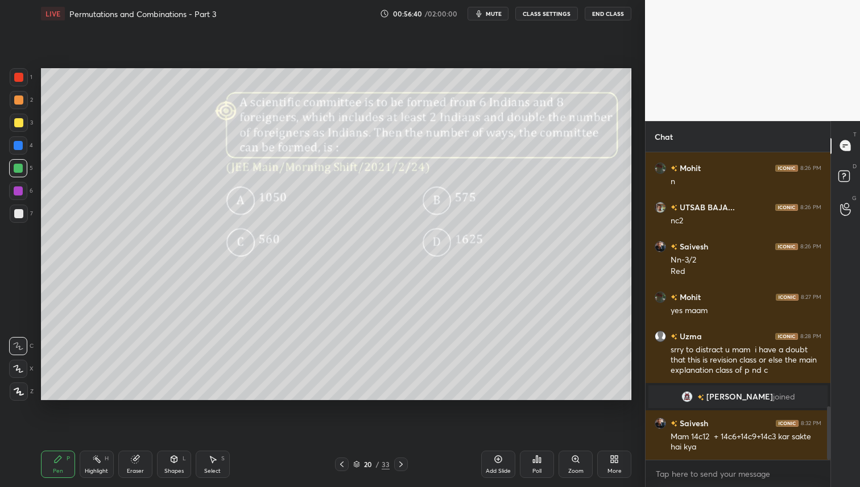
drag, startPoint x: 138, startPoint y: 459, endPoint x: 332, endPoint y: 408, distance: 199.9
click at [140, 459] on div "Eraser" at bounding box center [135, 464] width 34 height 27
click at [64, 469] on div "Pen P" at bounding box center [58, 464] width 34 height 27
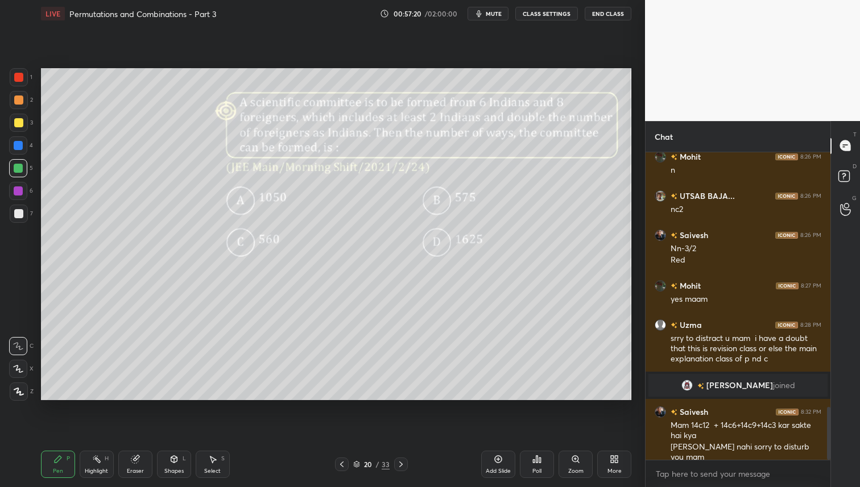
drag, startPoint x: 400, startPoint y: 461, endPoint x: 407, endPoint y: 469, distance: 10.1
click at [400, 461] on icon at bounding box center [400, 464] width 9 height 9
click at [541, 466] on div "Poll" at bounding box center [537, 464] width 34 height 27
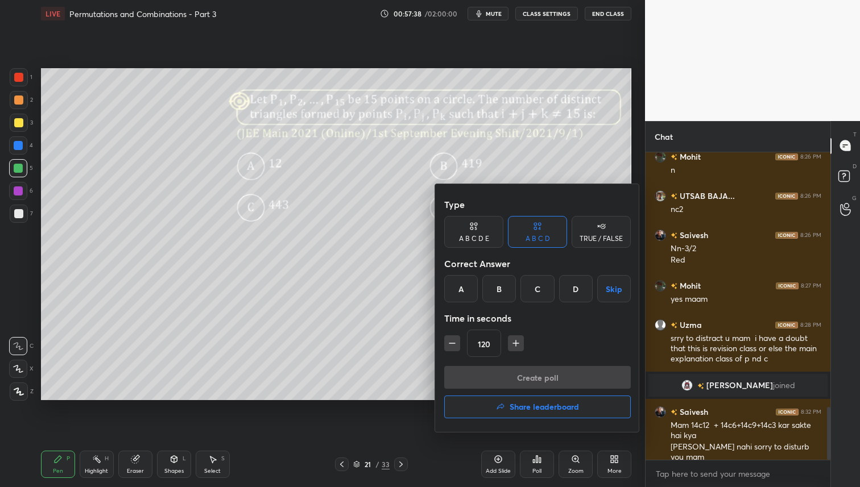
click at [536, 291] on div "C" at bounding box center [537, 288] width 34 height 27
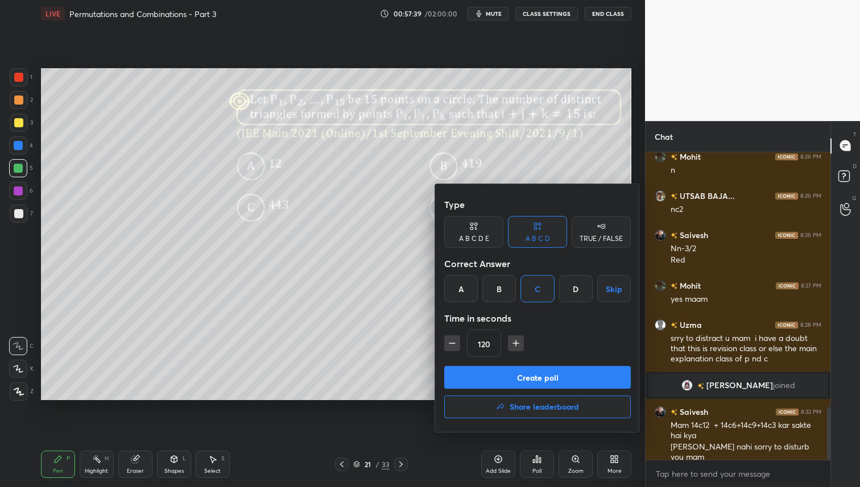
click at [523, 379] on button "Create poll" at bounding box center [537, 377] width 187 height 23
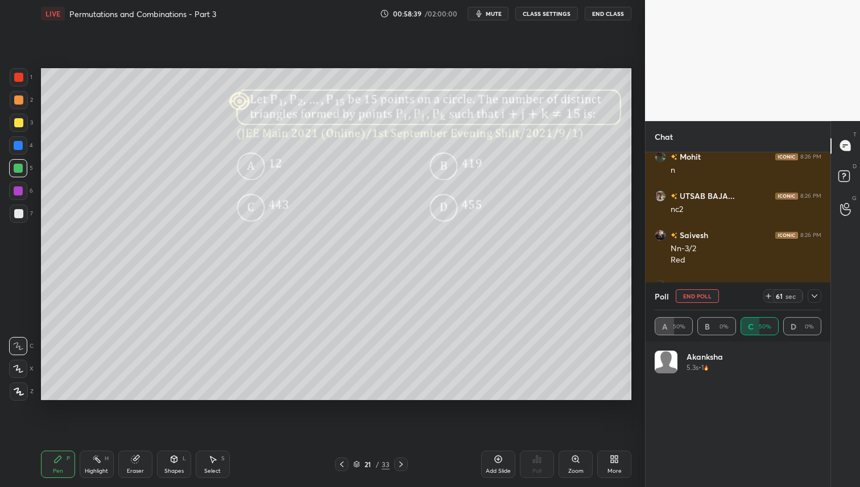
scroll to position [1542, 0]
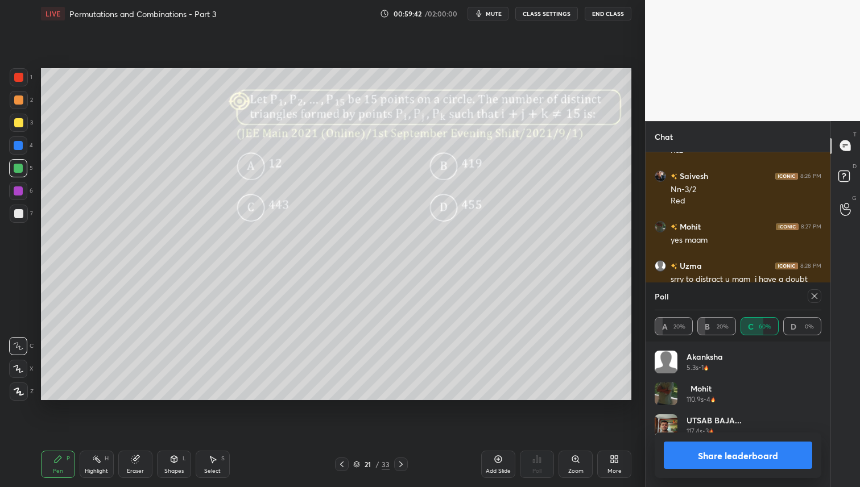
drag, startPoint x: 815, startPoint y: 300, endPoint x: 816, endPoint y: 308, distance: 8.0
click at [815, 300] on icon at bounding box center [814, 296] width 9 height 9
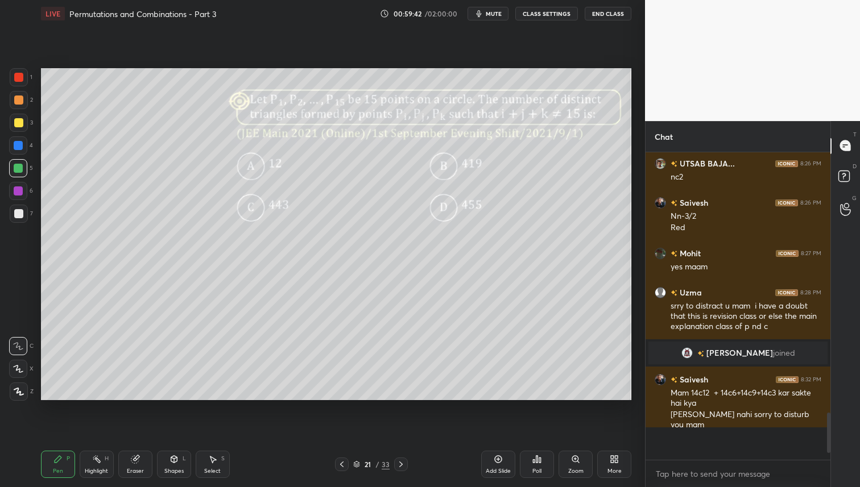
scroll to position [185, 181]
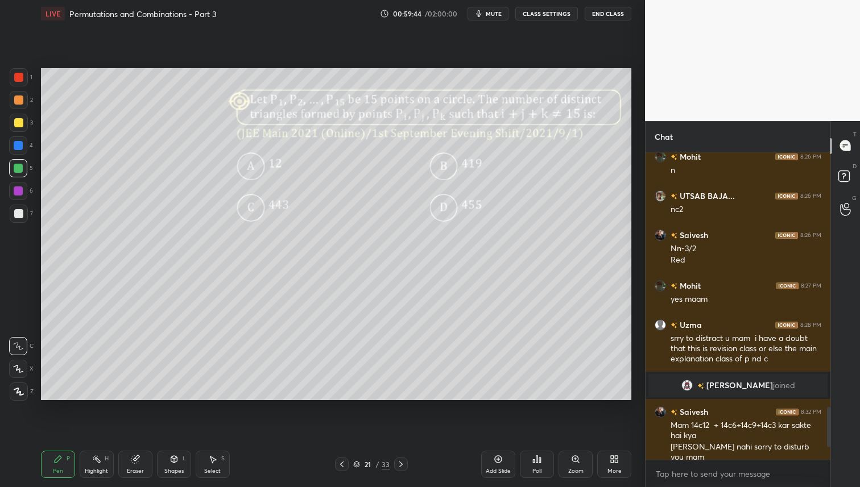
click at [23, 121] on div at bounding box center [19, 123] width 18 height 18
drag, startPoint x: 19, startPoint y: 100, endPoint x: 40, endPoint y: 104, distance: 22.1
click at [19, 99] on div at bounding box center [18, 100] width 9 height 9
click at [21, 169] on div at bounding box center [18, 168] width 9 height 9
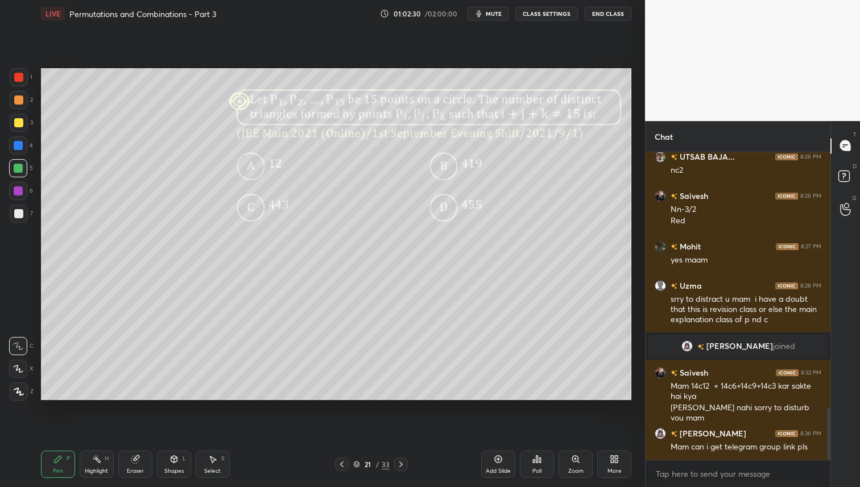
scroll to position [1549, 0]
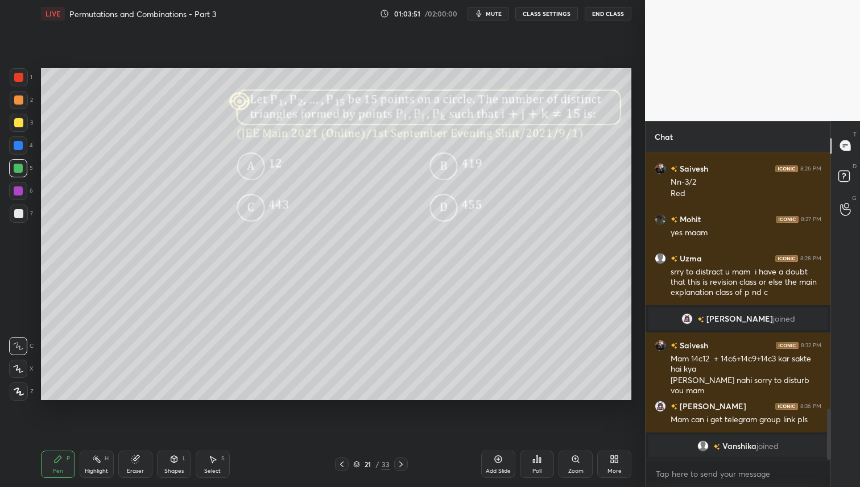
click at [14, 114] on div at bounding box center [19, 123] width 18 height 18
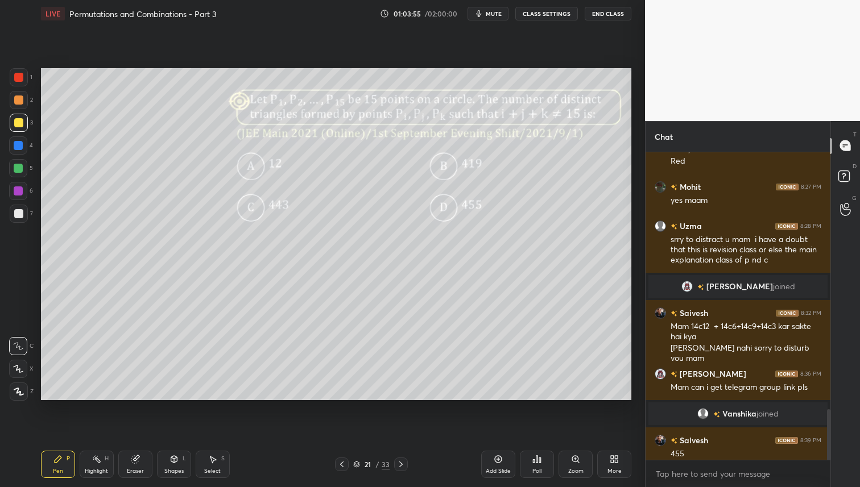
scroll to position [1556, 0]
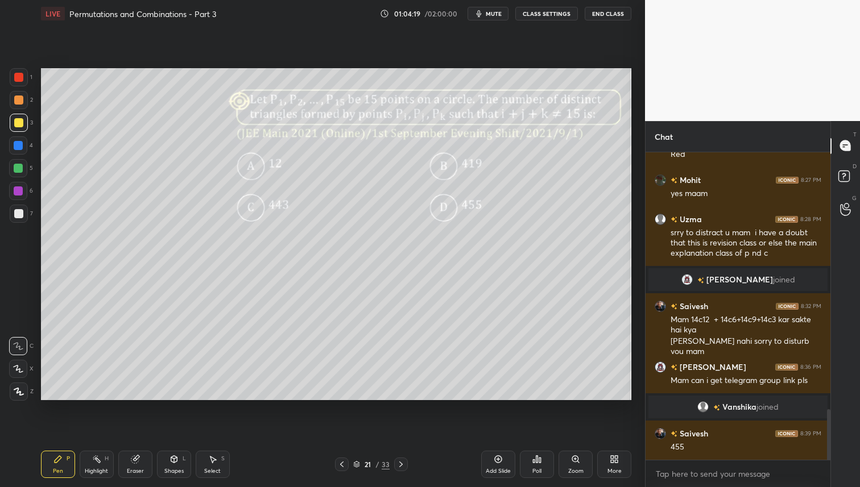
click at [404, 463] on icon at bounding box center [400, 464] width 9 height 9
click at [539, 462] on icon at bounding box center [540, 460] width 2 height 5
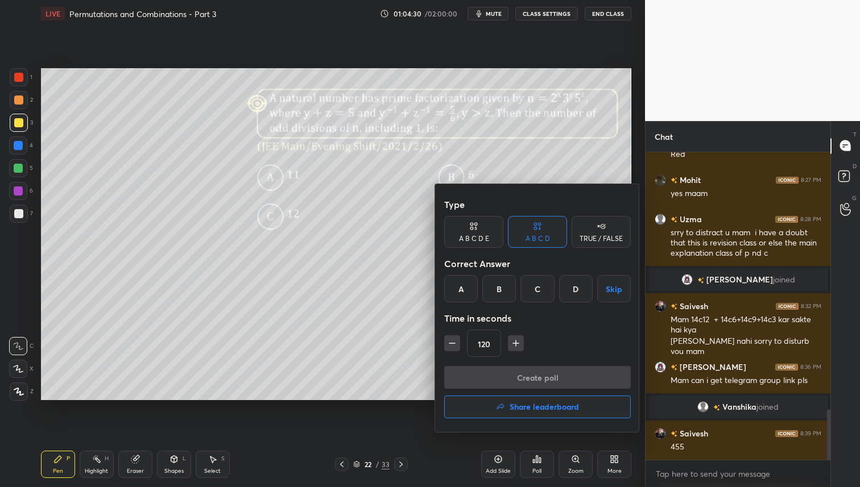
drag, startPoint x: 535, startPoint y: 291, endPoint x: 528, endPoint y: 355, distance: 64.1
click at [536, 292] on div "C" at bounding box center [537, 288] width 34 height 27
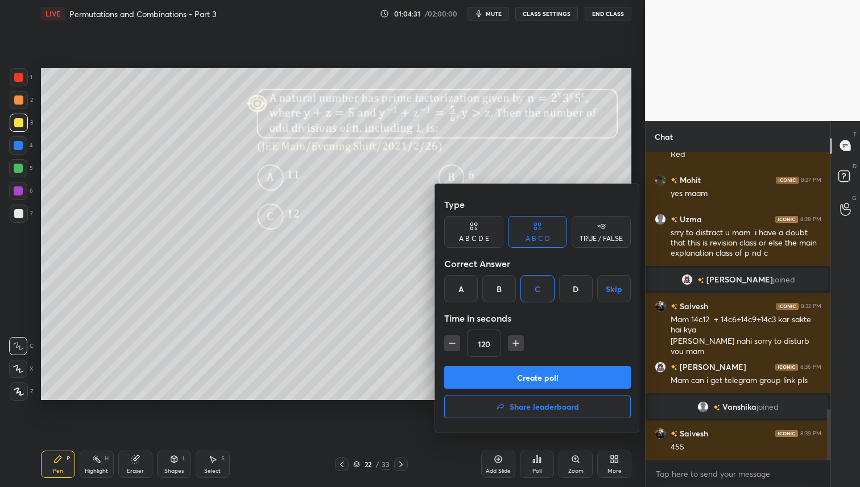
drag, startPoint x: 523, startPoint y: 373, endPoint x: 516, endPoint y: 405, distance: 33.2
click at [521, 376] on button "Create poll" at bounding box center [537, 377] width 187 height 23
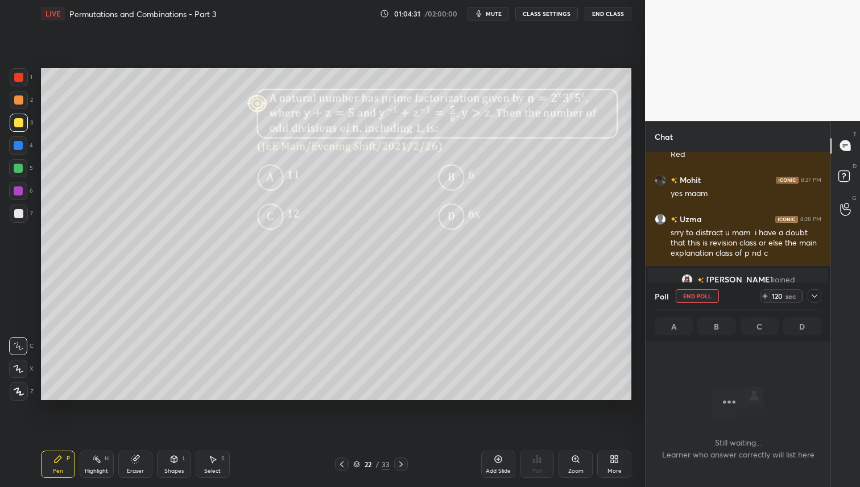
scroll to position [151, 181]
click at [16, 103] on div at bounding box center [18, 100] width 9 height 9
click at [19, 213] on div at bounding box center [18, 213] width 9 height 9
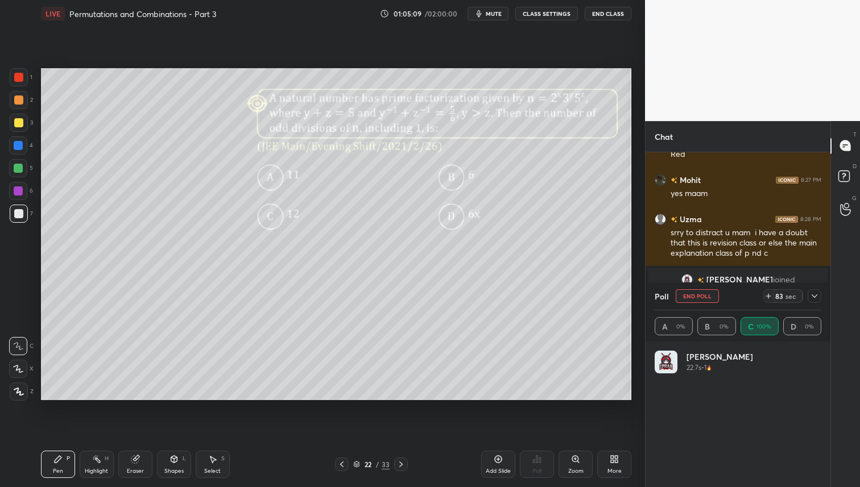
click at [22, 129] on div at bounding box center [19, 123] width 18 height 18
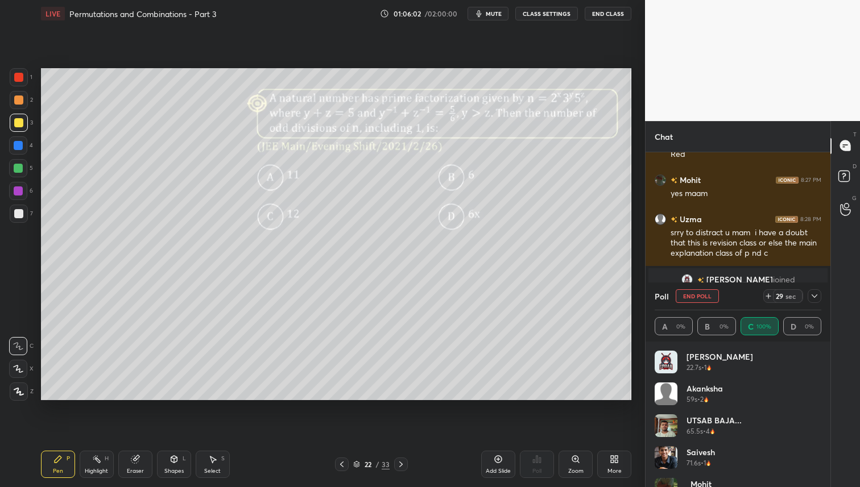
drag, startPoint x: 15, startPoint y: 101, endPoint x: 30, endPoint y: 96, distance: 15.1
click at [15, 101] on div at bounding box center [18, 100] width 9 height 9
drag, startPoint x: 22, startPoint y: 160, endPoint x: 38, endPoint y: 160, distance: 15.4
click at [23, 160] on div at bounding box center [18, 168] width 18 height 18
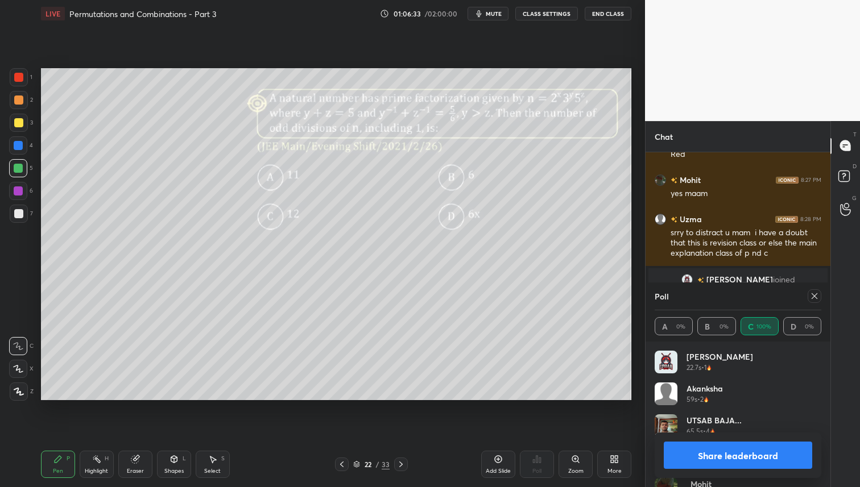
drag, startPoint x: 812, startPoint y: 295, endPoint x: 806, endPoint y: 311, distance: 16.9
click at [812, 295] on icon at bounding box center [814, 296] width 9 height 9
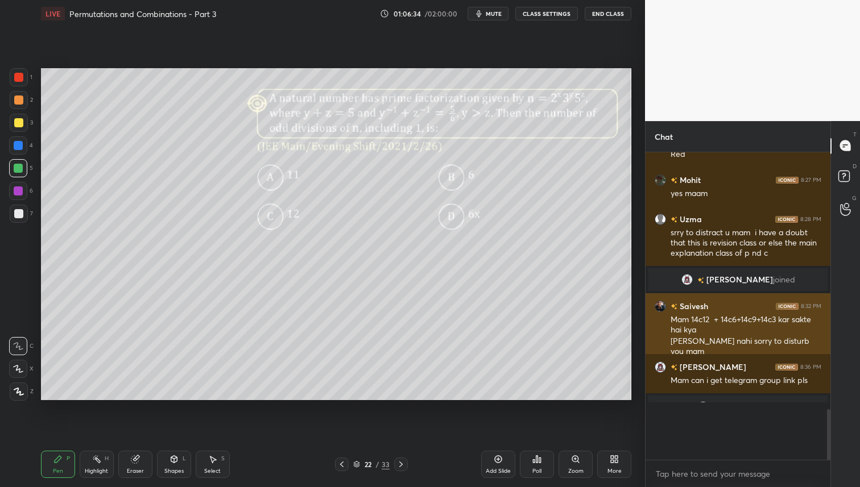
scroll to position [4, 4]
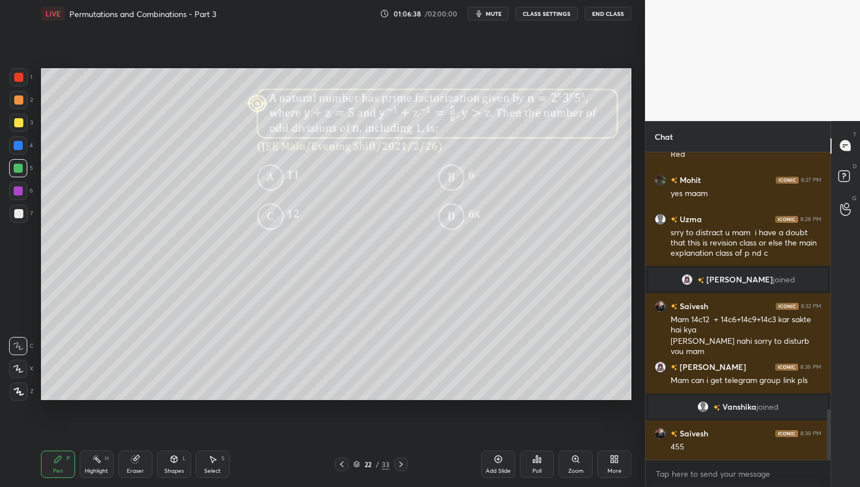
click at [18, 125] on div at bounding box center [18, 122] width 9 height 9
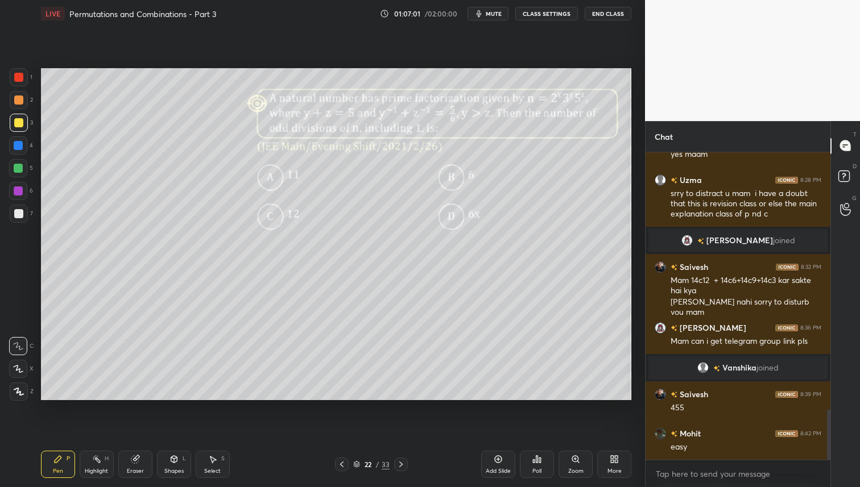
click at [14, 163] on div at bounding box center [18, 168] width 18 height 18
drag, startPoint x: 399, startPoint y: 463, endPoint x: 409, endPoint y: 469, distance: 12.0
click at [399, 463] on icon at bounding box center [400, 464] width 9 height 9
click at [546, 465] on div "Poll" at bounding box center [537, 464] width 34 height 27
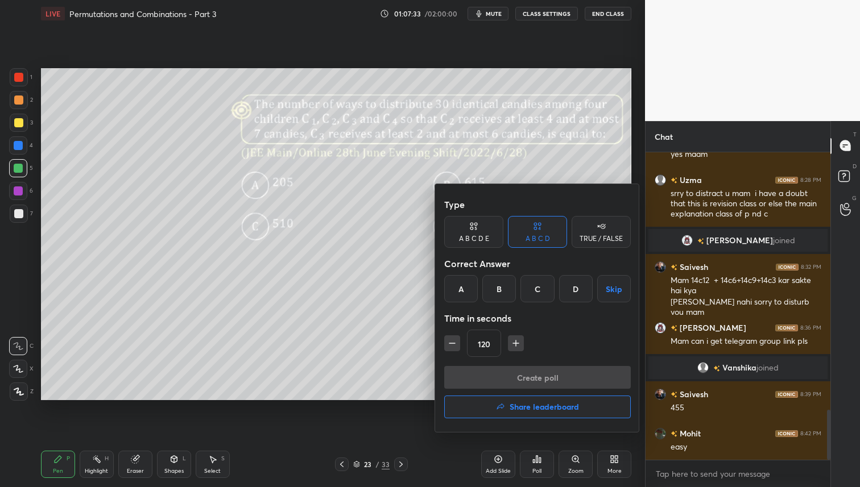
click at [571, 288] on div "D" at bounding box center [576, 288] width 34 height 27
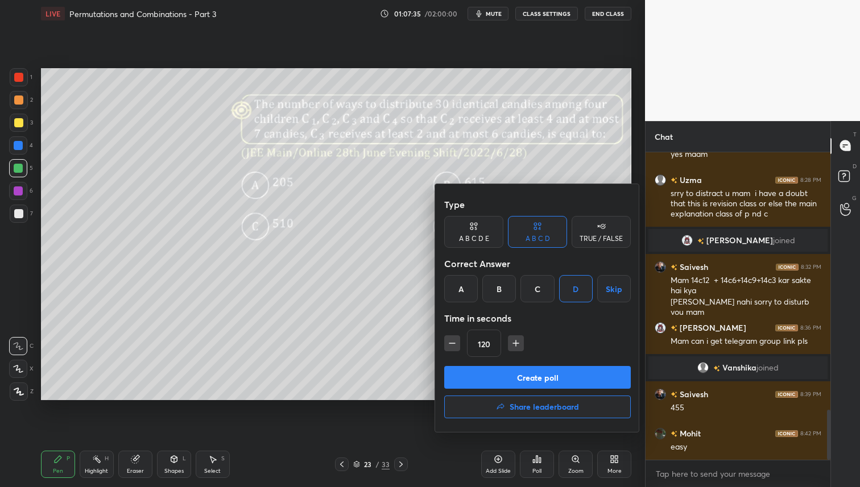
click at [540, 375] on button "Create poll" at bounding box center [537, 377] width 187 height 23
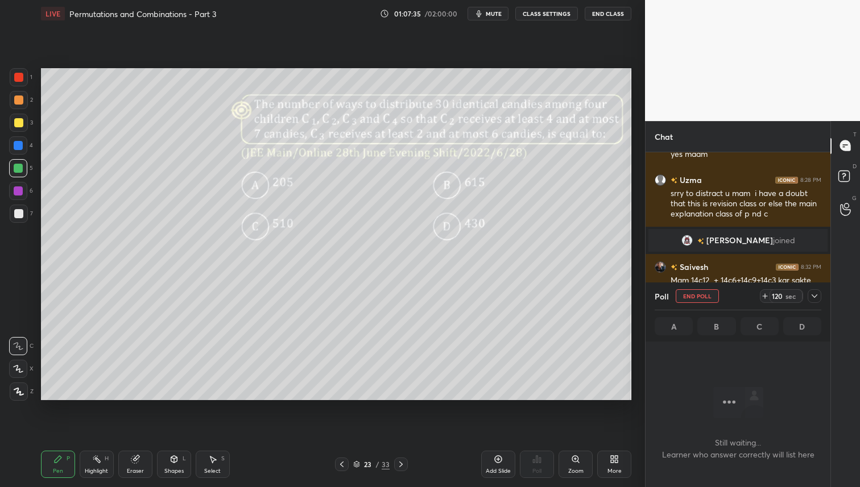
scroll to position [154, 181]
drag, startPoint x: 18, startPoint y: 123, endPoint x: 25, endPoint y: 121, distance: 7.4
click at [18, 123] on div at bounding box center [18, 122] width 9 height 9
click at [134, 463] on icon at bounding box center [134, 459] width 7 height 7
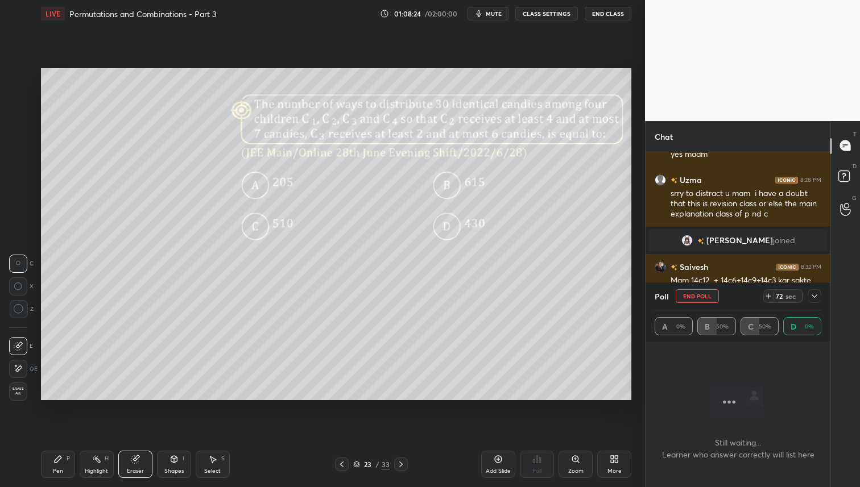
drag, startPoint x: 59, startPoint y: 458, endPoint x: 69, endPoint y: 430, distance: 29.9
click at [57, 458] on icon at bounding box center [58, 459] width 7 height 7
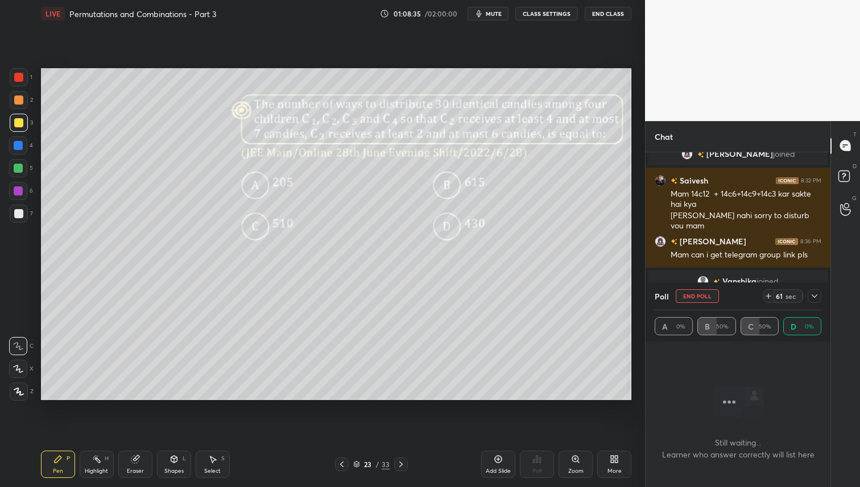
click at [140, 462] on div "Eraser" at bounding box center [135, 464] width 34 height 27
click at [56, 464] on div "Pen P" at bounding box center [58, 464] width 34 height 27
click at [136, 463] on icon at bounding box center [134, 459] width 7 height 7
click at [19, 323] on div "C X Z" at bounding box center [21, 291] width 24 height 82
click at [16, 309] on icon at bounding box center [19, 309] width 10 height 10
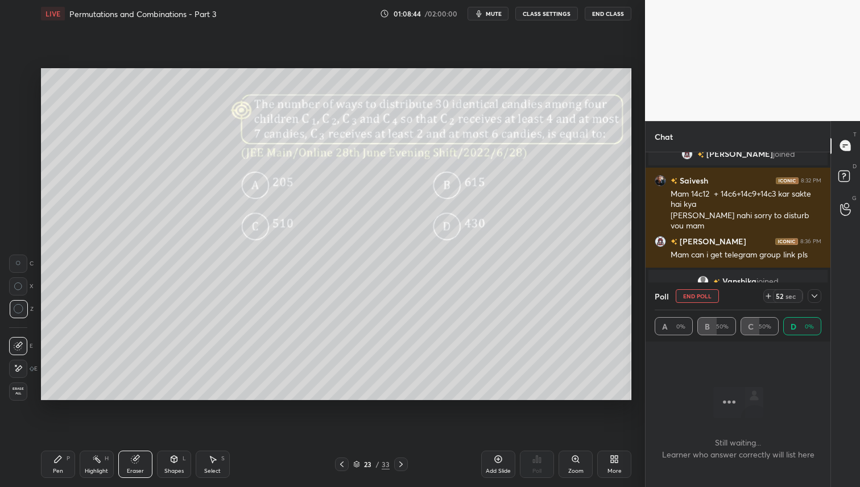
click at [60, 471] on div "Pen" at bounding box center [58, 472] width 10 height 6
click at [16, 173] on div at bounding box center [18, 168] width 9 height 9
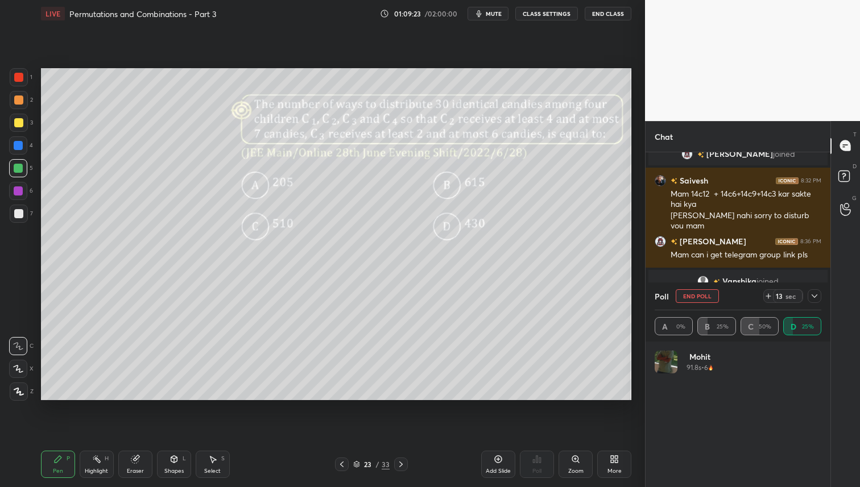
scroll to position [1696, 0]
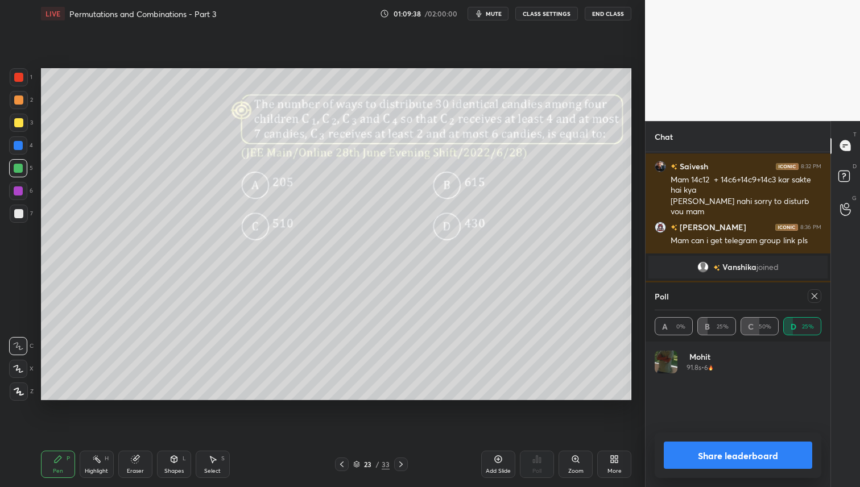
click at [816, 295] on icon at bounding box center [814, 296] width 9 height 9
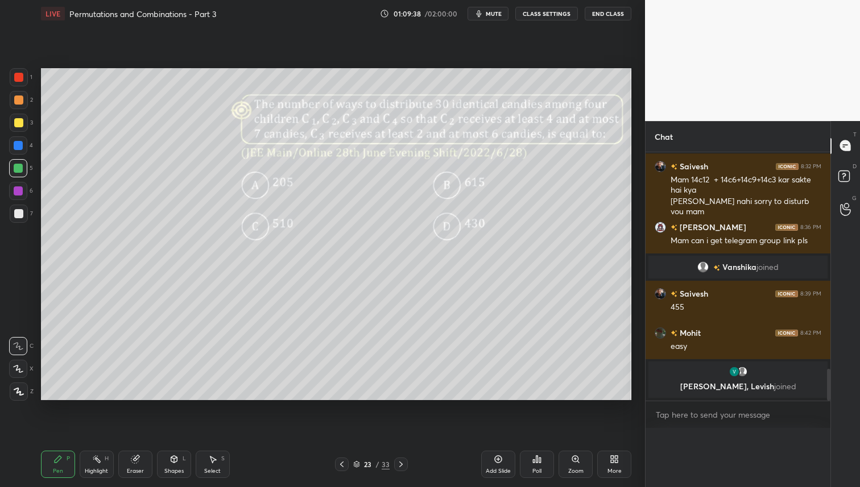
scroll to position [1684, 0]
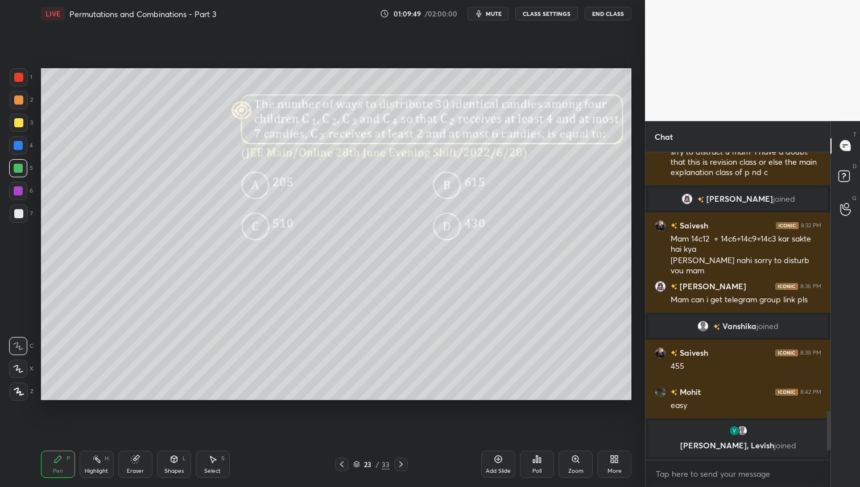
click at [20, 123] on div at bounding box center [18, 122] width 9 height 9
click at [140, 461] on div "Eraser" at bounding box center [135, 464] width 34 height 27
click at [63, 461] on div "Pen P" at bounding box center [58, 464] width 34 height 27
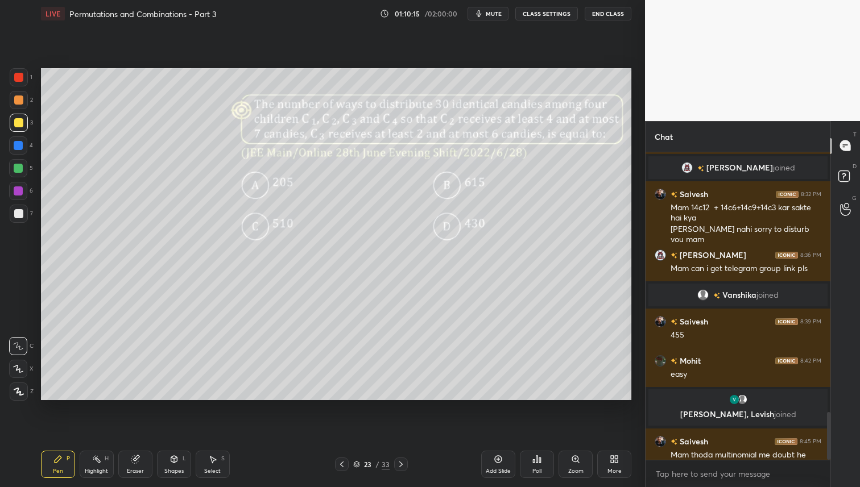
scroll to position [1665, 0]
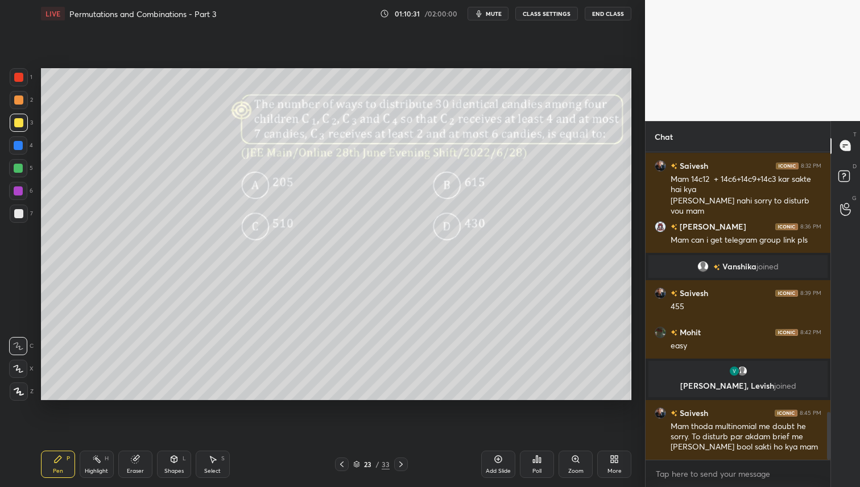
click at [26, 167] on div at bounding box center [18, 168] width 18 height 18
click at [19, 99] on div at bounding box center [18, 100] width 9 height 9
drag, startPoint x: 205, startPoint y: 469, endPoint x: 212, endPoint y: 448, distance: 22.0
click at [205, 469] on div "Select" at bounding box center [212, 472] width 16 height 6
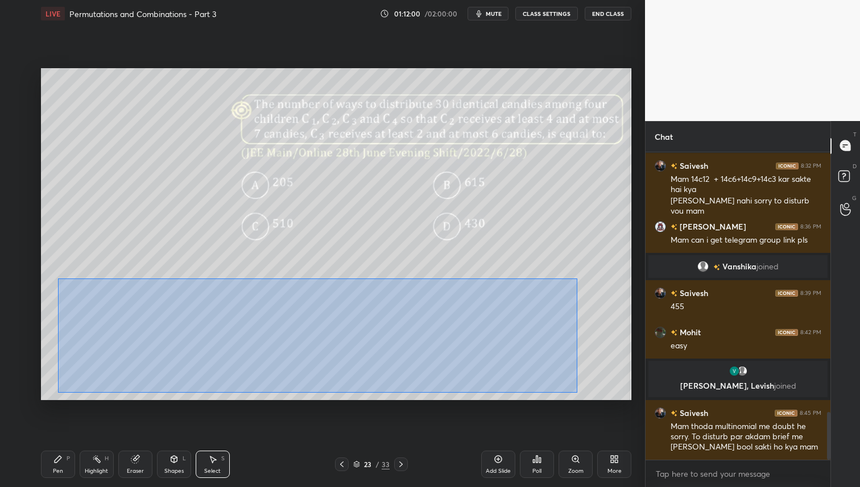
drag, startPoint x: 58, startPoint y: 278, endPoint x: 577, endPoint y: 393, distance: 531.7
click at [577, 393] on div "0 ° Undo Copy Duplicate Duplicate to new slide Delete" at bounding box center [336, 234] width 590 height 332
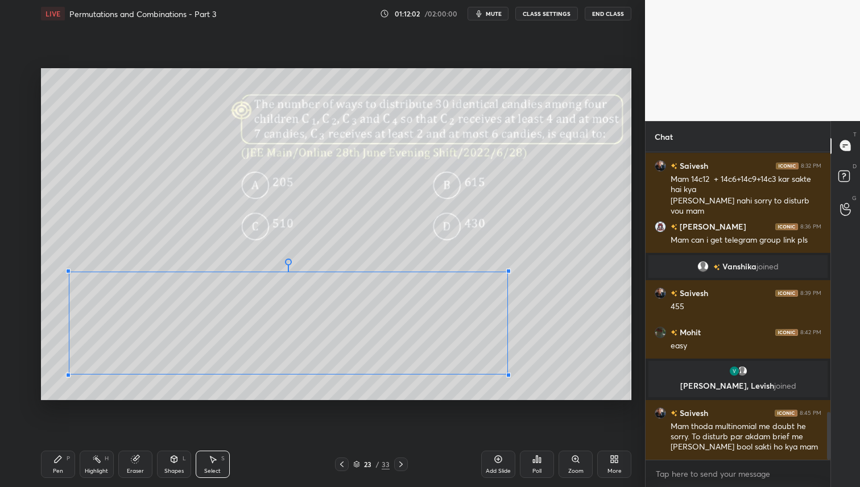
drag, startPoint x: 550, startPoint y: 392, endPoint x: 504, endPoint y: 374, distance: 49.5
click at [507, 374] on div at bounding box center [508, 375] width 5 height 5
drag, startPoint x: 374, startPoint y: 329, endPoint x: 375, endPoint y: 307, distance: 22.2
click at [383, 300] on div "0 ° Undo Copy Duplicate Duplicate to new slide Delete" at bounding box center [336, 234] width 590 height 332
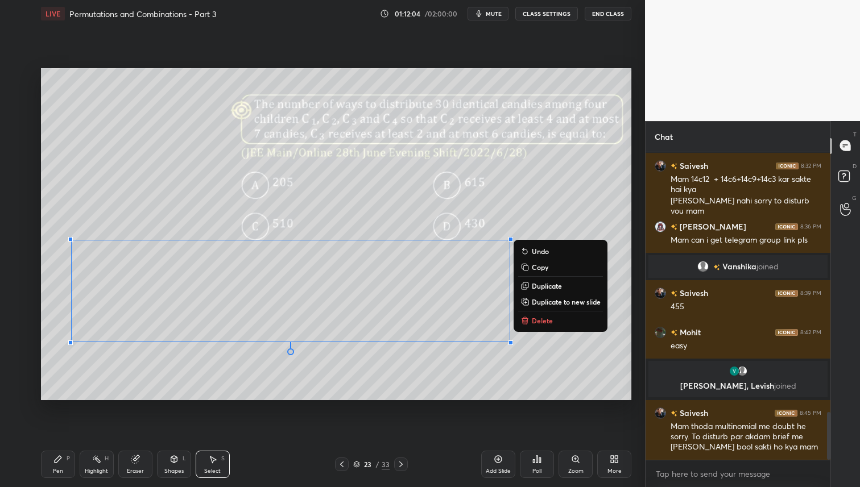
click at [62, 464] on div "Pen P" at bounding box center [58, 464] width 34 height 27
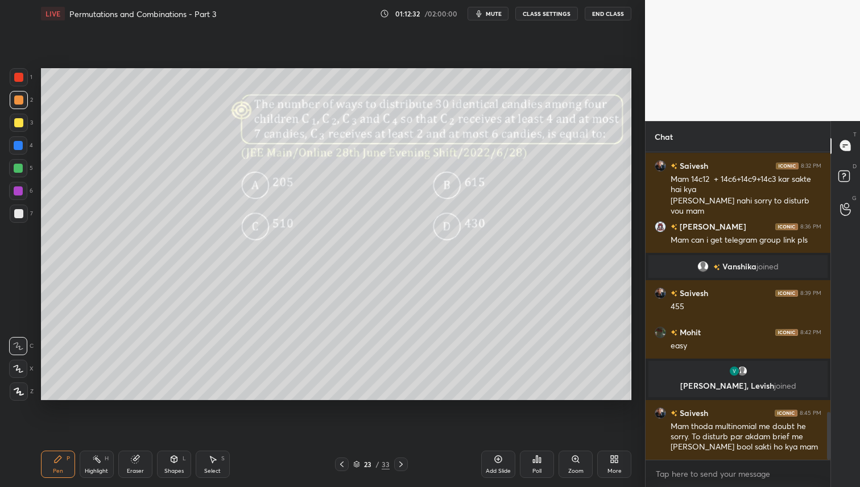
click at [282, 402] on div "Setting up your live class Poll for secs No correct answer Start poll" at bounding box center [335, 234] width 599 height 415
click at [164, 401] on div "Setting up your live class Poll for secs No correct answer Start poll" at bounding box center [335, 234] width 599 height 415
click at [18, 124] on div at bounding box center [18, 122] width 9 height 9
click at [506, 458] on div "Add Slide" at bounding box center [498, 464] width 34 height 27
click at [18, 167] on div at bounding box center [18, 168] width 9 height 9
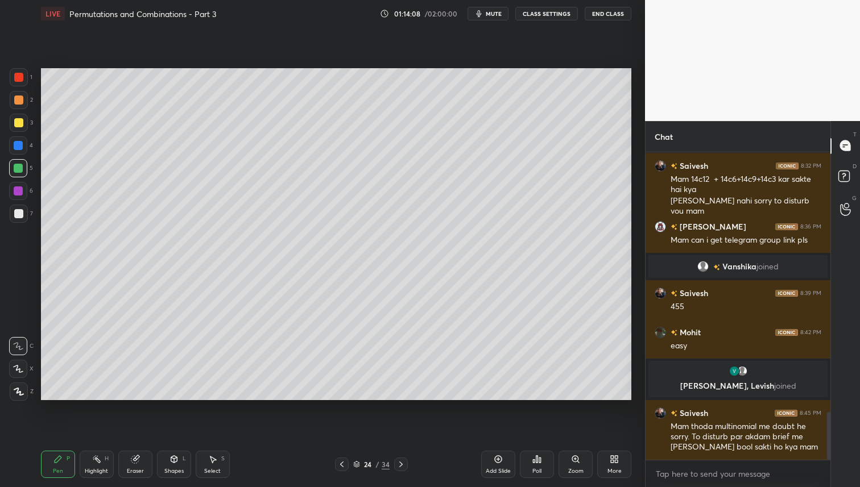
drag, startPoint x: 21, startPoint y: 103, endPoint x: 24, endPoint y: 111, distance: 9.0
click at [21, 103] on div at bounding box center [18, 100] width 9 height 9
drag, startPoint x: 341, startPoint y: 465, endPoint x: 358, endPoint y: 473, distance: 18.8
click at [342, 465] on icon at bounding box center [341, 464] width 9 height 9
click at [402, 463] on icon at bounding box center [400, 464] width 9 height 9
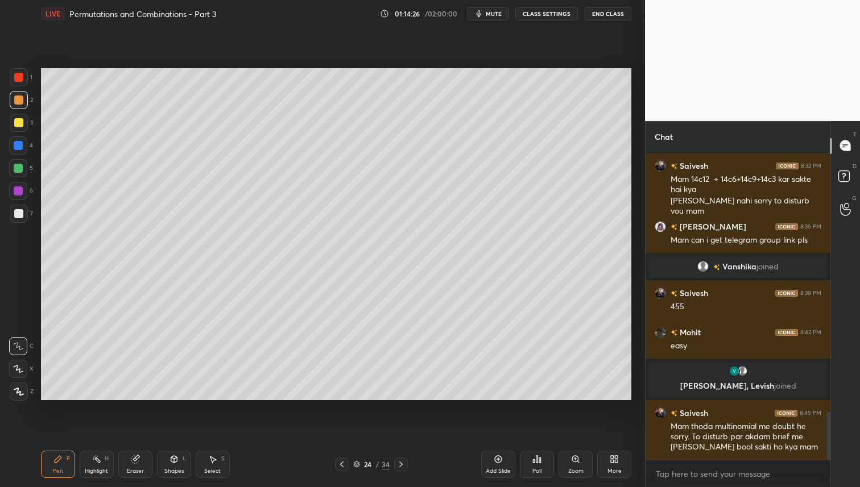
click at [344, 467] on icon at bounding box center [341, 464] width 9 height 9
drag, startPoint x: 339, startPoint y: 462, endPoint x: 365, endPoint y: 467, distance: 26.7
click at [339, 462] on icon at bounding box center [341, 464] width 9 height 9
click at [400, 463] on icon at bounding box center [400, 465] width 3 height 6
click at [403, 459] on div at bounding box center [401, 465] width 14 height 14
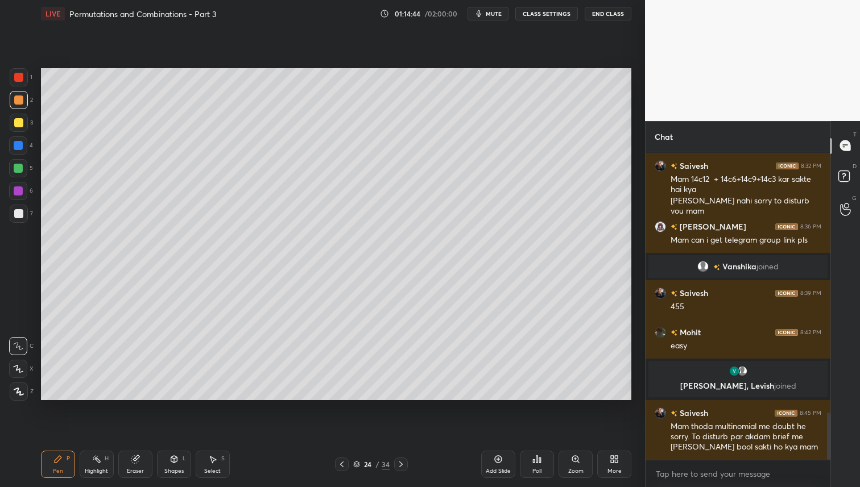
scroll to position [1704, 0]
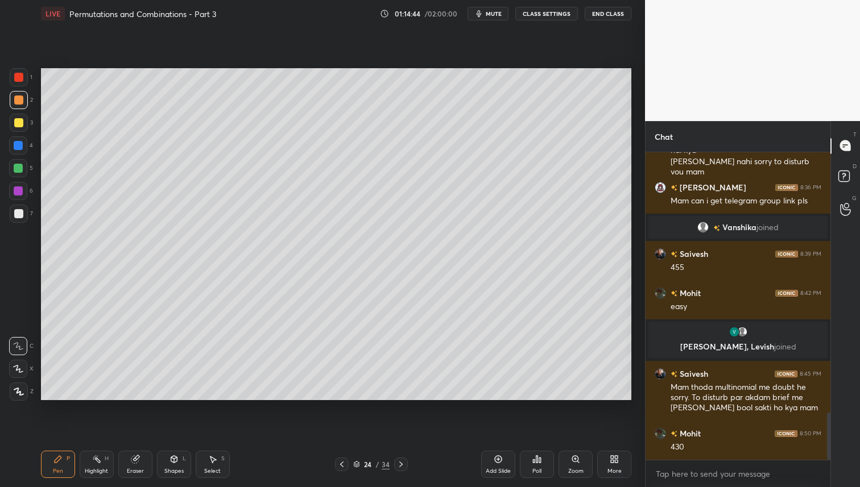
click at [402, 461] on icon at bounding box center [400, 464] width 9 height 9
click at [388, 464] on div "34" at bounding box center [386, 464] width 8 height 10
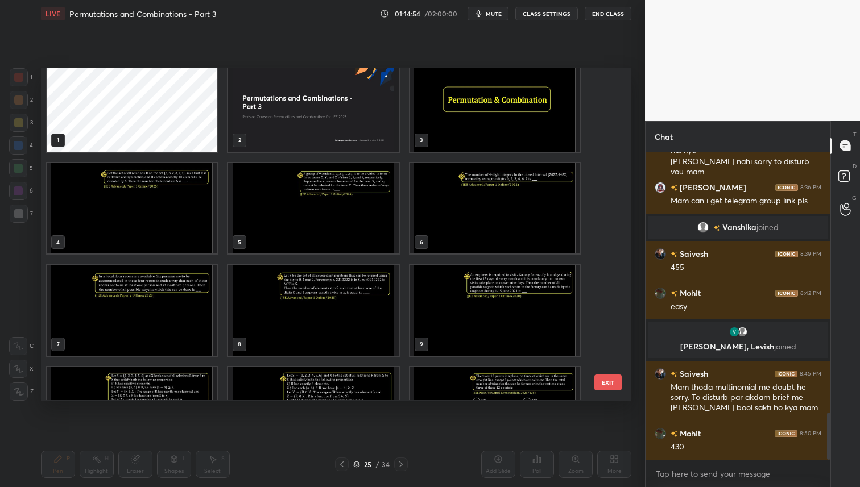
scroll to position [0, 0]
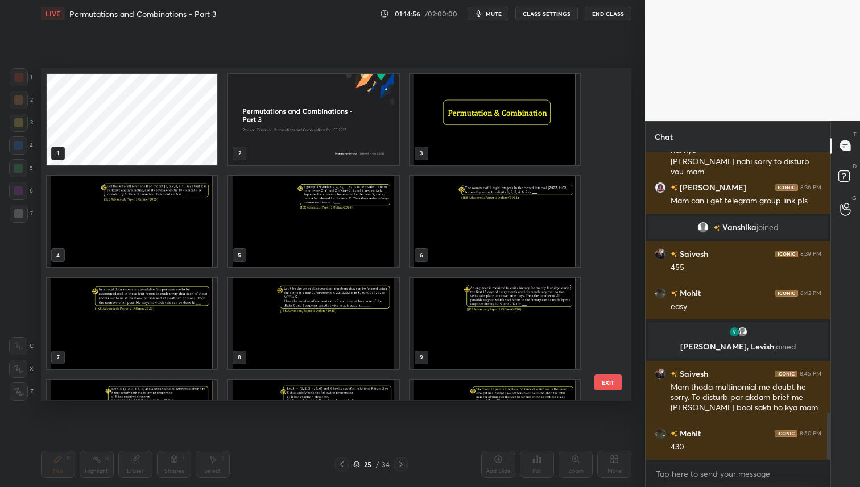
click at [181, 242] on img "grid" at bounding box center [132, 221] width 170 height 91
click at [183, 248] on img "grid" at bounding box center [132, 221] width 170 height 91
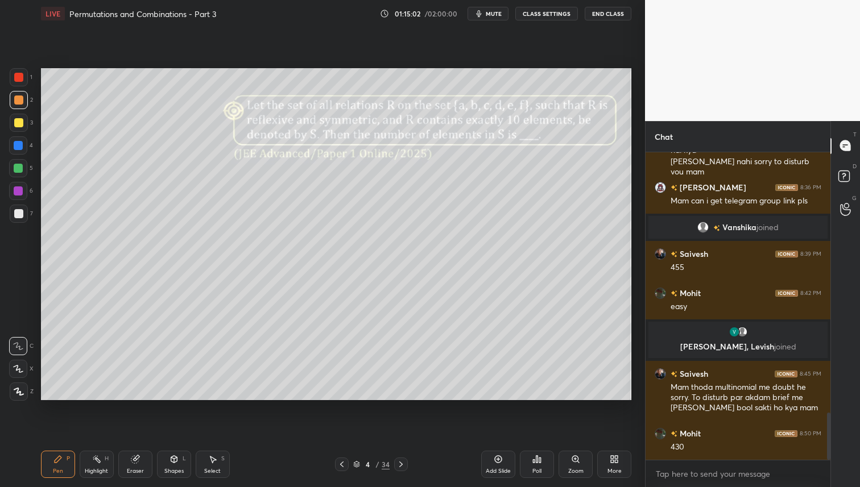
click at [403, 461] on icon at bounding box center [400, 464] width 9 height 9
click at [20, 212] on div at bounding box center [18, 213] width 9 height 9
click at [538, 465] on div "Poll" at bounding box center [537, 464] width 34 height 27
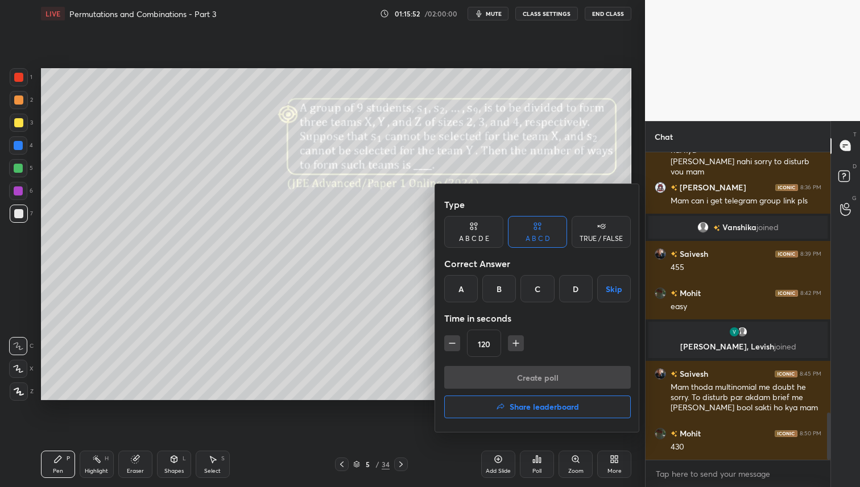
drag, startPoint x: 503, startPoint y: 292, endPoint x: 509, endPoint y: 297, distance: 7.7
click at [506, 292] on div "B" at bounding box center [499, 288] width 34 height 27
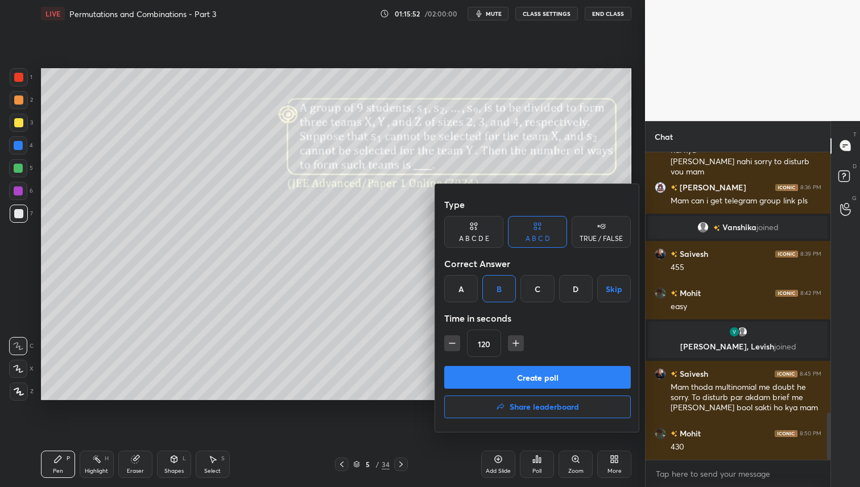
click at [520, 368] on div "Type A B C D E A B C D TRUE / FALSE Correct Answer A B C D Skip Time in seconds…" at bounding box center [537, 308] width 205 height 248
click at [525, 372] on button "Create poll" at bounding box center [537, 377] width 187 height 23
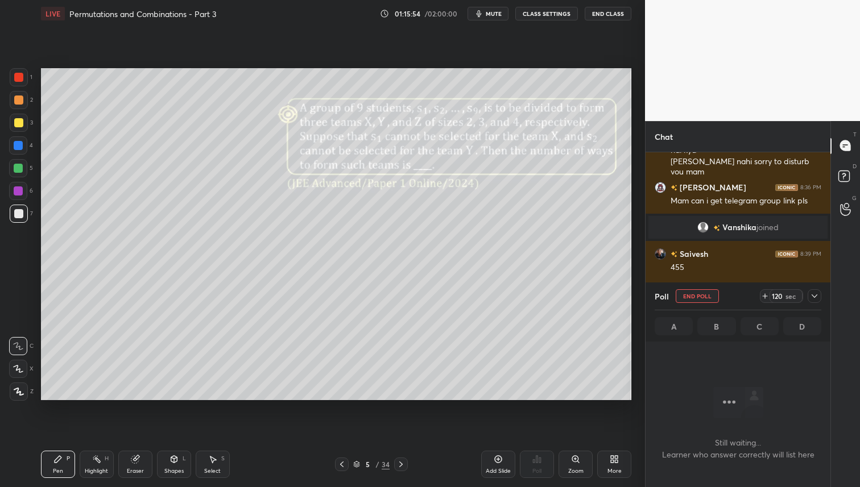
scroll to position [152, 181]
click at [766, 295] on icon at bounding box center [768, 296] width 9 height 9
click at [15, 122] on div at bounding box center [18, 122] width 9 height 9
drag, startPoint x: 130, startPoint y: 457, endPoint x: 131, endPoint y: 451, distance: 5.7
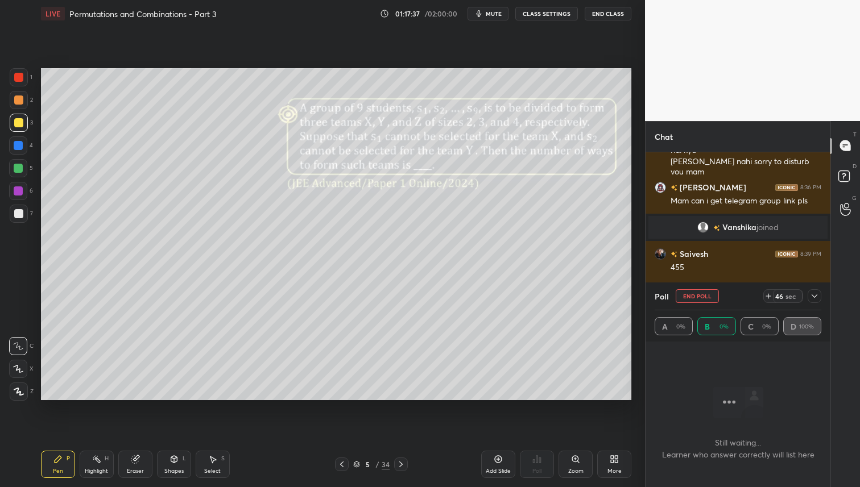
click at [130, 454] on div "Eraser" at bounding box center [135, 464] width 34 height 27
click at [47, 456] on div "Pen P" at bounding box center [58, 464] width 34 height 27
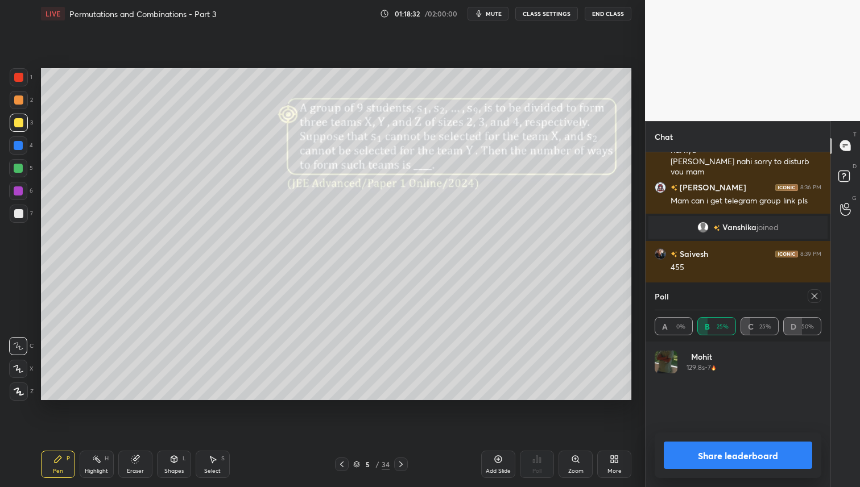
click at [816, 294] on icon at bounding box center [814, 296] width 9 height 9
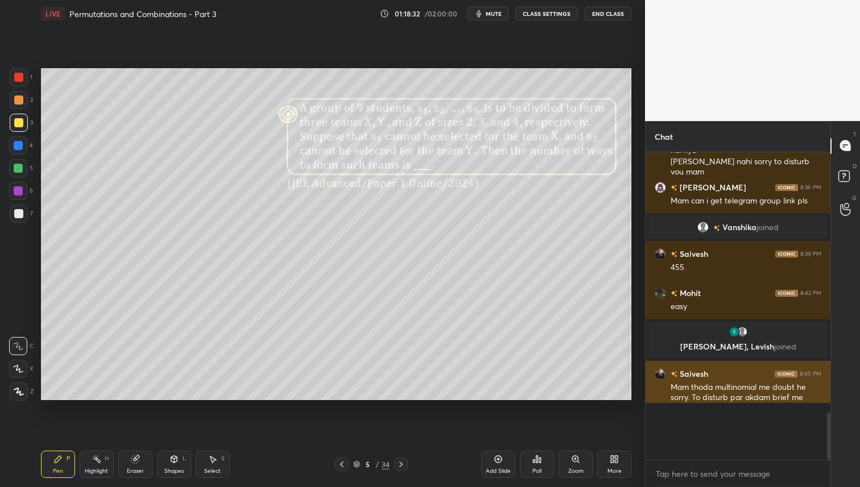
scroll to position [208, 181]
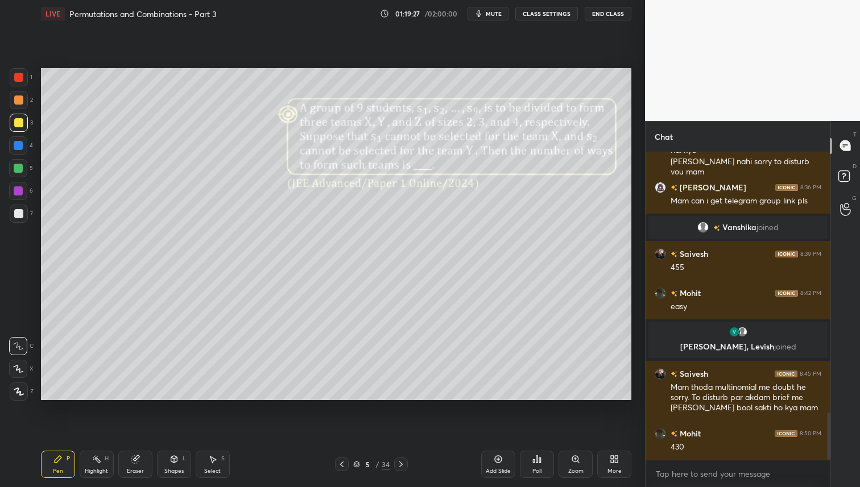
drag, startPoint x: 21, startPoint y: 100, endPoint x: 26, endPoint y: 110, distance: 12.0
click at [20, 101] on div at bounding box center [18, 100] width 9 height 9
click at [18, 168] on div at bounding box center [18, 168] width 9 height 9
click at [134, 464] on div "Eraser" at bounding box center [135, 464] width 34 height 27
drag, startPoint x: 16, startPoint y: 262, endPoint x: 28, endPoint y: 268, distance: 14.3
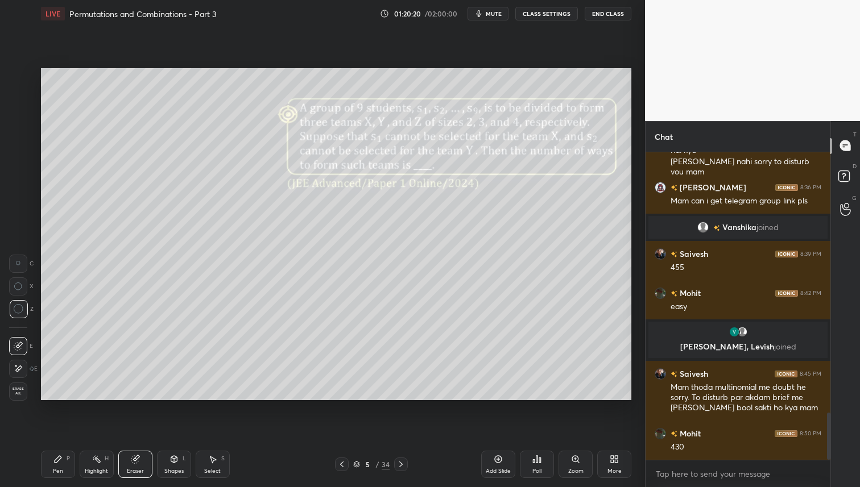
click at [16, 263] on icon at bounding box center [18, 263] width 5 height 5
click at [58, 462] on div "Pen P" at bounding box center [58, 464] width 34 height 27
click at [137, 463] on div "Eraser" at bounding box center [135, 464] width 34 height 27
click at [58, 462] on icon at bounding box center [57, 459] width 9 height 9
click at [135, 456] on icon at bounding box center [135, 459] width 9 height 9
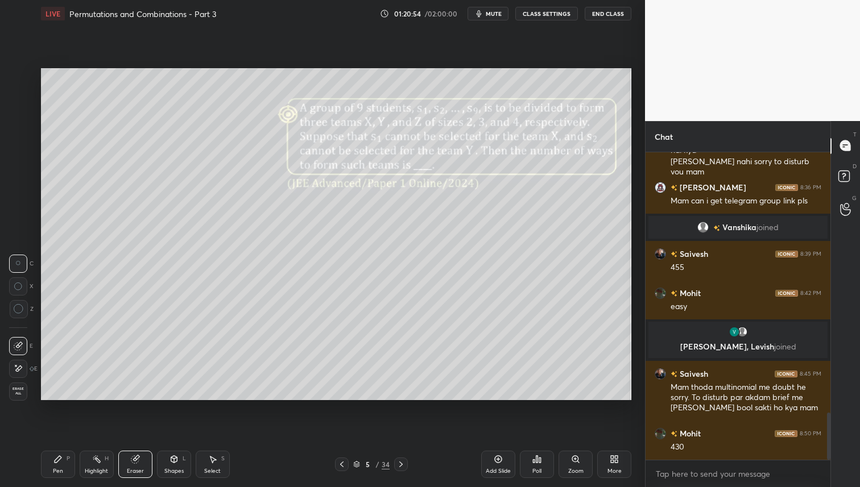
click at [57, 469] on div "Pen" at bounding box center [58, 472] width 10 height 6
click at [133, 461] on icon at bounding box center [134, 459] width 7 height 7
drag, startPoint x: 59, startPoint y: 465, endPoint x: 86, endPoint y: 424, distance: 49.7
click at [59, 465] on div "Pen P" at bounding box center [58, 464] width 34 height 27
click at [137, 458] on g at bounding box center [135, 460] width 9 height 9
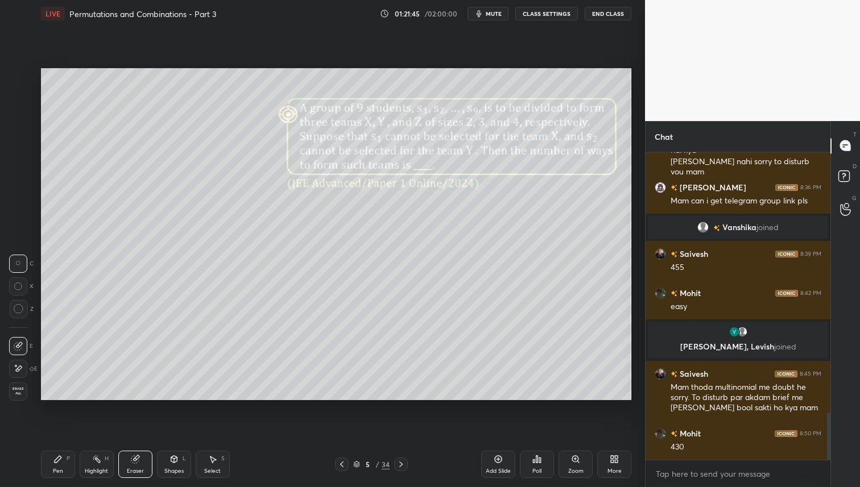
click at [55, 466] on div "Pen P" at bounding box center [58, 464] width 34 height 27
drag, startPoint x: 131, startPoint y: 467, endPoint x: 130, endPoint y: 461, distance: 6.9
click at [130, 469] on div "Eraser" at bounding box center [135, 472] width 17 height 6
click at [58, 463] on icon at bounding box center [57, 459] width 9 height 9
click at [17, 96] on div at bounding box center [18, 100] width 9 height 9
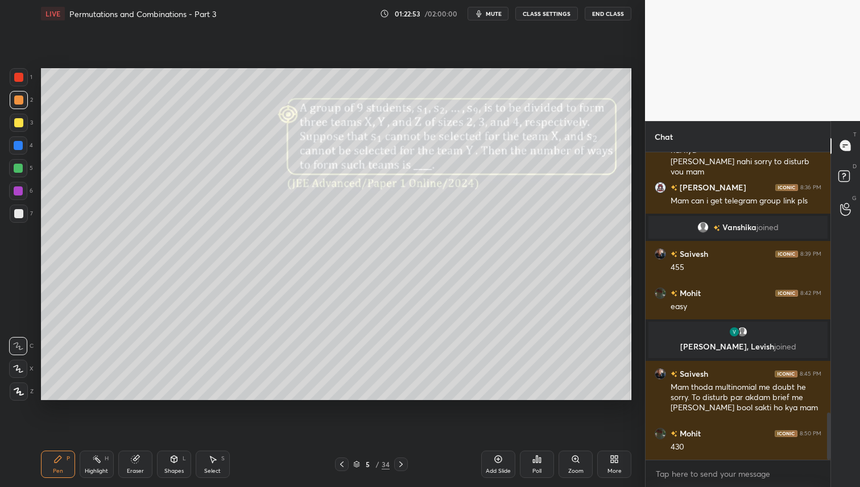
click at [142, 461] on div "Eraser" at bounding box center [135, 464] width 34 height 27
drag, startPoint x: 22, startPoint y: 305, endPoint x: 40, endPoint y: 307, distance: 17.7
click at [23, 307] on div at bounding box center [19, 309] width 18 height 18
drag, startPoint x: 60, startPoint y: 463, endPoint x: 74, endPoint y: 458, distance: 14.8
click at [63, 463] on div "Pen P" at bounding box center [58, 464] width 34 height 27
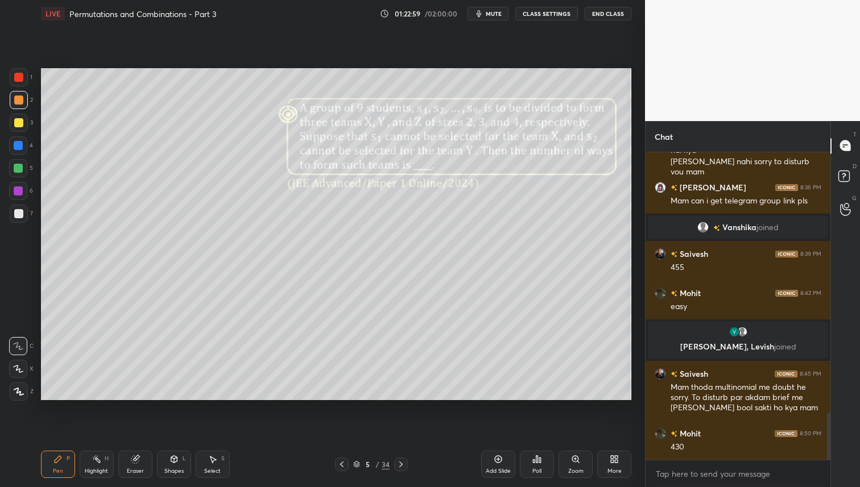
click at [22, 169] on div at bounding box center [18, 168] width 9 height 9
click at [400, 465] on icon at bounding box center [400, 464] width 9 height 9
click at [20, 212] on div at bounding box center [18, 213] width 9 height 9
click at [538, 460] on icon at bounding box center [536, 459] width 9 height 9
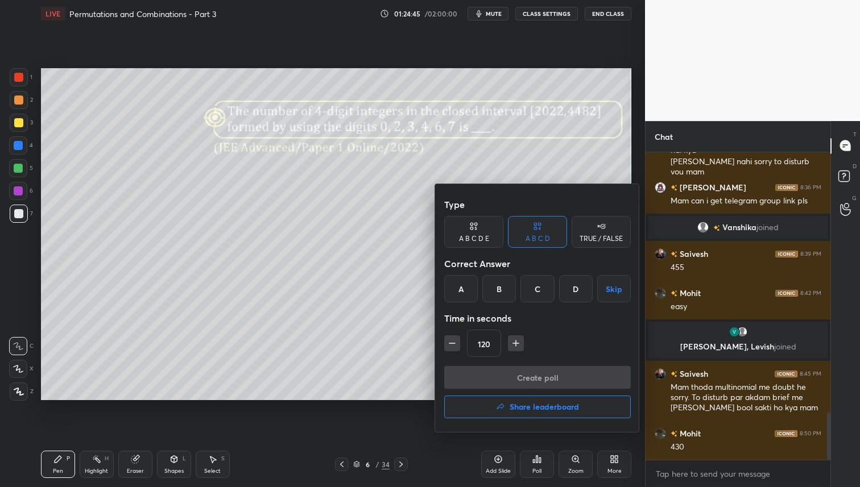
drag, startPoint x: 535, startPoint y: 287, endPoint x: 541, endPoint y: 317, distance: 30.2
click at [535, 288] on div "C" at bounding box center [537, 288] width 34 height 27
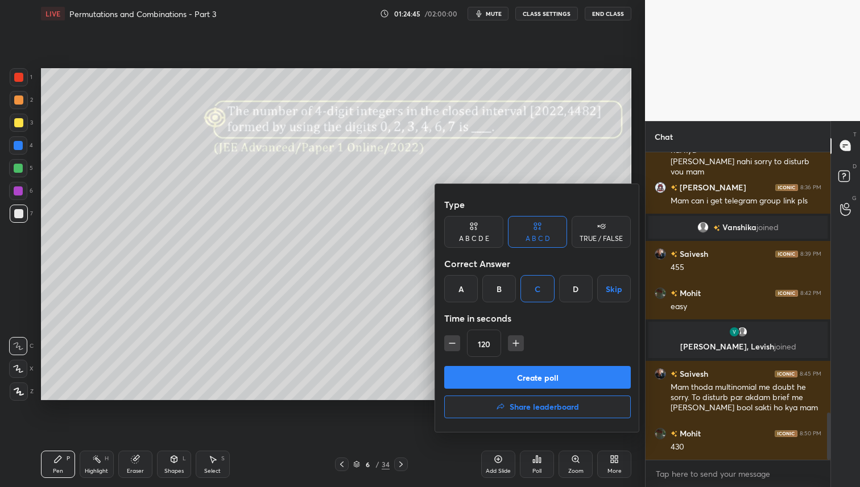
drag, startPoint x: 528, startPoint y: 371, endPoint x: 530, endPoint y: 394, distance: 22.8
click at [528, 372] on button "Create poll" at bounding box center [537, 377] width 187 height 23
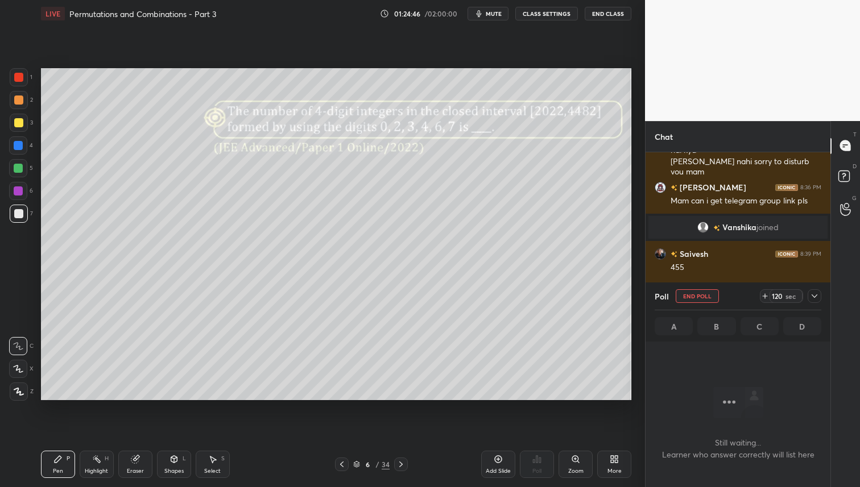
scroll to position [151, 181]
click at [766, 296] on icon at bounding box center [764, 296] width 9 height 9
drag, startPoint x: 766, startPoint y: 296, endPoint x: 764, endPoint y: 302, distance: 5.9
click at [766, 296] on icon at bounding box center [765, 296] width 5 height 0
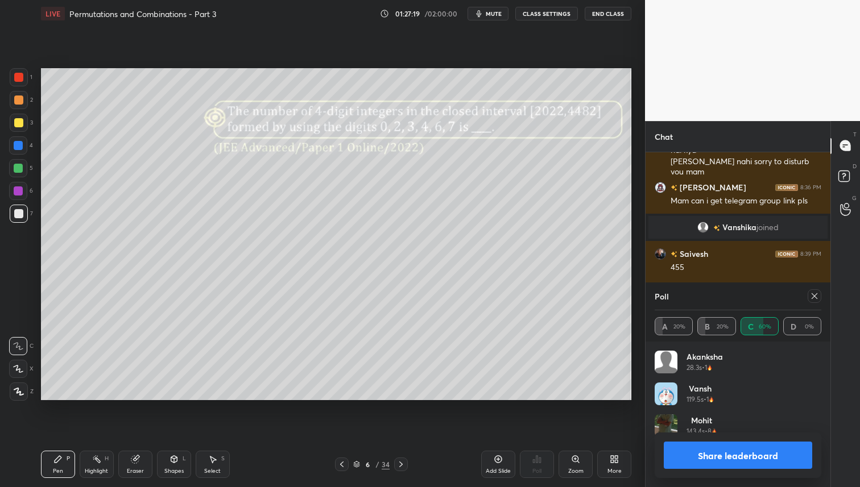
click at [815, 292] on icon at bounding box center [814, 296] width 9 height 9
type textarea "x"
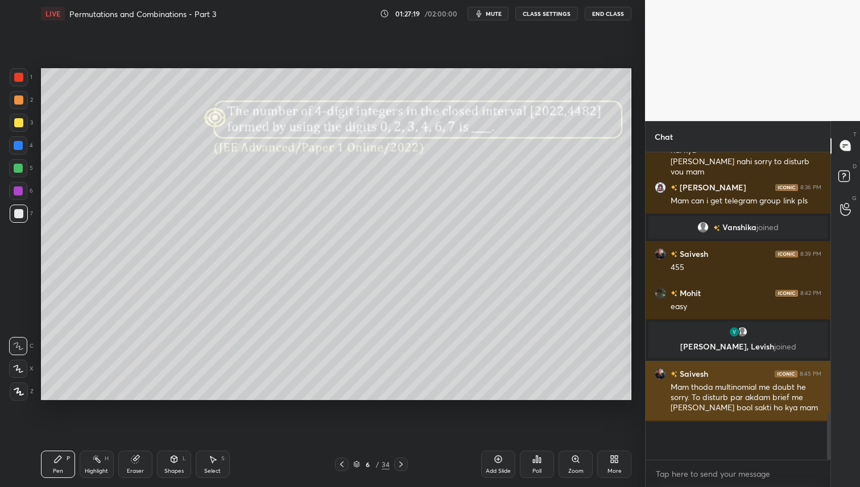
scroll to position [4, 4]
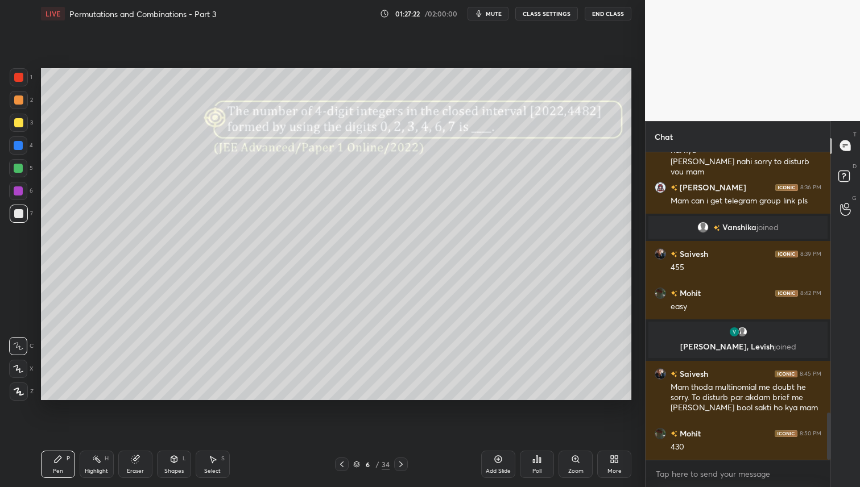
click at [19, 122] on div at bounding box center [18, 122] width 9 height 9
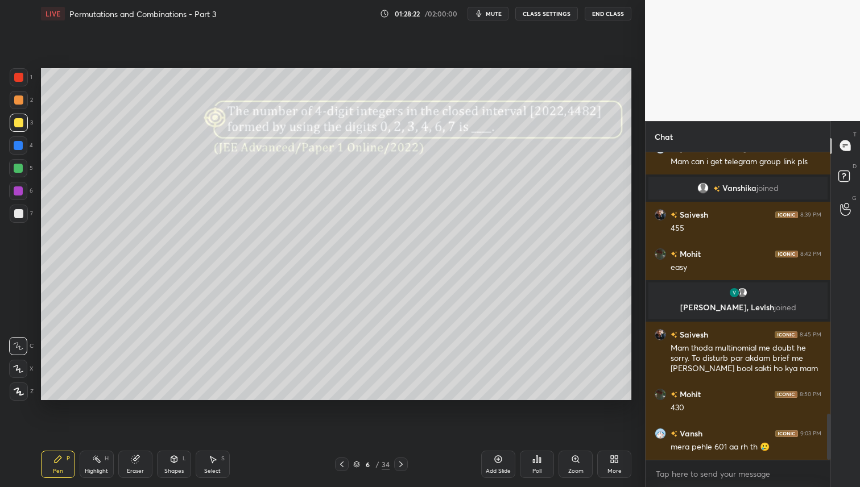
click at [15, 163] on div at bounding box center [18, 168] width 18 height 18
drag, startPoint x: 22, startPoint y: 120, endPoint x: 30, endPoint y: 138, distance: 19.3
click at [22, 120] on div at bounding box center [18, 122] width 9 height 9
click at [18, 166] on div at bounding box center [18, 168] width 9 height 9
drag, startPoint x: 15, startPoint y: 123, endPoint x: 35, endPoint y: 163, distance: 44.5
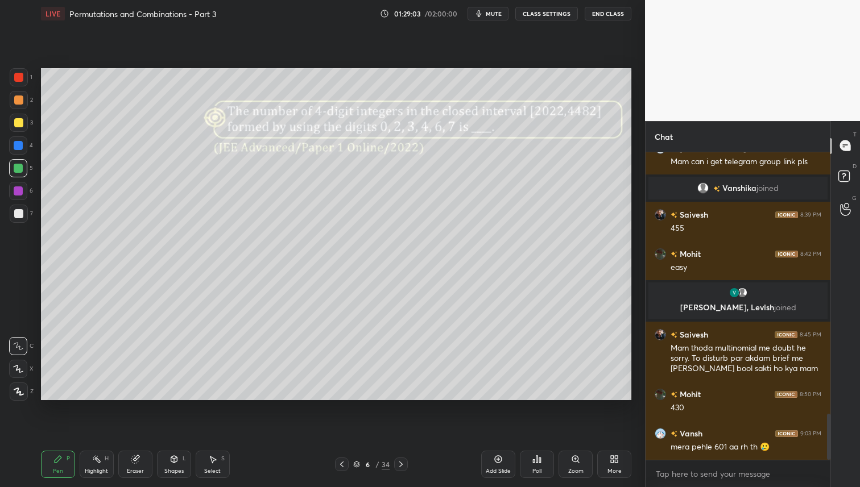
click at [15, 124] on div at bounding box center [18, 122] width 9 height 9
click at [16, 164] on div at bounding box center [18, 168] width 9 height 9
drag, startPoint x: 20, startPoint y: 122, endPoint x: 29, endPoint y: 160, distance: 38.6
click at [20, 122] on div at bounding box center [18, 122] width 9 height 9
drag, startPoint x: 21, startPoint y: 169, endPoint x: 36, endPoint y: 193, distance: 28.4
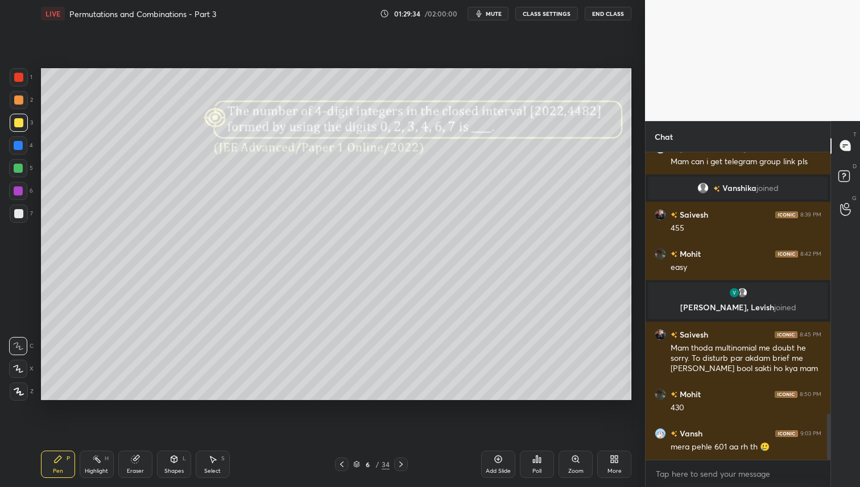
click at [22, 169] on div at bounding box center [18, 168] width 9 height 9
click at [21, 126] on div at bounding box center [18, 122] width 9 height 9
click at [19, 169] on div at bounding box center [18, 168] width 9 height 9
click at [17, 125] on div at bounding box center [18, 122] width 9 height 9
click at [18, 165] on div at bounding box center [18, 168] width 9 height 9
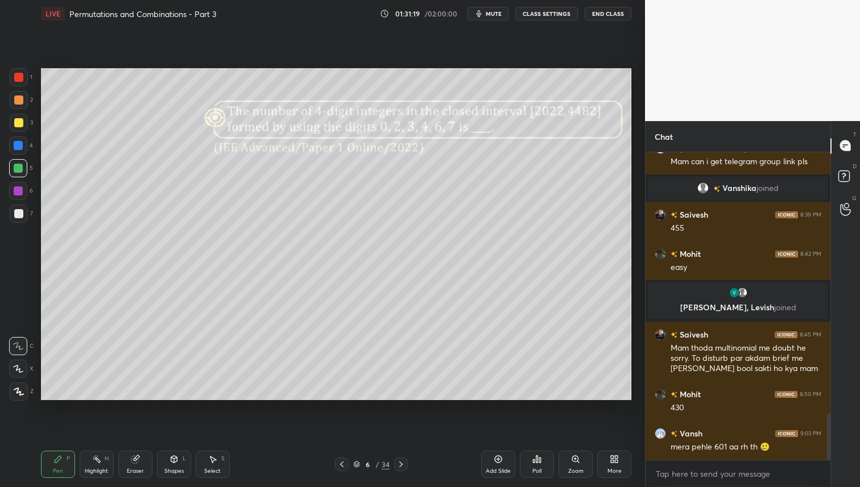
click at [401, 463] on icon at bounding box center [400, 464] width 9 height 9
click at [20, 214] on div at bounding box center [18, 213] width 9 height 9
click at [532, 466] on div "Poll" at bounding box center [537, 464] width 34 height 27
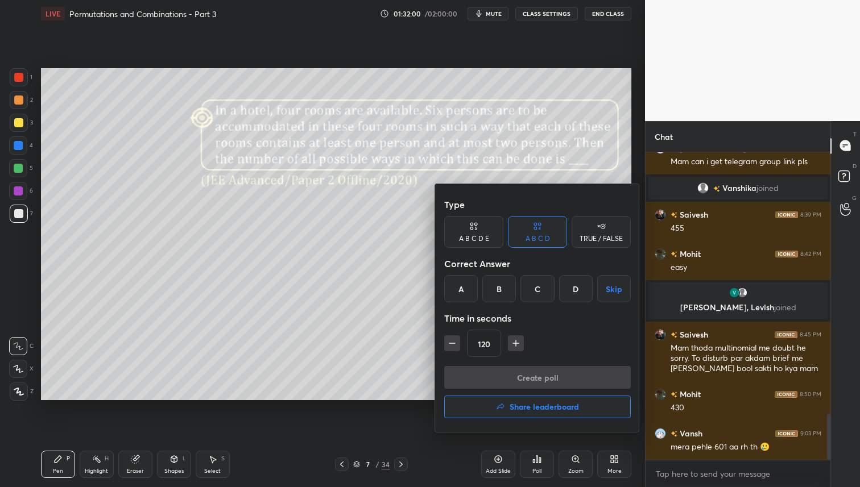
click at [576, 283] on div "D" at bounding box center [576, 288] width 34 height 27
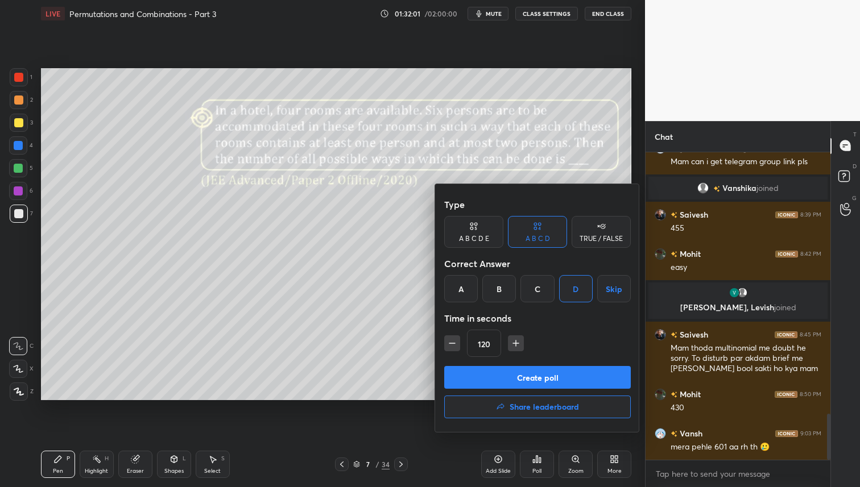
drag, startPoint x: 509, startPoint y: 346, endPoint x: 514, endPoint y: 342, distance: 6.0
click at [510, 345] on button "button" at bounding box center [516, 344] width 16 height 16
click at [513, 342] on icon "button" at bounding box center [515, 343] width 11 height 11
type input "150"
click at [512, 371] on button "Create poll" at bounding box center [537, 377] width 187 height 23
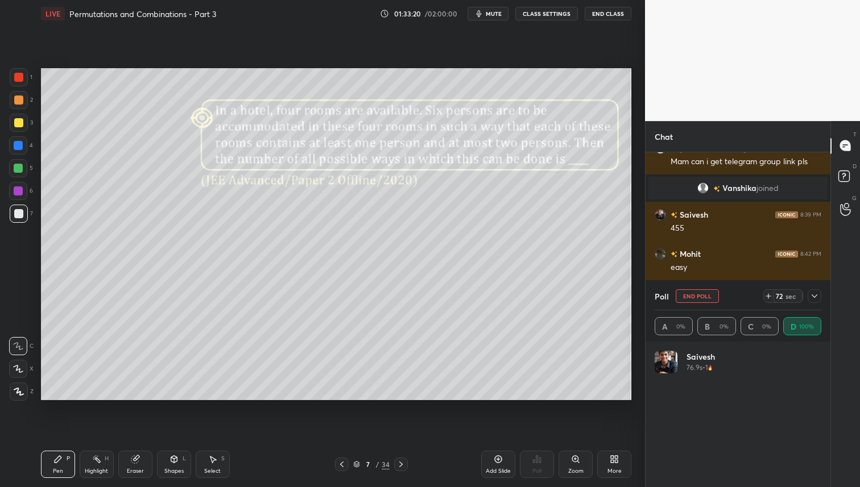
scroll to position [133, 163]
click at [18, 130] on div at bounding box center [19, 123] width 18 height 18
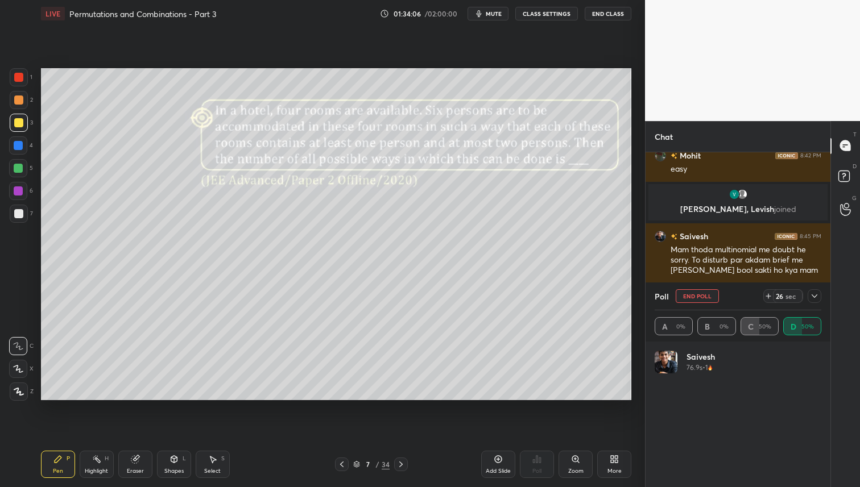
click at [816, 294] on icon at bounding box center [814, 296] width 9 height 9
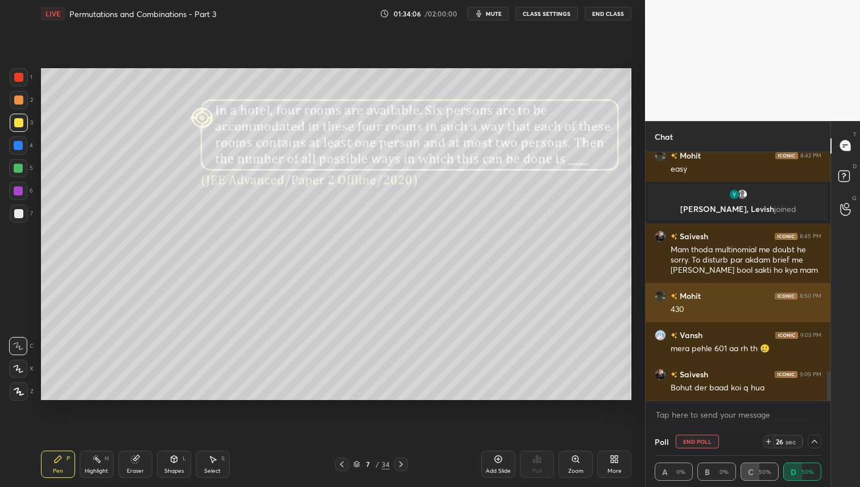
scroll to position [1, 4]
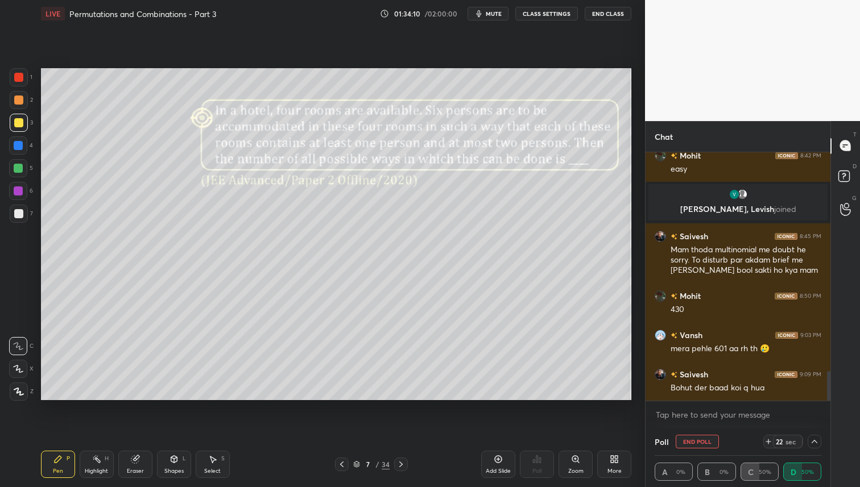
click at [819, 438] on div at bounding box center [815, 442] width 14 height 14
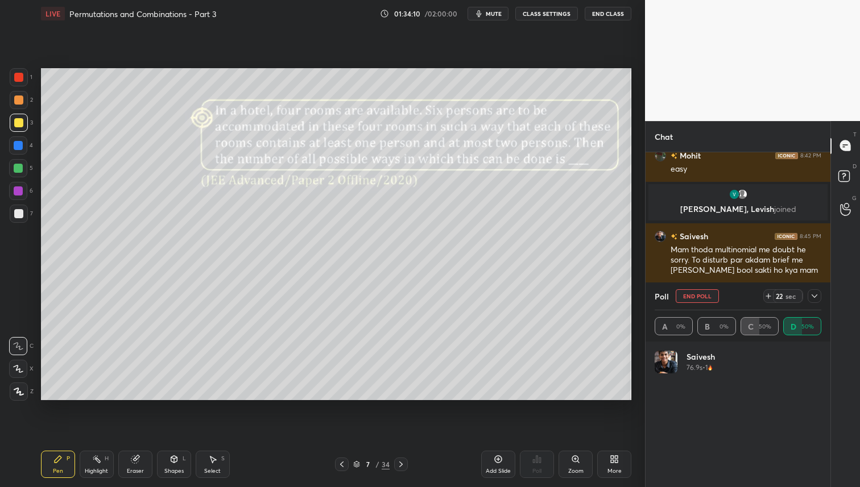
scroll to position [133, 163]
click at [19, 171] on div at bounding box center [18, 168] width 9 height 9
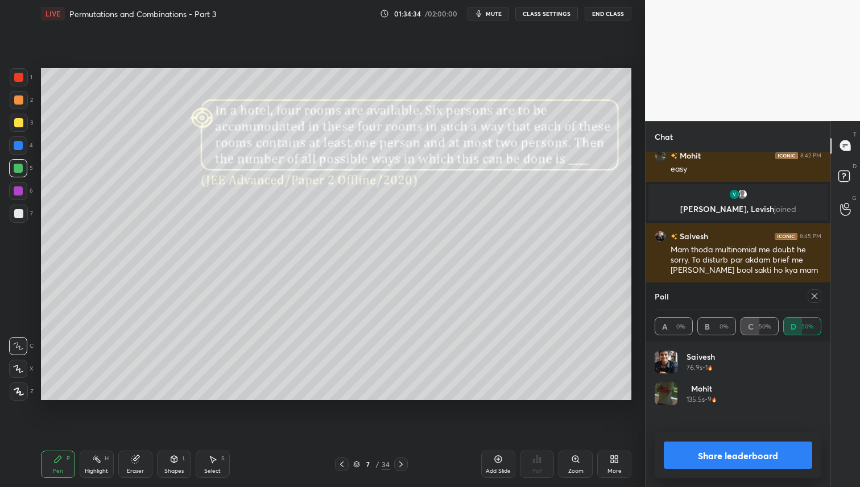
click at [811, 299] on icon at bounding box center [814, 296] width 9 height 9
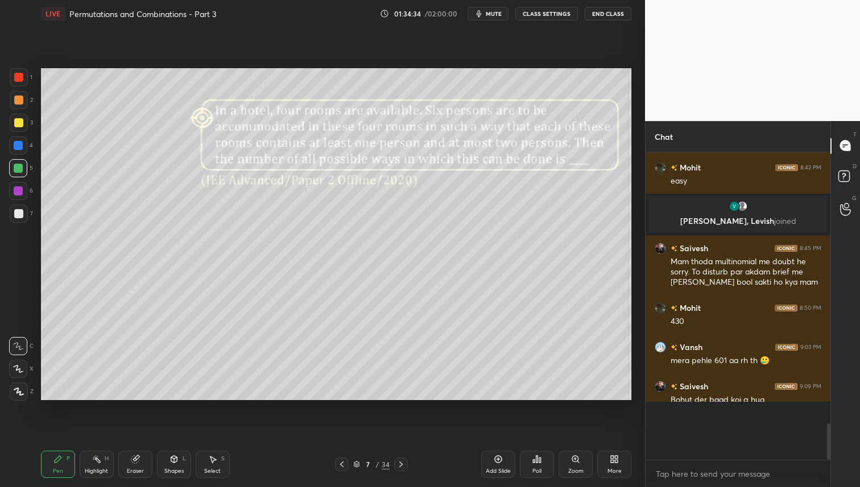
scroll to position [206, 181]
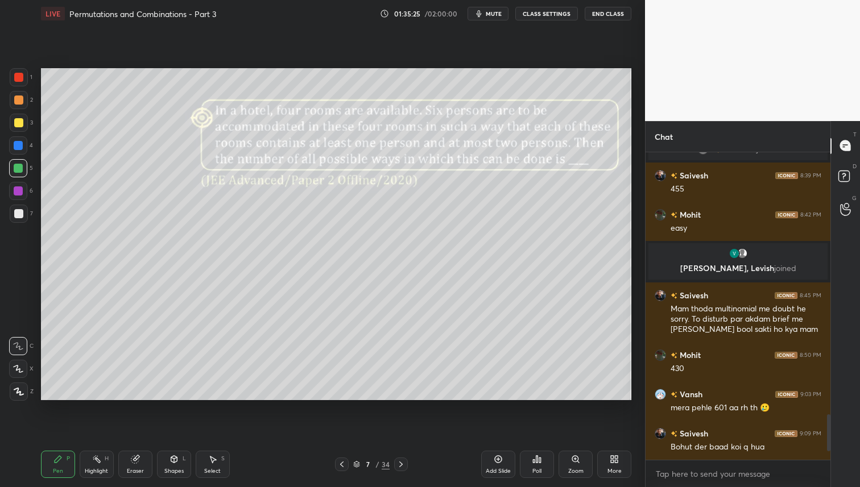
click at [16, 129] on div at bounding box center [19, 123] width 18 height 18
drag, startPoint x: 17, startPoint y: 107, endPoint x: 34, endPoint y: 136, distance: 34.1
click at [18, 107] on div at bounding box center [19, 100] width 18 height 18
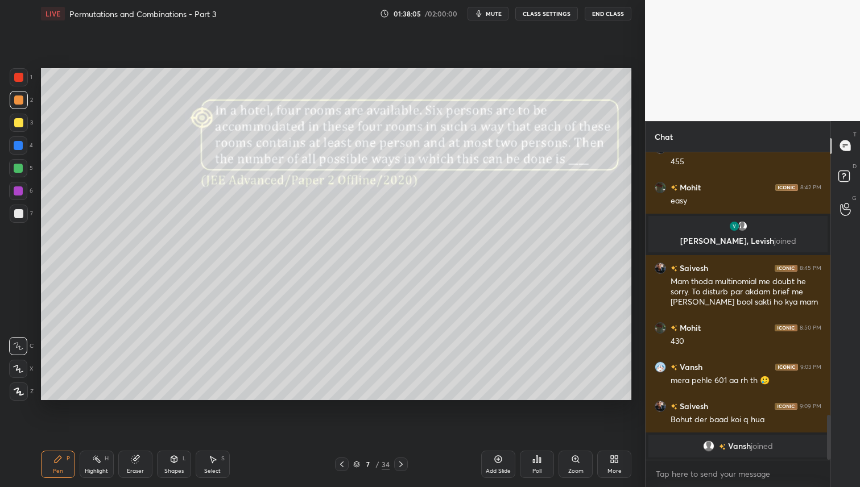
click at [401, 464] on icon at bounding box center [400, 464] width 9 height 9
click at [538, 463] on icon at bounding box center [536, 459] width 9 height 9
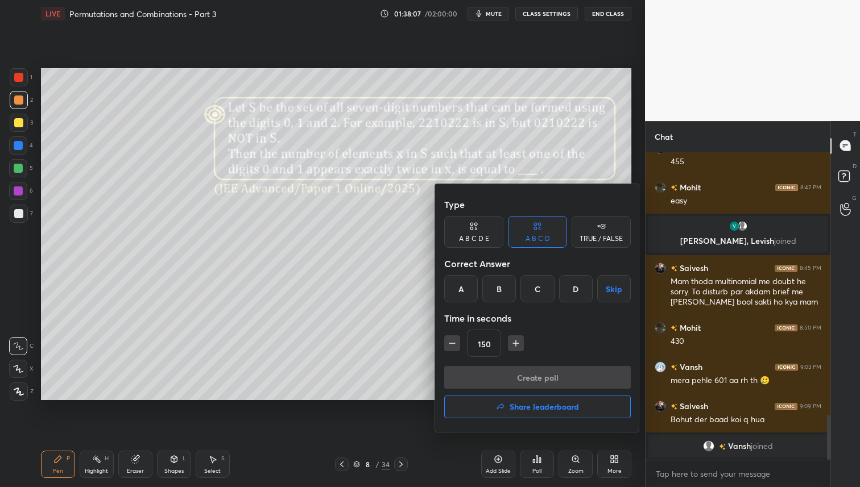
click at [539, 466] on div at bounding box center [430, 243] width 860 height 487
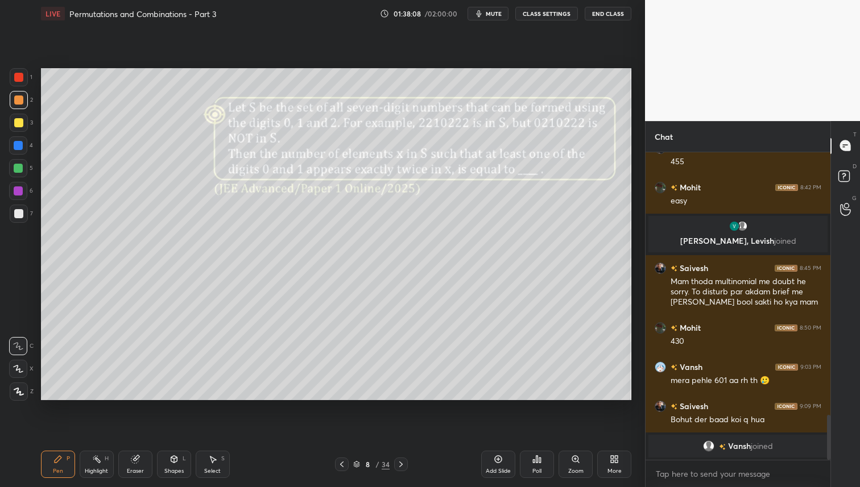
click at [17, 218] on div at bounding box center [18, 213] width 9 height 9
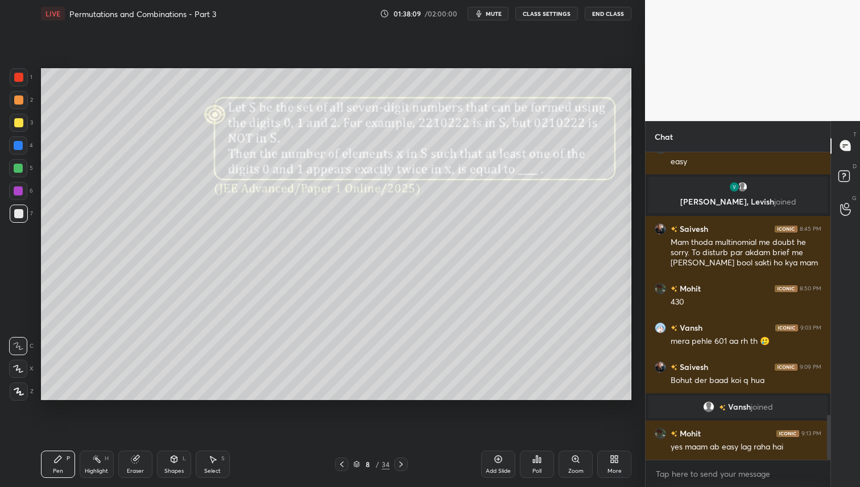
scroll to position [1797, 0]
click at [538, 466] on div "Poll" at bounding box center [537, 464] width 34 height 27
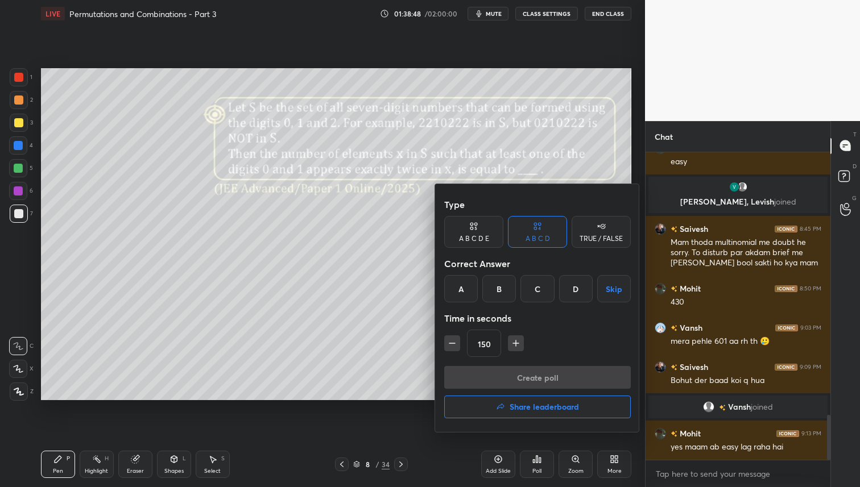
click at [465, 288] on div "A" at bounding box center [461, 288] width 34 height 27
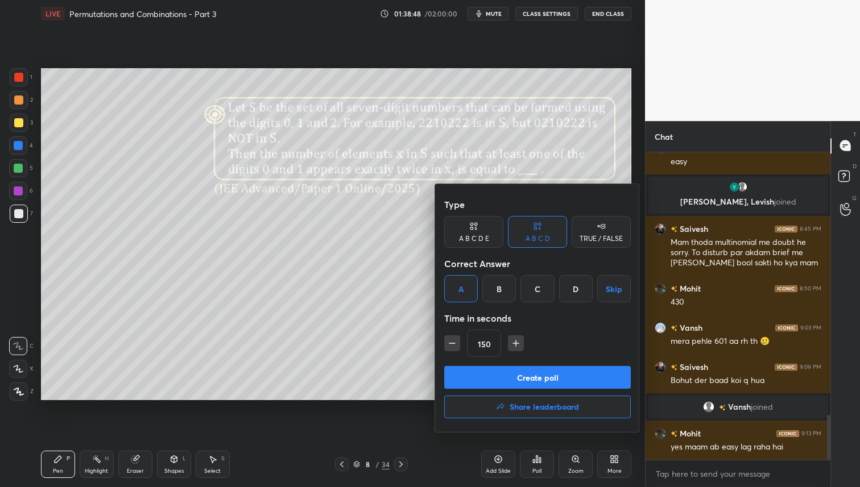
click at [505, 376] on button "Create poll" at bounding box center [537, 377] width 187 height 23
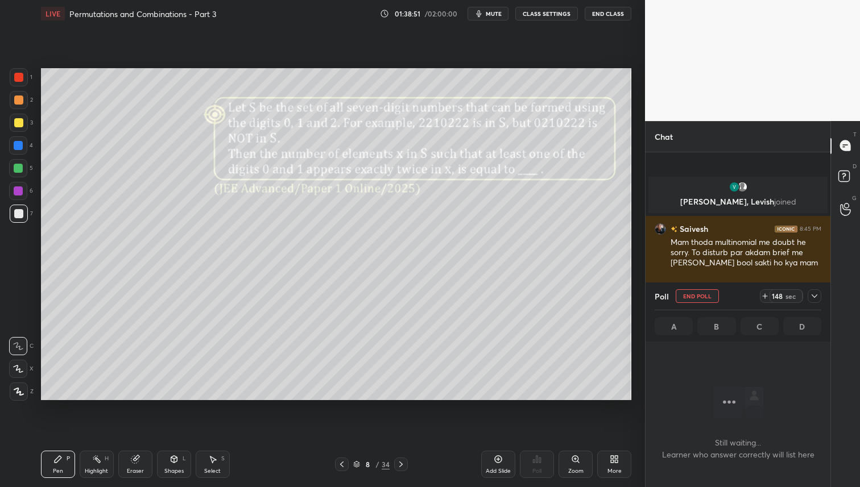
scroll to position [1895, 0]
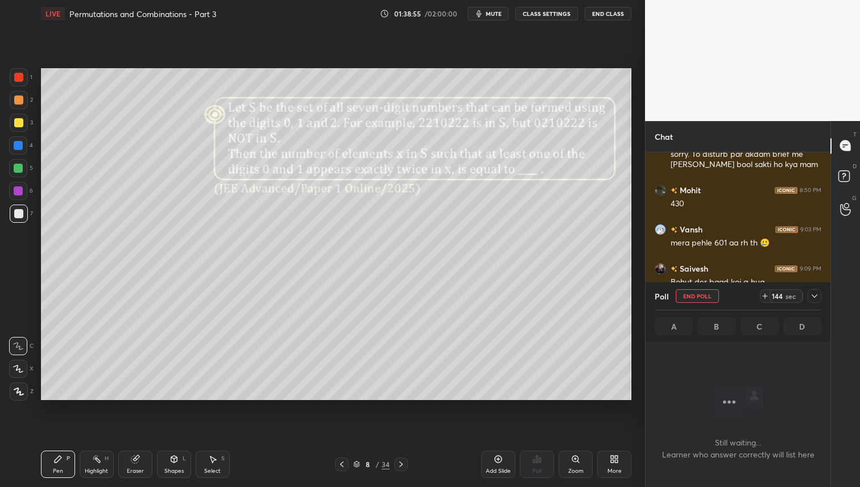
click at [813, 297] on icon at bounding box center [814, 296] width 6 height 3
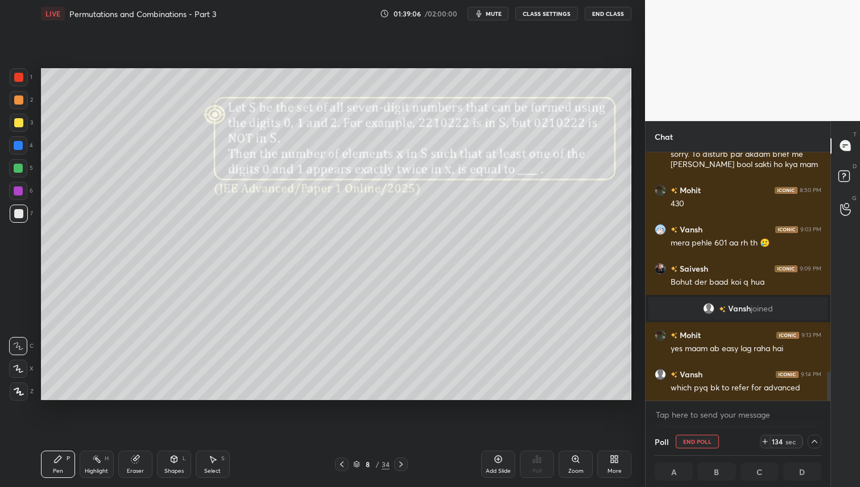
click at [813, 441] on icon at bounding box center [814, 441] width 6 height 3
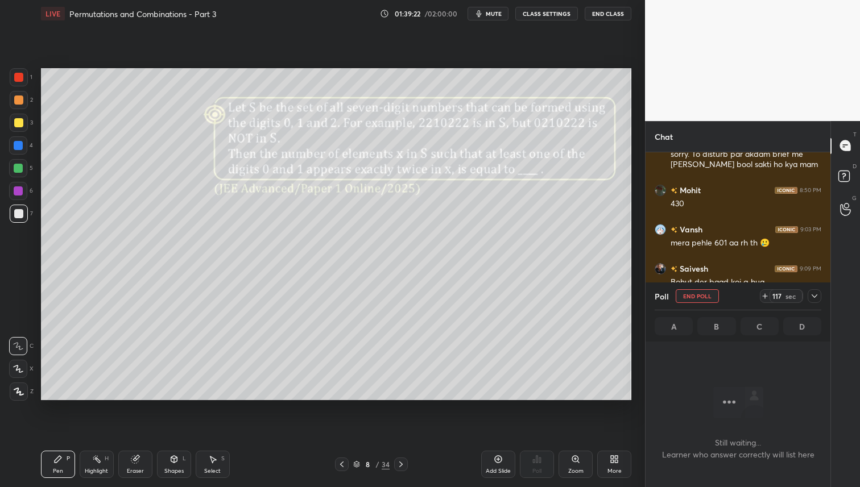
click at [677, 443] on h4 "Still waiting... Learner who answer correctly will list here" at bounding box center [738, 449] width 152 height 24
drag, startPoint x: 21, startPoint y: 121, endPoint x: 32, endPoint y: 129, distance: 13.4
click at [21, 121] on div at bounding box center [18, 122] width 9 height 9
click at [815, 296] on icon at bounding box center [814, 296] width 6 height 3
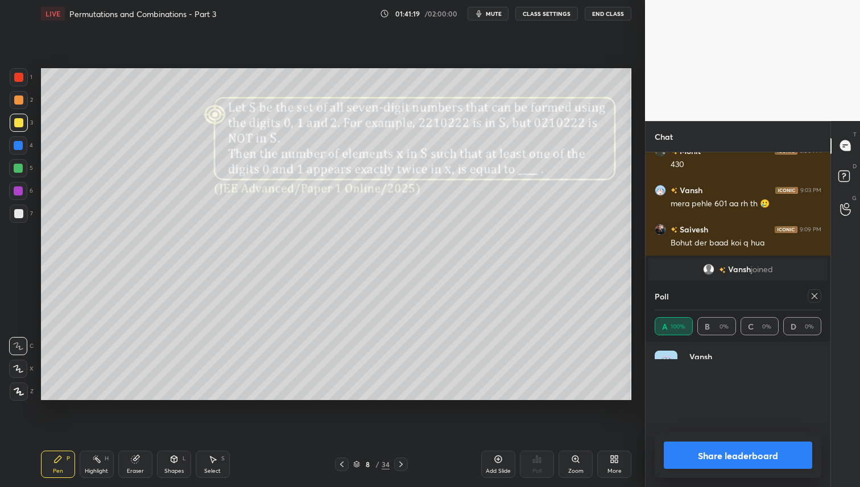
scroll to position [133, 163]
drag, startPoint x: 20, startPoint y: 101, endPoint x: 39, endPoint y: 108, distance: 20.2
click at [20, 101] on div at bounding box center [18, 100] width 9 height 9
drag, startPoint x: 17, startPoint y: 172, endPoint x: 26, endPoint y: 169, distance: 9.2
click at [22, 169] on div at bounding box center [18, 168] width 9 height 9
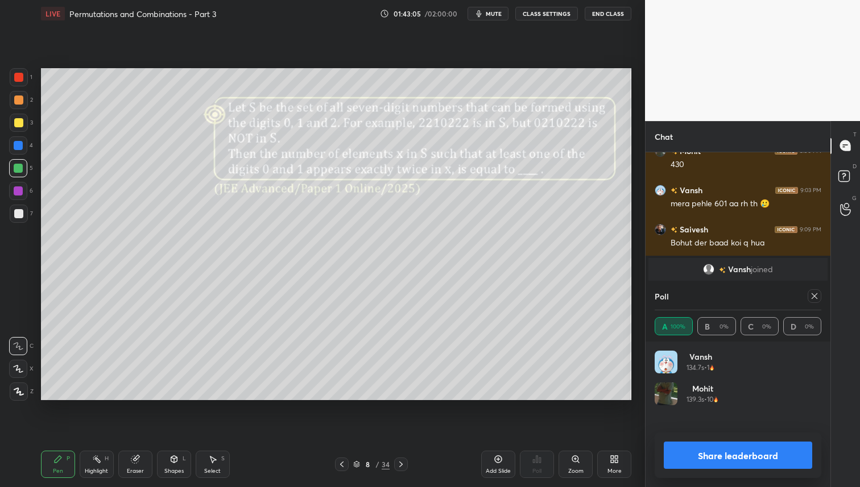
click at [135, 469] on div "Eraser" at bounding box center [135, 464] width 34 height 27
click at [64, 474] on div "Pen P" at bounding box center [58, 464] width 34 height 27
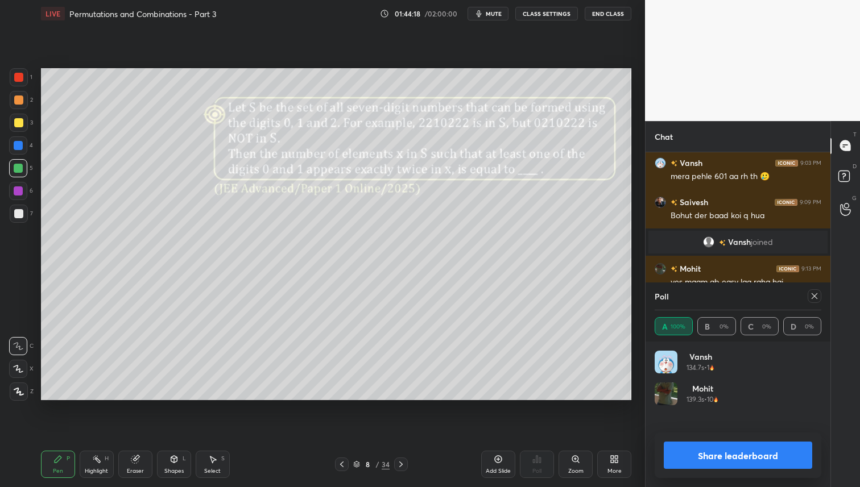
drag, startPoint x: 815, startPoint y: 295, endPoint x: 806, endPoint y: 303, distance: 11.7
click at [815, 295] on icon at bounding box center [814, 296] width 6 height 6
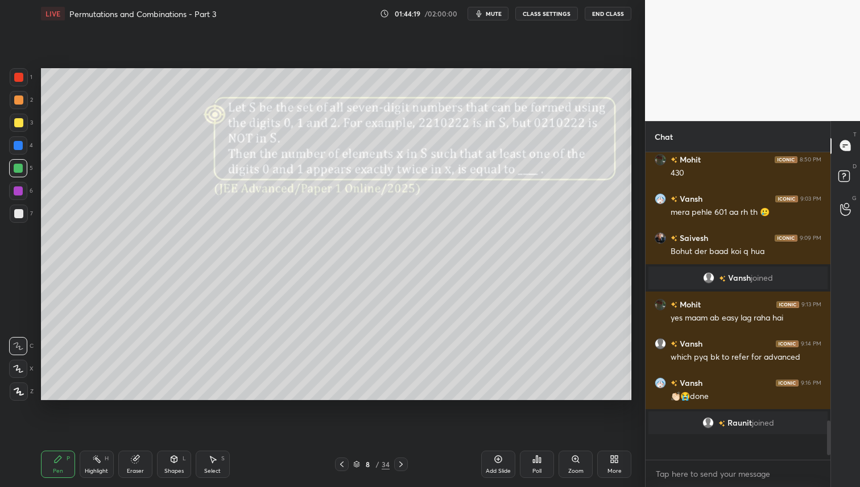
scroll to position [188, 181]
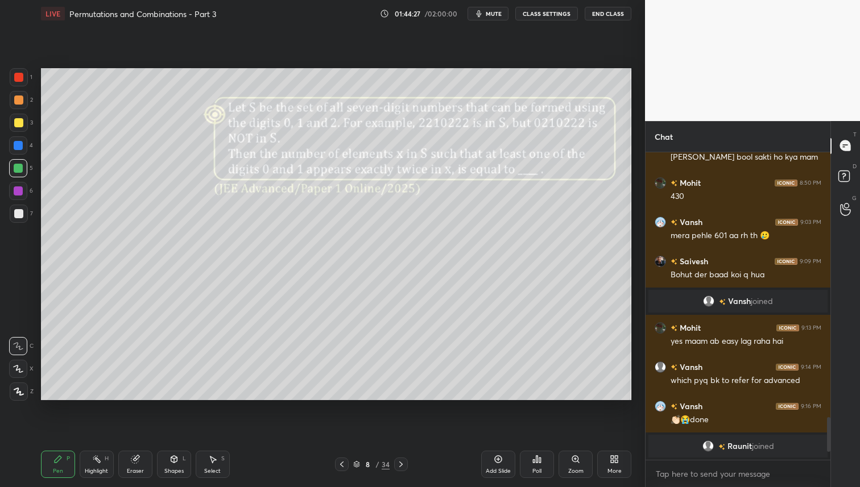
drag, startPoint x: 18, startPoint y: 125, endPoint x: 19, endPoint y: 146, distance: 21.1
click at [18, 125] on div at bounding box center [18, 122] width 9 height 9
drag, startPoint x: 142, startPoint y: 454, endPoint x: 156, endPoint y: 446, distance: 16.8
click at [143, 453] on div "Eraser" at bounding box center [135, 464] width 34 height 27
click at [56, 459] on icon at bounding box center [57, 459] width 9 height 9
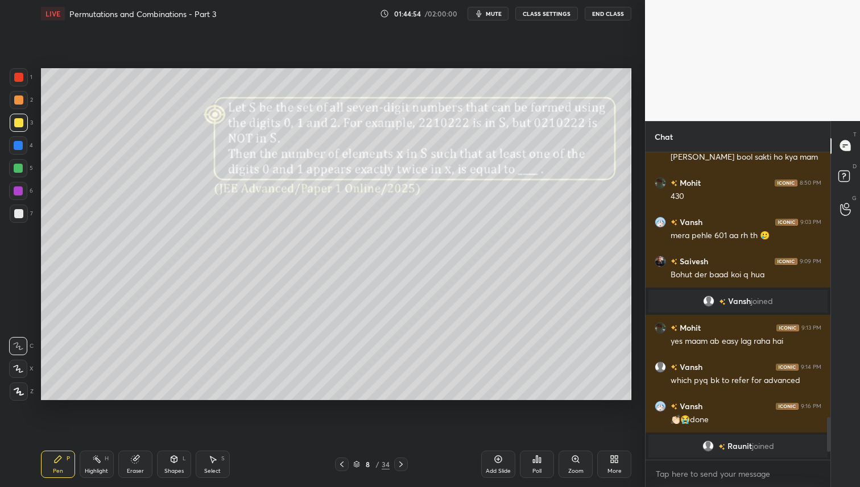
click at [140, 462] on div "Eraser" at bounding box center [135, 464] width 34 height 27
drag, startPoint x: 65, startPoint y: 454, endPoint x: 85, endPoint y: 466, distance: 23.2
click at [65, 454] on div "Pen P" at bounding box center [58, 464] width 34 height 27
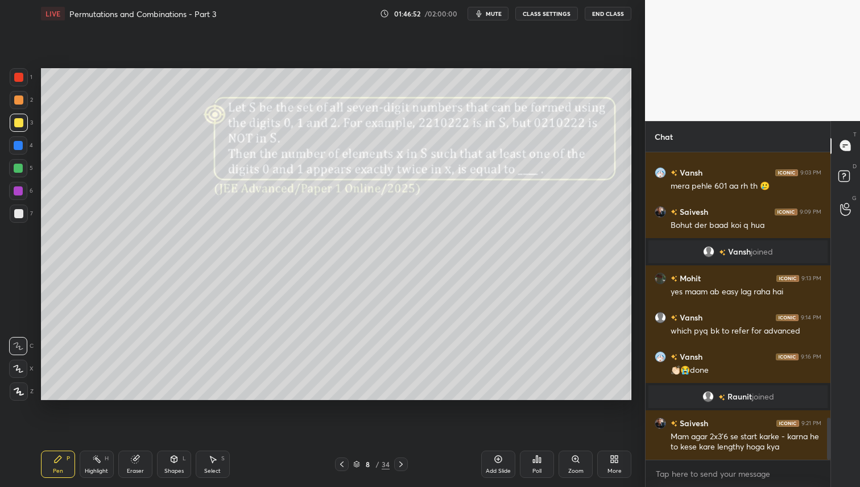
scroll to position [1936, 0]
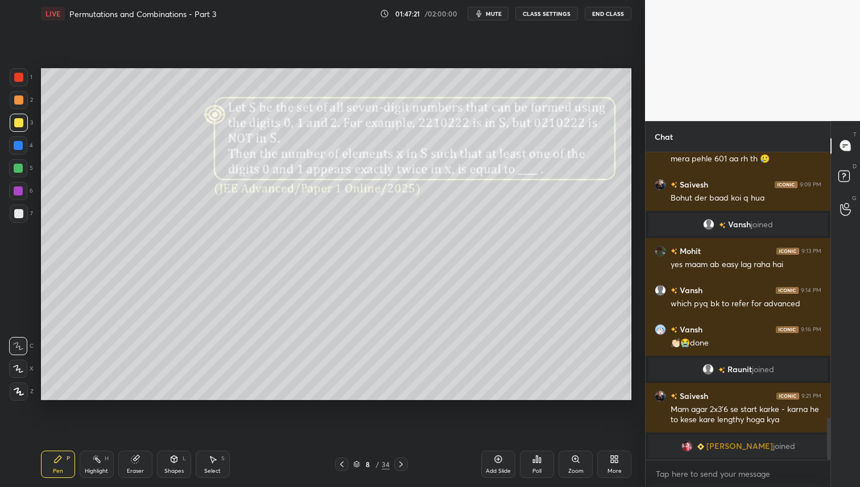
click at [403, 463] on icon at bounding box center [400, 464] width 9 height 9
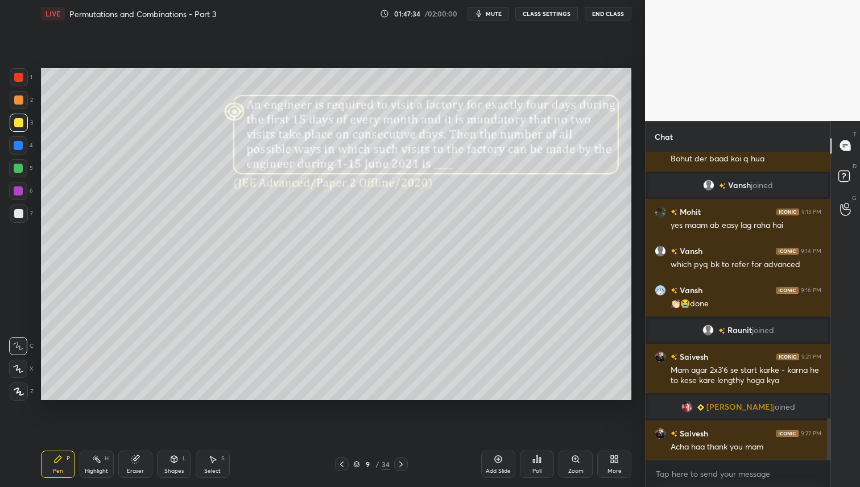
click at [22, 213] on div at bounding box center [19, 214] width 18 height 18
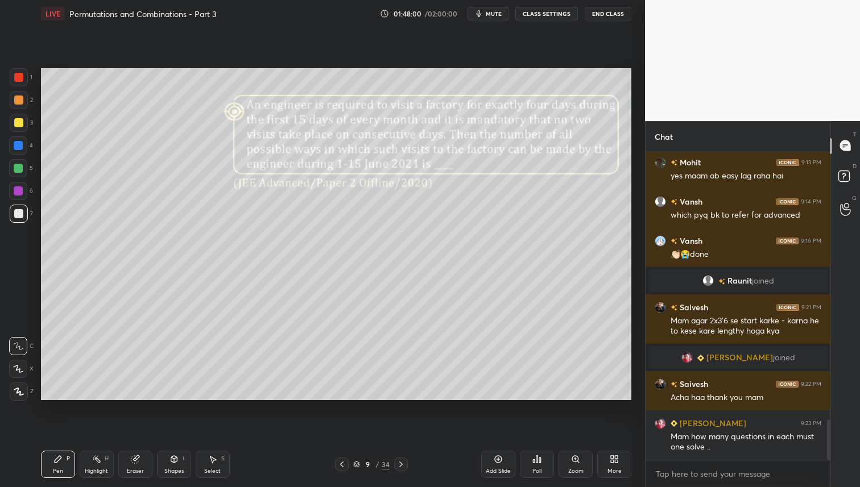
click at [539, 463] on icon at bounding box center [536, 459] width 9 height 9
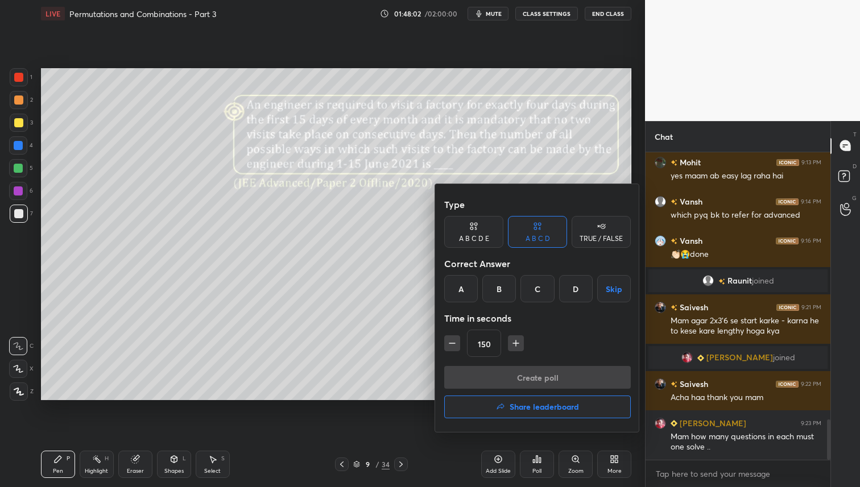
click at [500, 289] on div "B" at bounding box center [499, 288] width 34 height 27
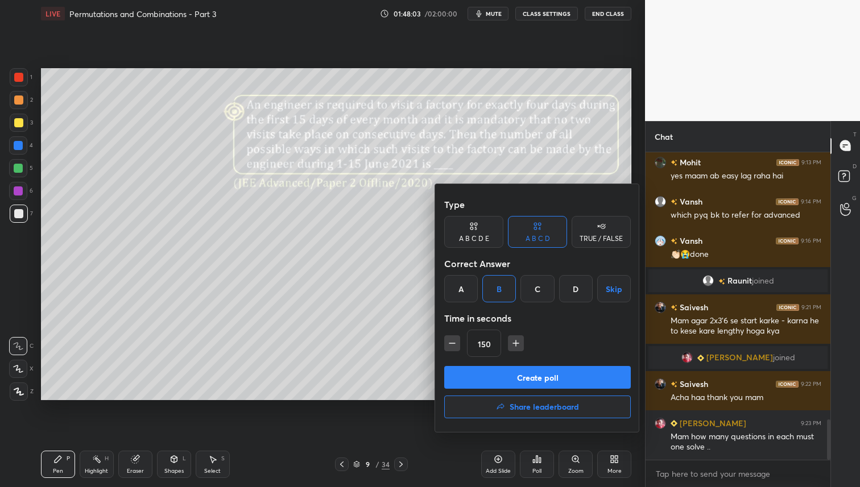
click at [521, 378] on button "Create poll" at bounding box center [537, 377] width 187 height 23
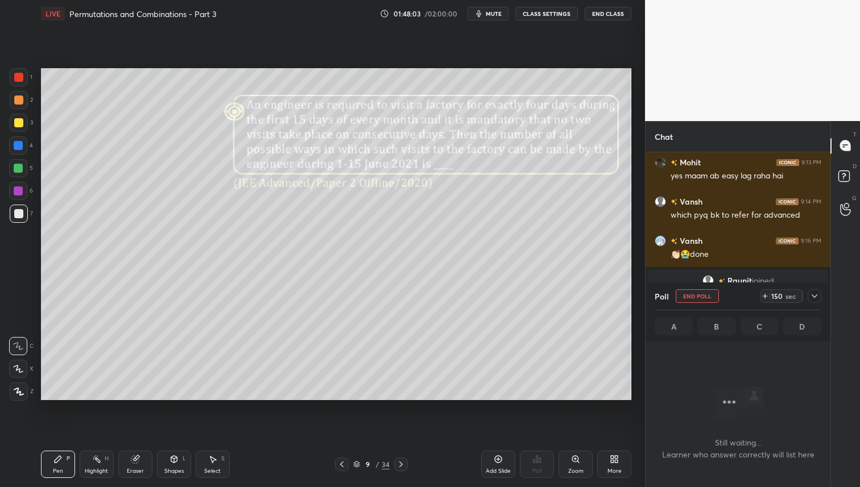
scroll to position [153, 181]
click at [814, 293] on icon at bounding box center [814, 296] width 9 height 9
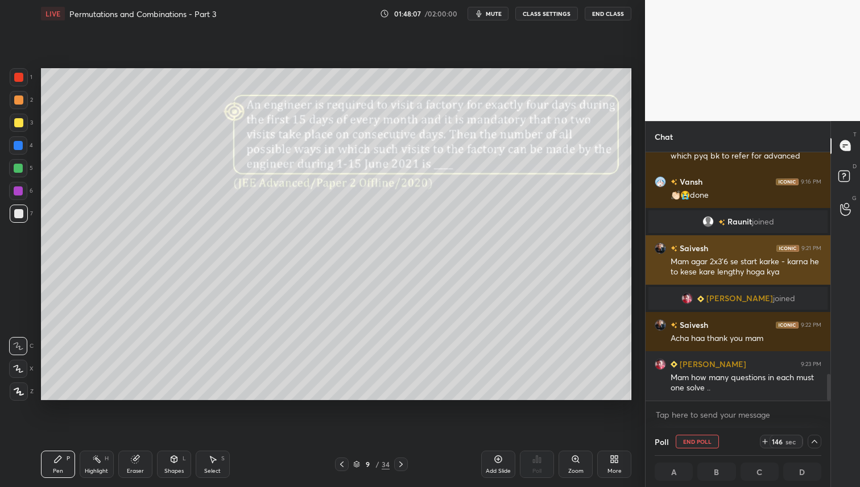
scroll to position [1, 4]
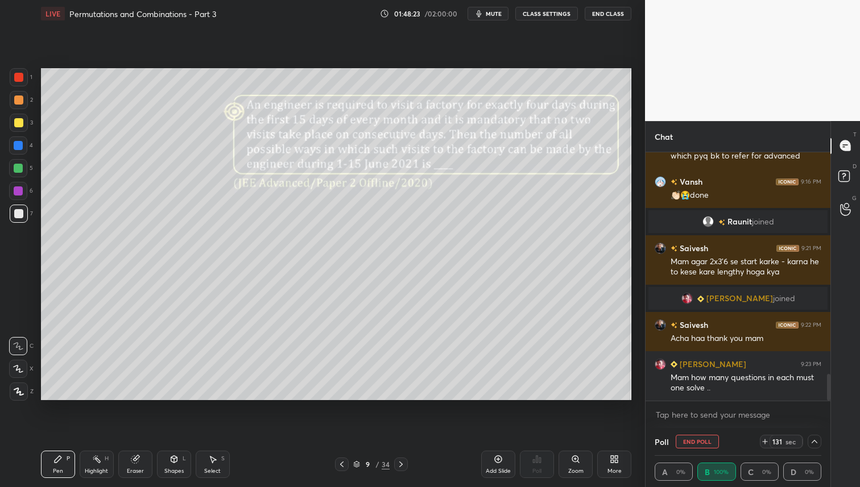
click at [811, 440] on icon at bounding box center [814, 441] width 9 height 9
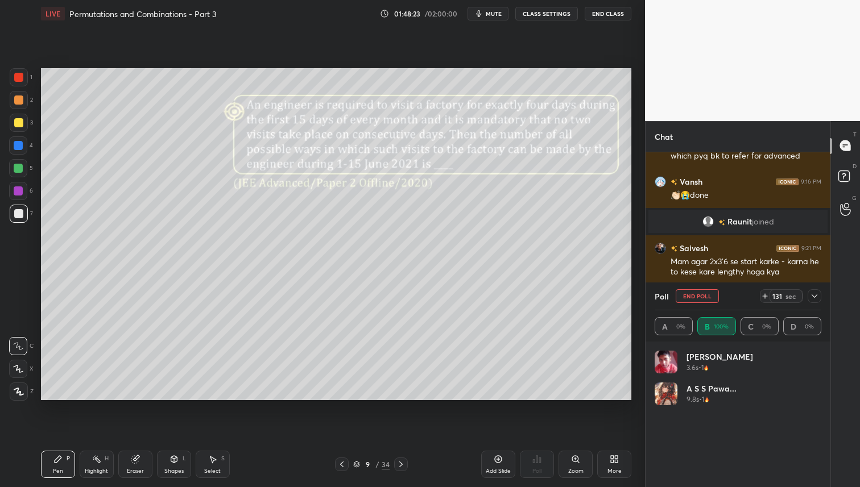
scroll to position [133, 163]
click at [813, 299] on icon at bounding box center [814, 296] width 9 height 9
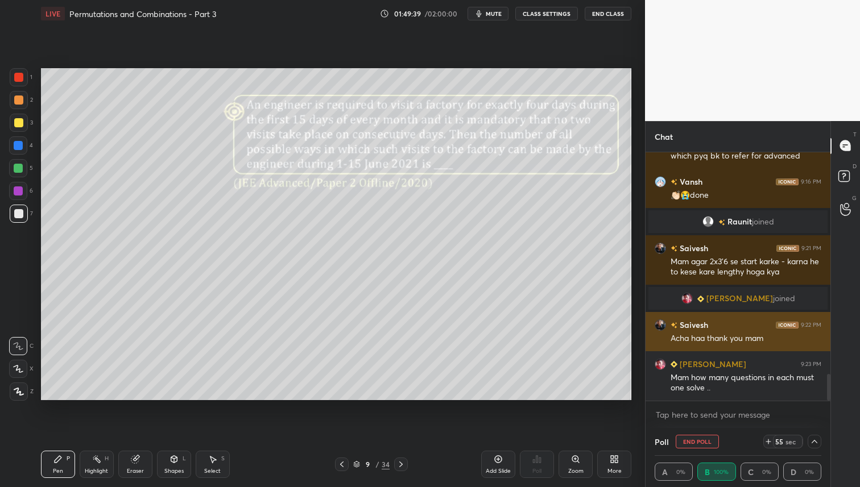
scroll to position [1, 4]
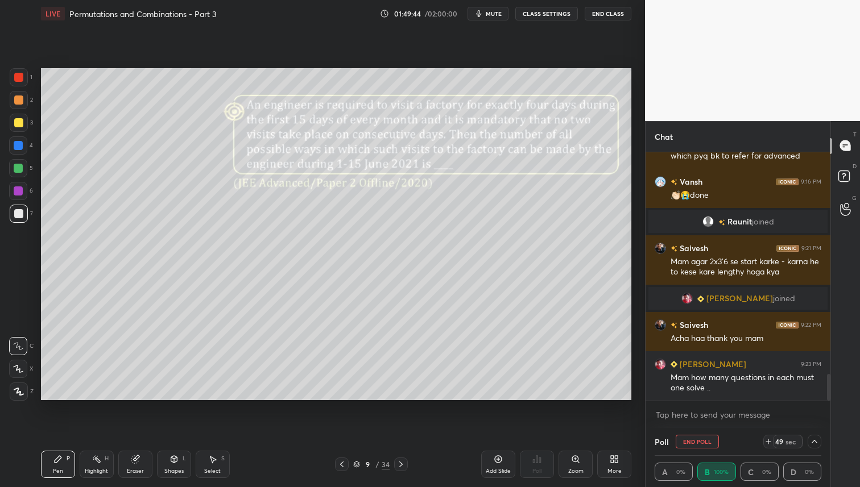
click at [814, 438] on icon at bounding box center [814, 441] width 9 height 9
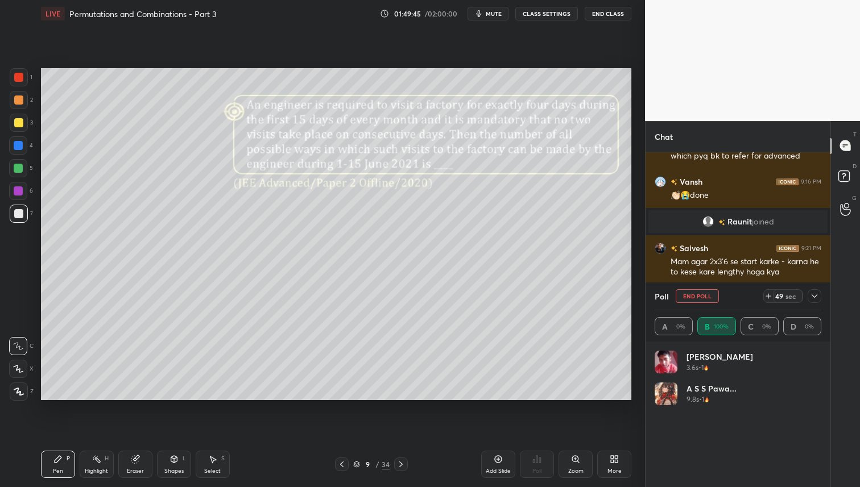
scroll to position [133, 163]
drag, startPoint x: 19, startPoint y: 126, endPoint x: 21, endPoint y: 139, distance: 13.8
click at [19, 126] on div at bounding box center [18, 122] width 9 height 9
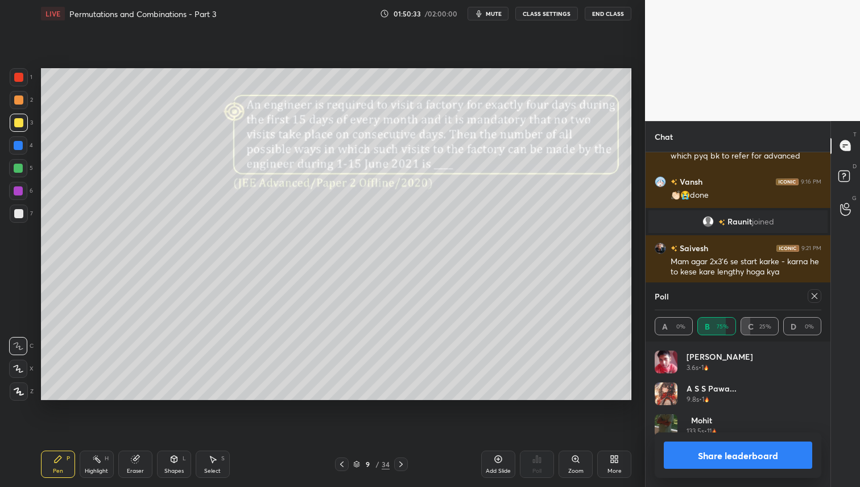
click at [817, 296] on icon at bounding box center [814, 296] width 9 height 9
type textarea "x"
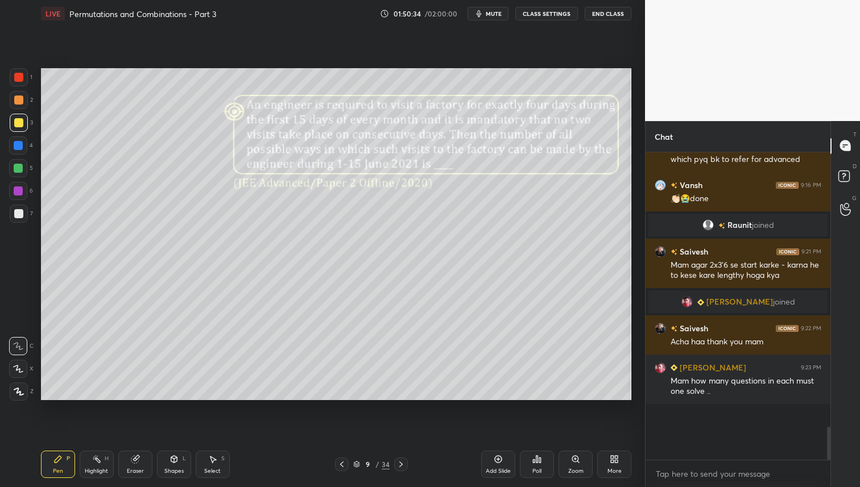
scroll to position [2044, 0]
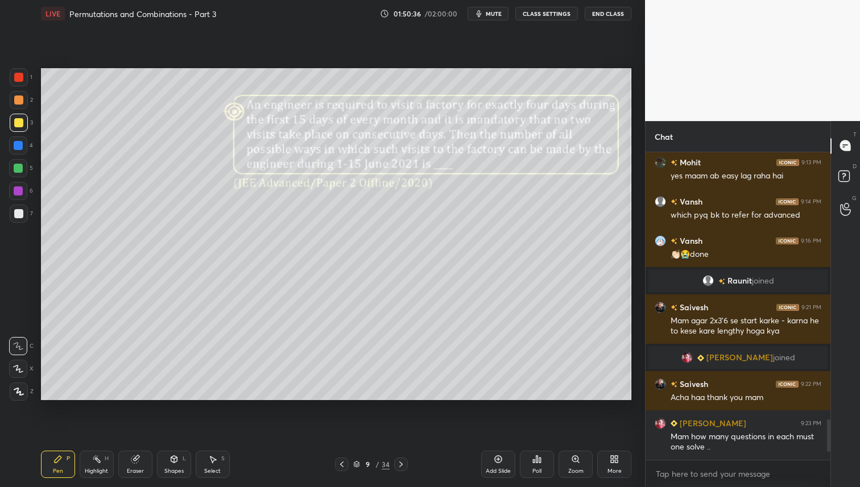
drag, startPoint x: 15, startPoint y: 126, endPoint x: 16, endPoint y: 140, distance: 14.9
click at [15, 126] on div at bounding box center [18, 122] width 9 height 9
drag, startPoint x: 24, startPoint y: 99, endPoint x: 35, endPoint y: 160, distance: 62.4
click at [24, 99] on div at bounding box center [19, 100] width 18 height 18
click at [399, 460] on icon at bounding box center [400, 464] width 9 height 9
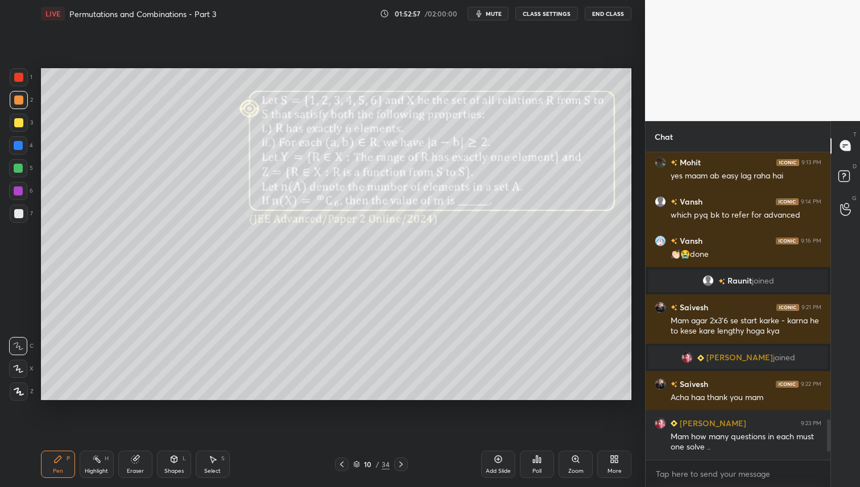
drag, startPoint x: 399, startPoint y: 464, endPoint x: 399, endPoint y: 470, distance: 5.7
click at [397, 466] on icon at bounding box center [400, 464] width 9 height 9
click at [340, 462] on icon at bounding box center [341, 464] width 9 height 9
click at [397, 465] on icon at bounding box center [400, 464] width 9 height 9
click at [401, 463] on icon at bounding box center [400, 465] width 3 height 6
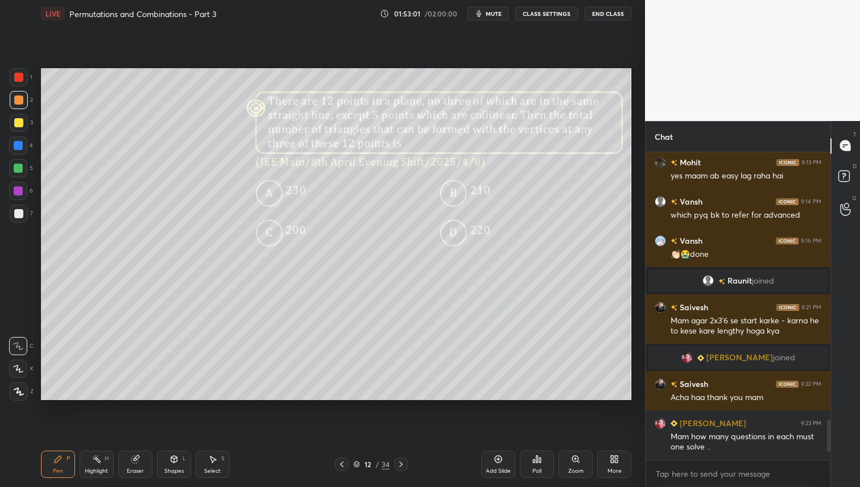
click at [343, 466] on icon at bounding box center [341, 464] width 9 height 9
click at [342, 466] on icon at bounding box center [341, 464] width 9 height 9
click at [400, 463] on icon at bounding box center [400, 465] width 3 height 6
click at [399, 463] on icon at bounding box center [400, 464] width 9 height 9
click at [383, 467] on div "34" at bounding box center [386, 464] width 8 height 10
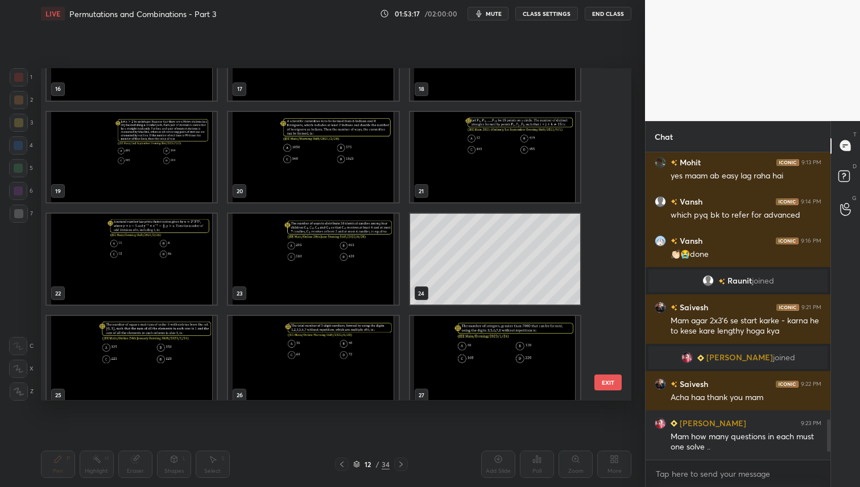
scroll to position [573, 0]
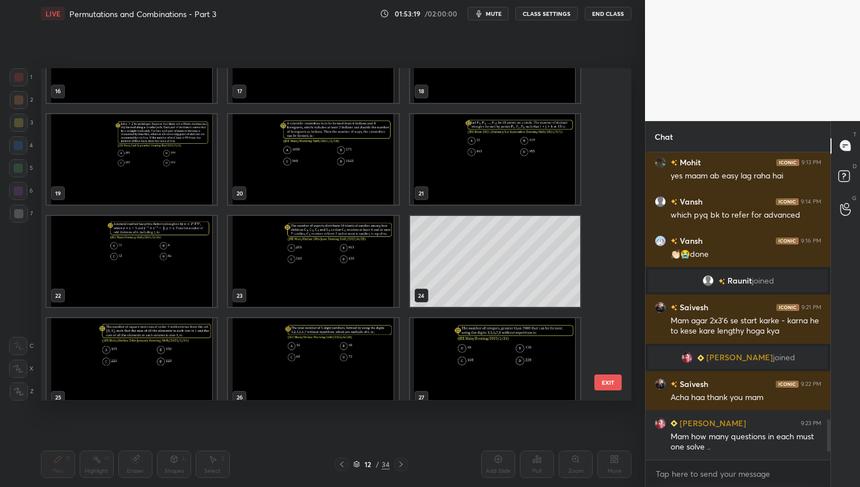
click at [373, 263] on img "grid" at bounding box center [313, 262] width 170 height 91
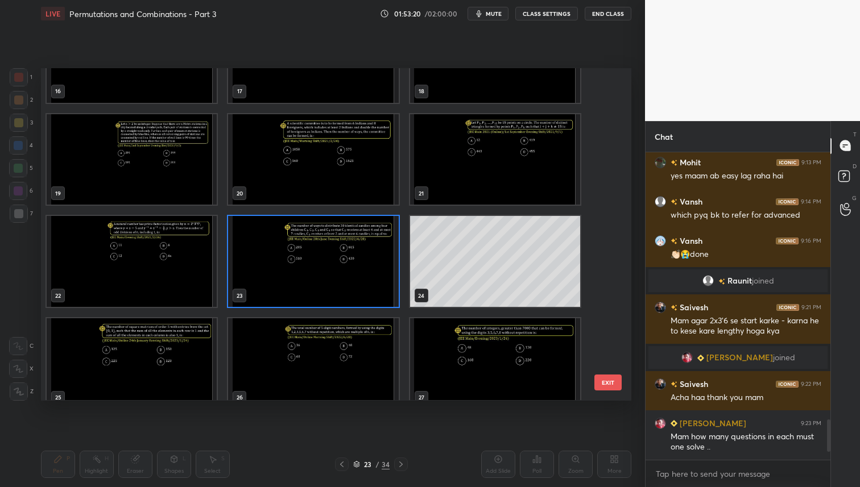
click at [380, 280] on img "grid" at bounding box center [313, 262] width 170 height 91
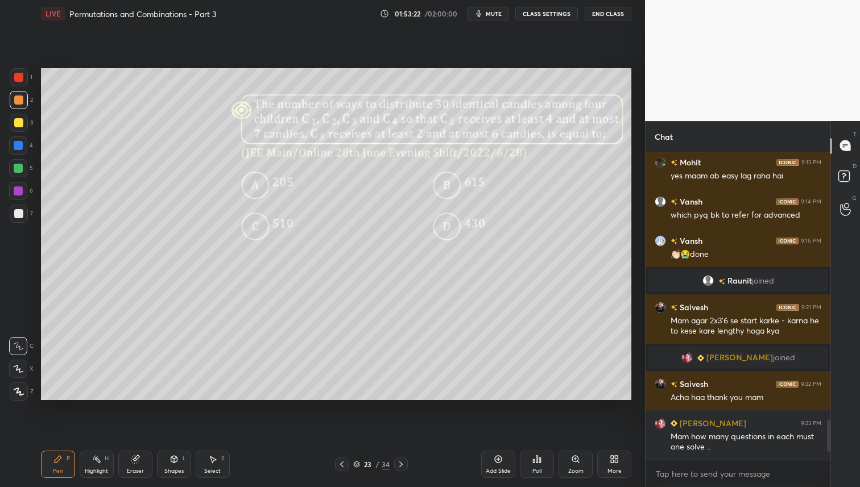
click at [401, 463] on icon at bounding box center [400, 465] width 3 height 6
click at [401, 464] on icon at bounding box center [400, 465] width 3 height 6
click at [401, 465] on icon at bounding box center [400, 465] width 3 height 6
click at [335, 466] on div "26 / 34" at bounding box center [371, 465] width 220 height 14
click at [339, 465] on icon at bounding box center [341, 464] width 9 height 9
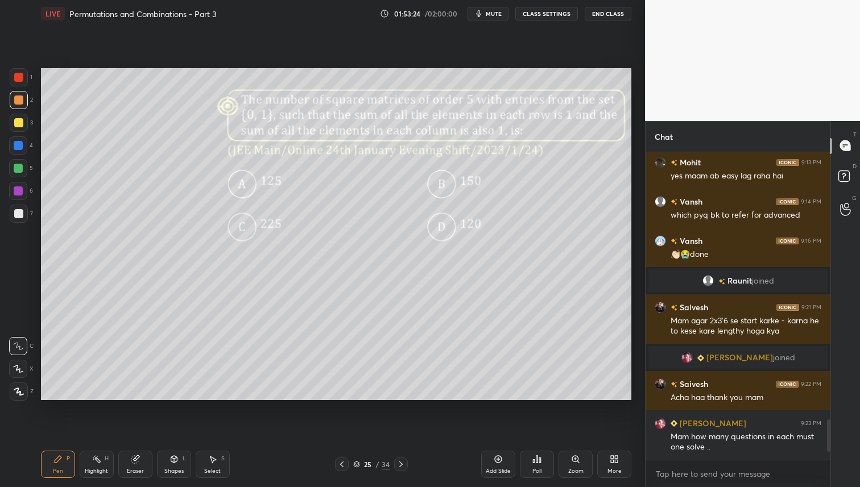
click at [342, 466] on icon at bounding box center [341, 464] width 9 height 9
drag, startPoint x: 405, startPoint y: 463, endPoint x: 405, endPoint y: 470, distance: 6.8
click at [405, 463] on div at bounding box center [401, 465] width 14 height 14
click at [400, 463] on icon at bounding box center [400, 464] width 9 height 9
click at [543, 463] on div "Poll" at bounding box center [537, 464] width 34 height 27
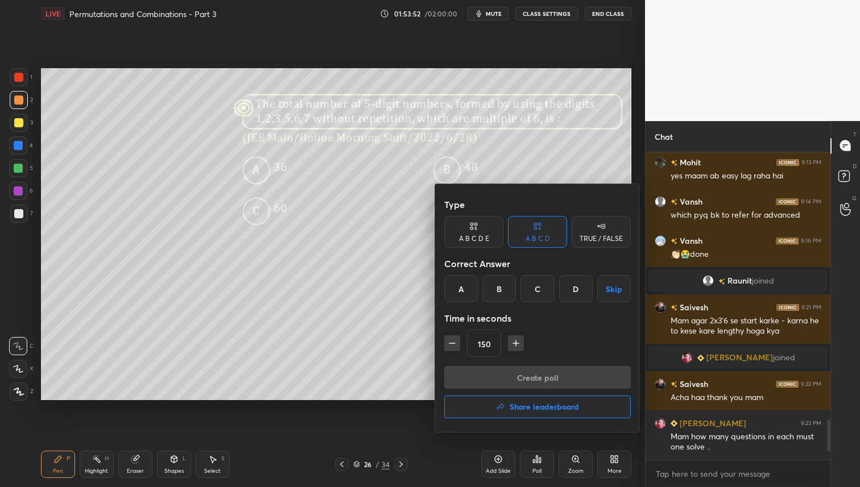
click at [577, 289] on div "D" at bounding box center [576, 288] width 34 height 27
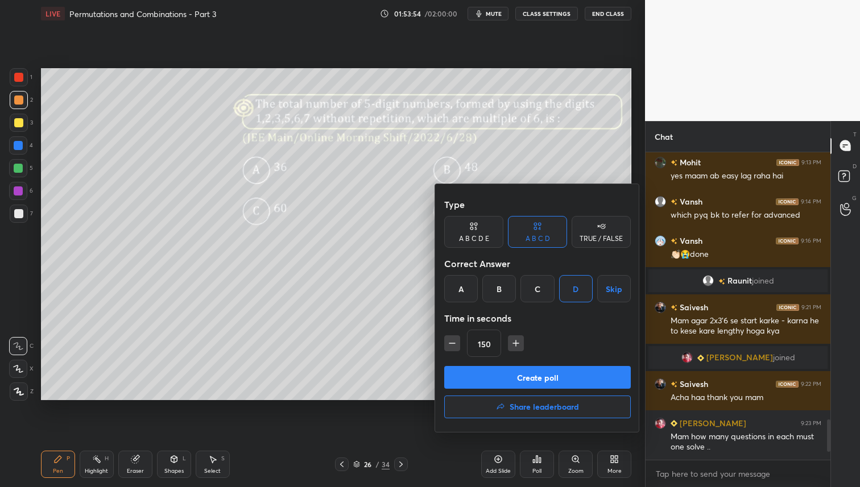
click at [449, 344] on icon "button" at bounding box center [451, 343] width 11 height 11
type input "120"
click at [516, 376] on button "Create poll" at bounding box center [537, 377] width 187 height 23
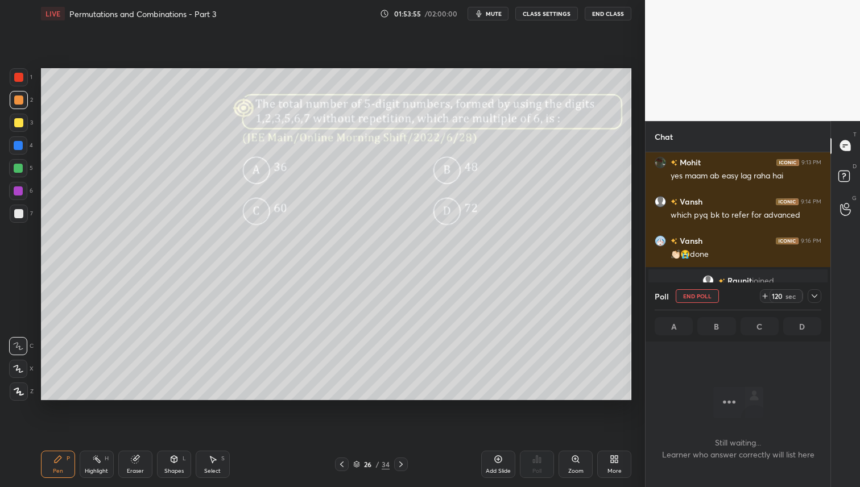
scroll to position [151, 181]
click at [498, 10] on span "mute" at bounding box center [494, 14] width 16 height 8
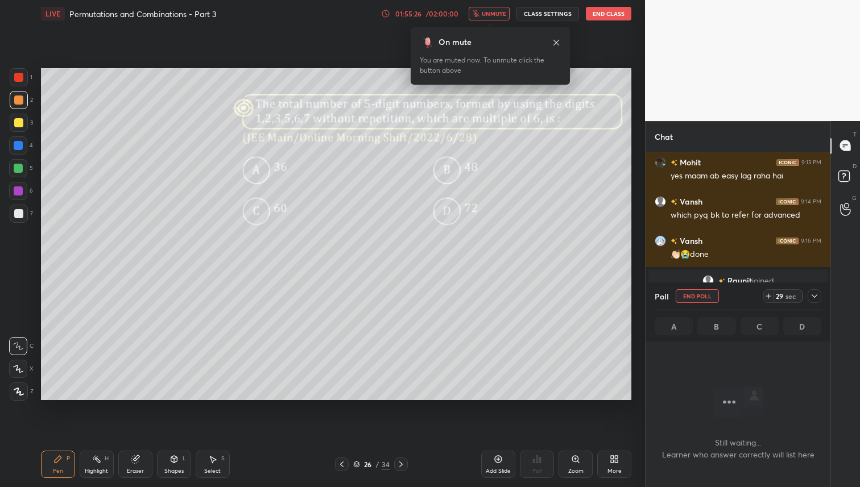
click at [498, 10] on span "unmute" at bounding box center [494, 14] width 24 height 8
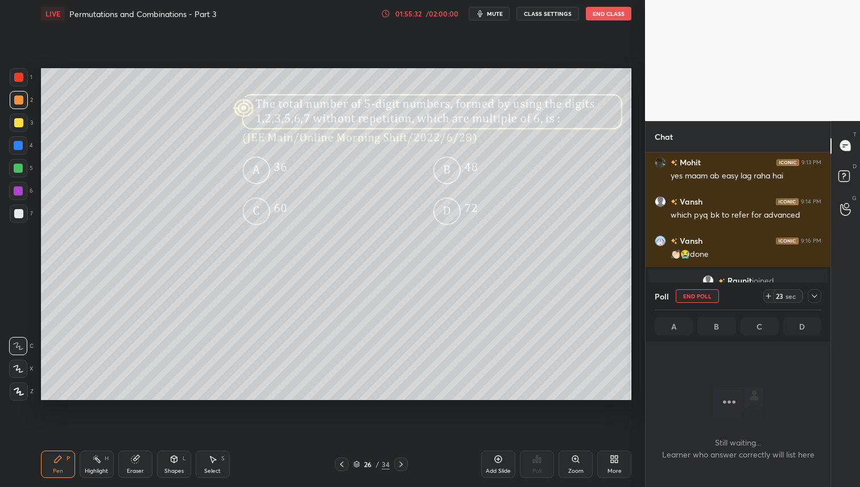
drag, startPoint x: 24, startPoint y: 169, endPoint x: 28, endPoint y: 173, distance: 6.0
click at [24, 169] on div at bounding box center [18, 168] width 18 height 18
click at [816, 296] on icon at bounding box center [814, 296] width 9 height 9
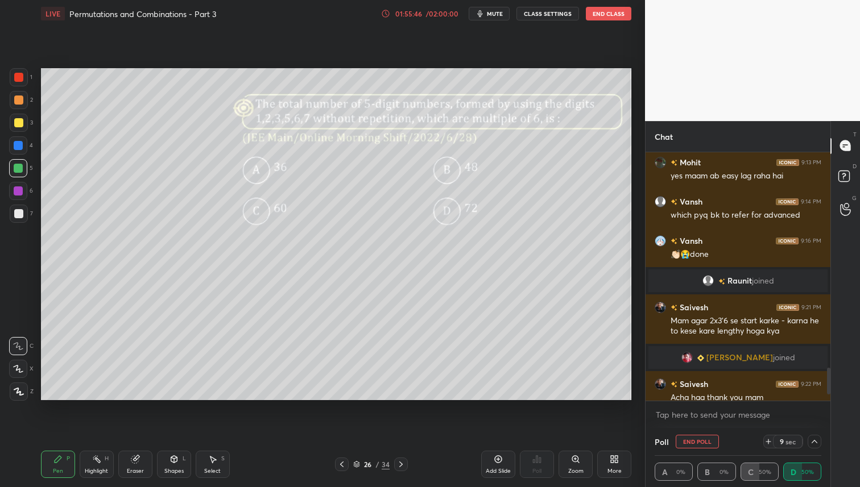
scroll to position [2123, 0]
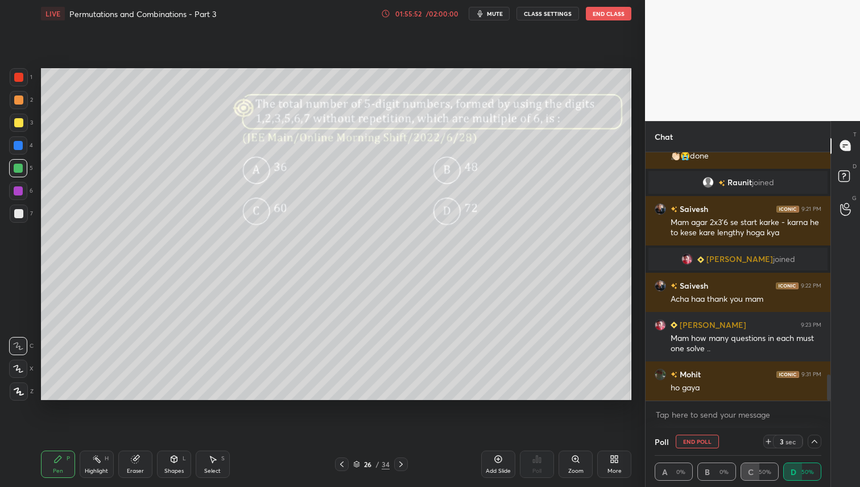
drag, startPoint x: 20, startPoint y: 99, endPoint x: 26, endPoint y: 101, distance: 5.9
click at [20, 97] on div at bounding box center [18, 100] width 9 height 9
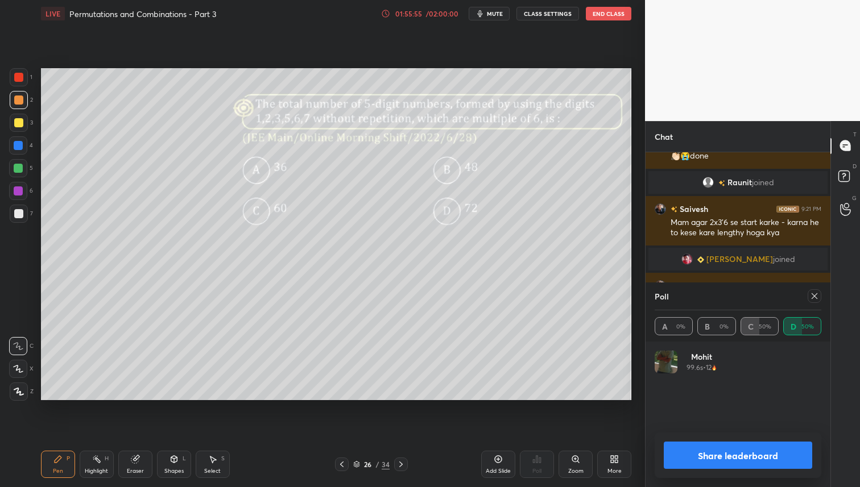
scroll to position [133, 163]
click at [817, 296] on icon at bounding box center [814, 296] width 9 height 9
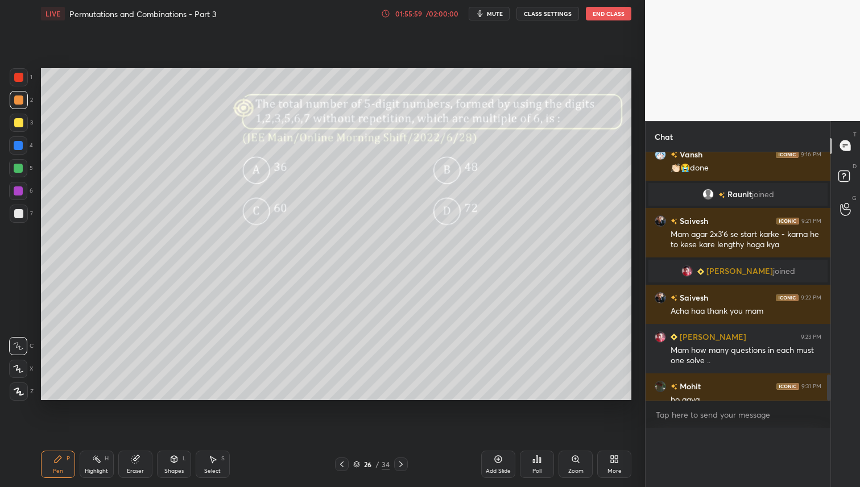
scroll to position [189, 181]
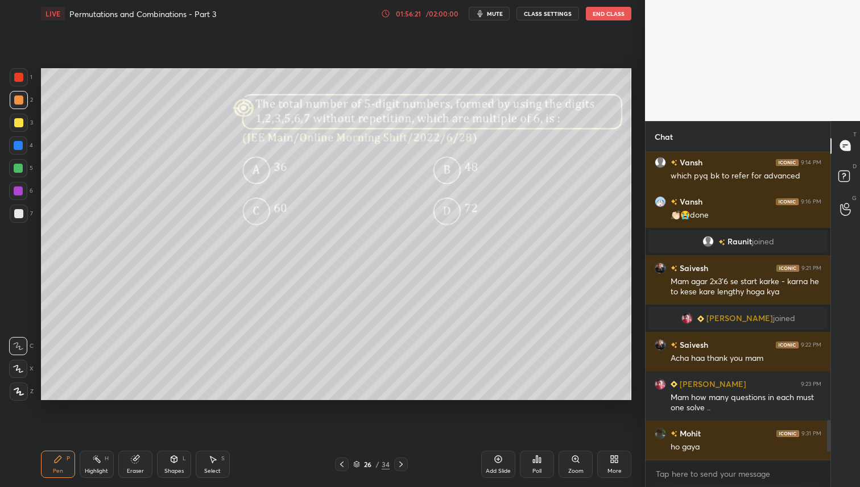
click at [15, 115] on div at bounding box center [19, 123] width 18 height 18
click at [126, 458] on div "Eraser" at bounding box center [135, 464] width 34 height 27
click at [51, 473] on div "Pen P" at bounding box center [58, 464] width 34 height 27
click at [19, 101] on div at bounding box center [18, 100] width 9 height 9
click at [16, 173] on div at bounding box center [18, 168] width 18 height 18
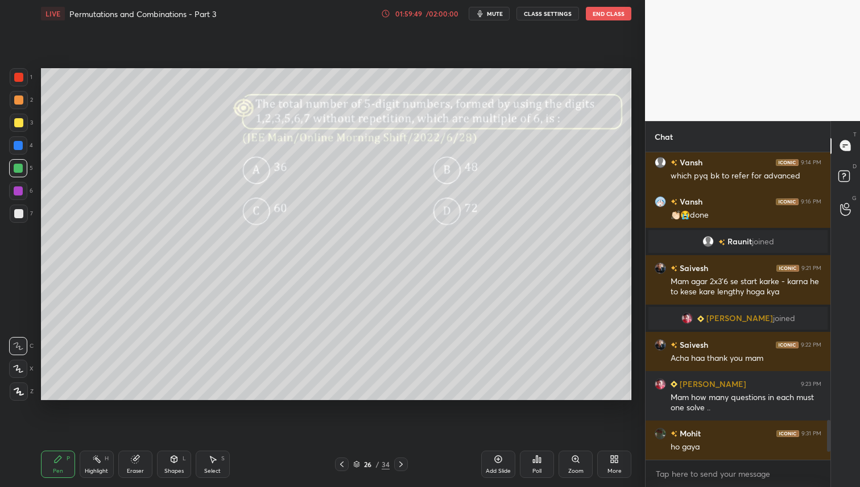
click at [23, 105] on div at bounding box center [19, 100] width 18 height 18
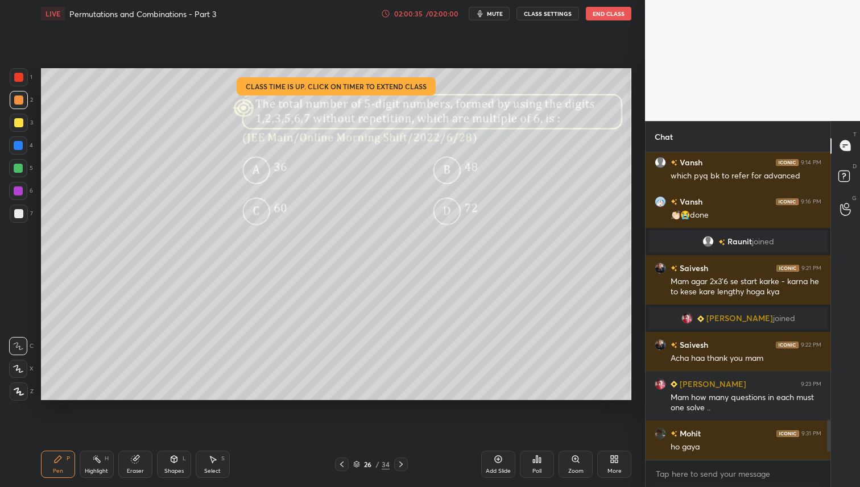
scroll to position [2103, 0]
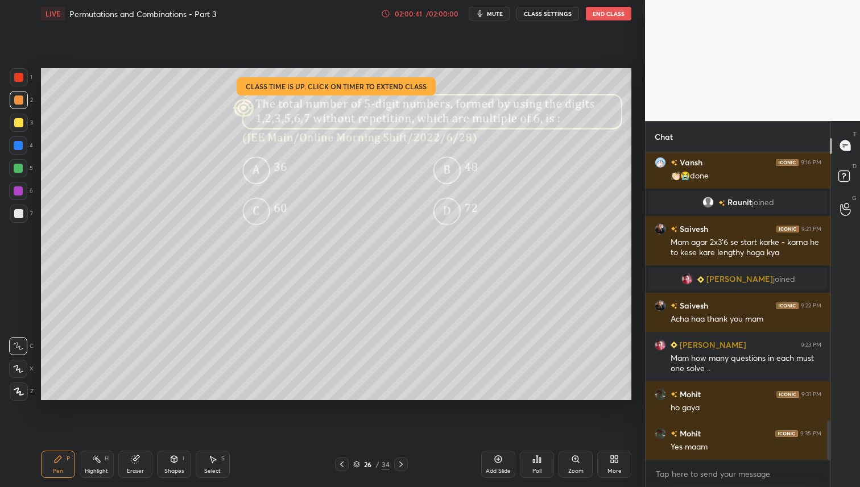
click at [403, 467] on icon at bounding box center [400, 464] width 9 height 9
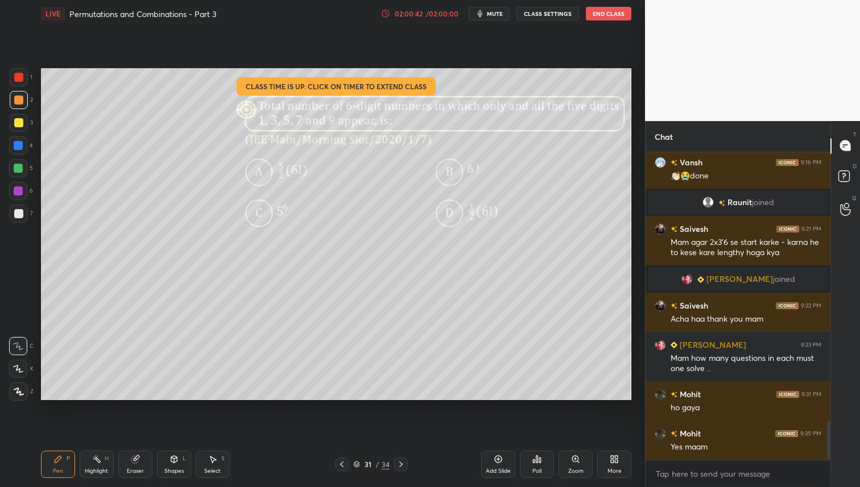
click at [403, 467] on icon at bounding box center [400, 464] width 9 height 9
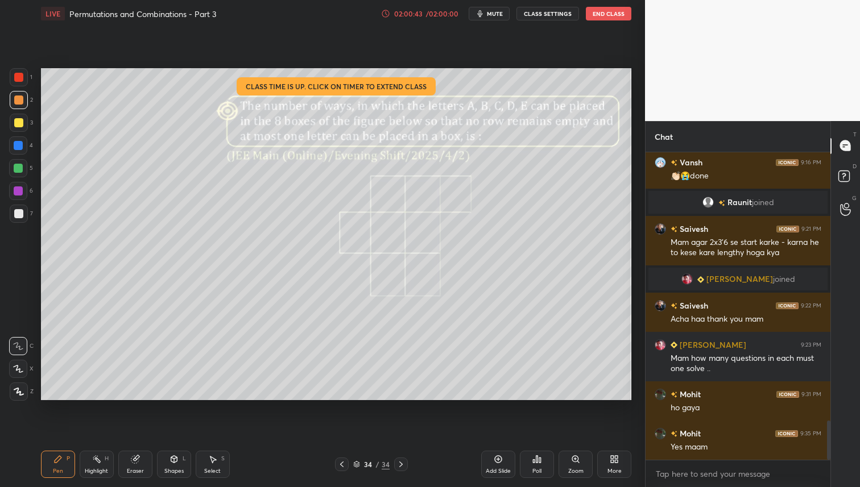
click at [403, 467] on icon at bounding box center [400, 464] width 9 height 9
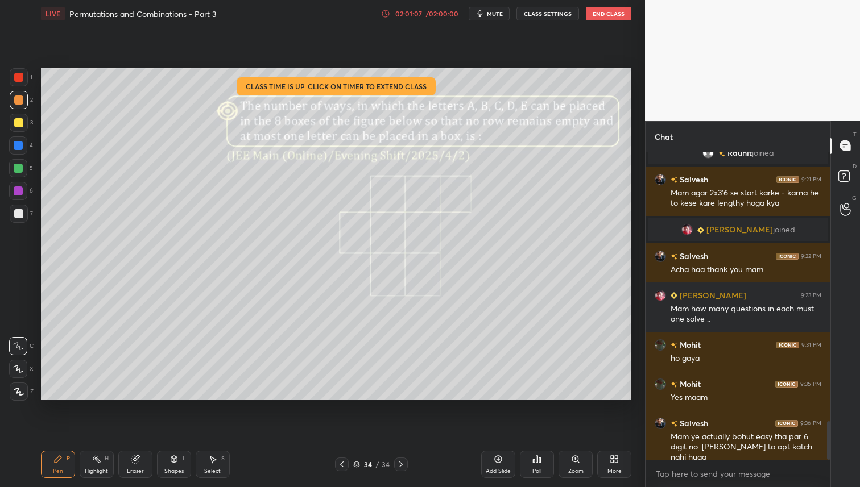
click at [617, 466] on div "More" at bounding box center [614, 464] width 34 height 27
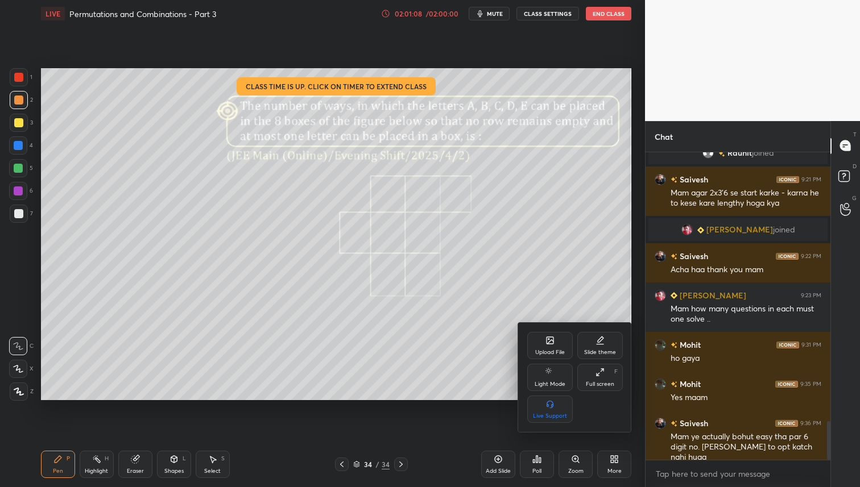
click at [558, 345] on div "Upload File" at bounding box center [549, 345] width 45 height 27
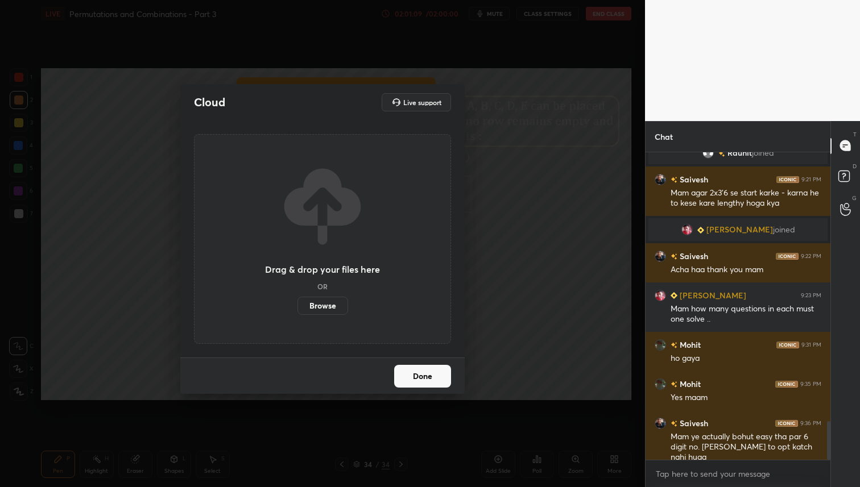
click at [313, 308] on label "Browse" at bounding box center [322, 306] width 51 height 18
click at [297, 308] on input "Browse" at bounding box center [297, 306] width 0 height 18
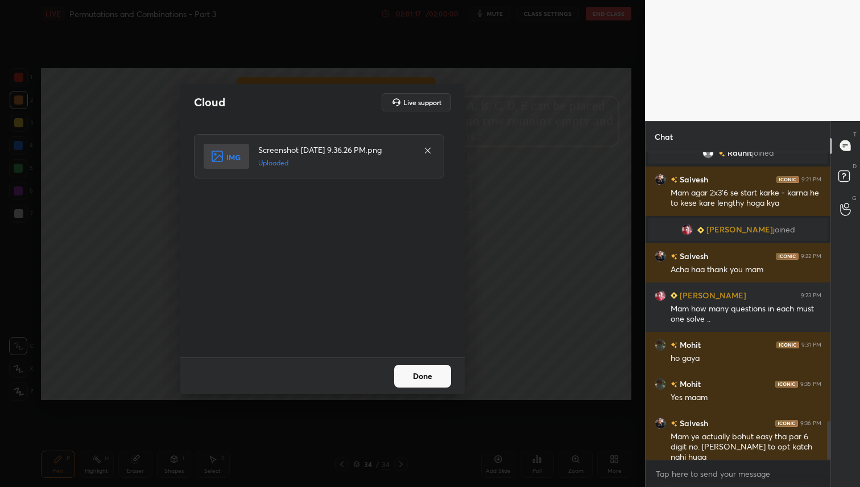
click at [432, 375] on button "Done" at bounding box center [422, 376] width 57 height 23
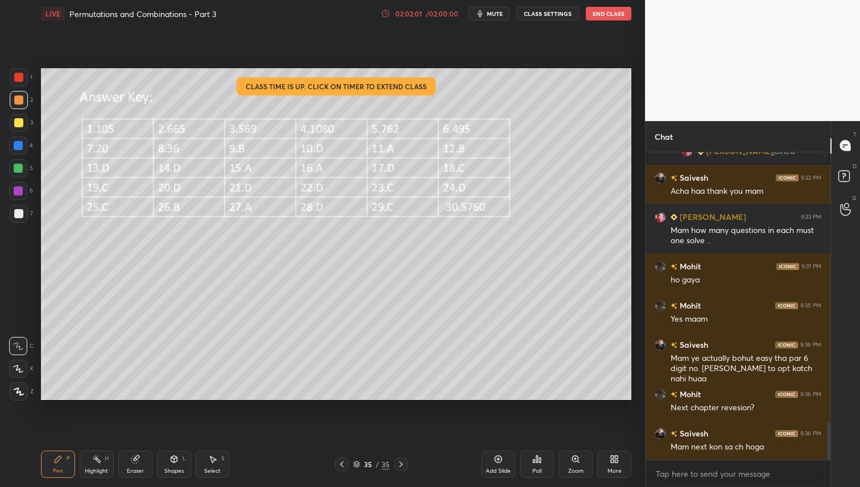
scroll to position [3, 4]
type textarea "x"
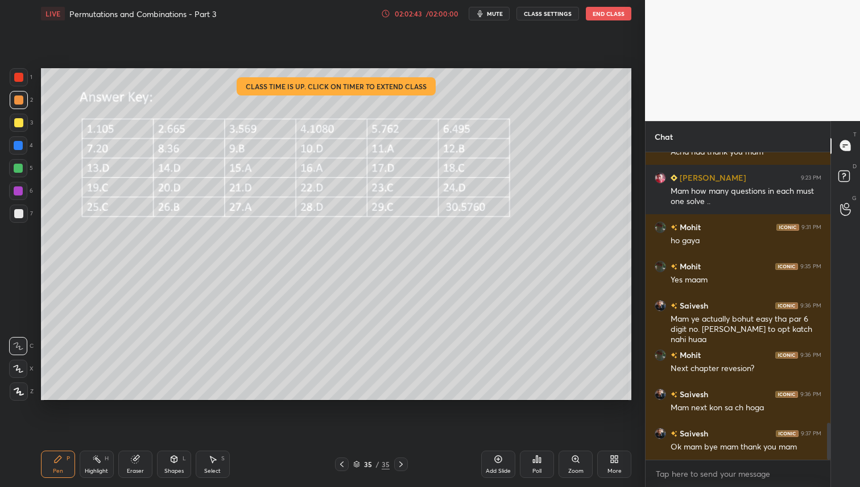
scroll to position [2310, 0]
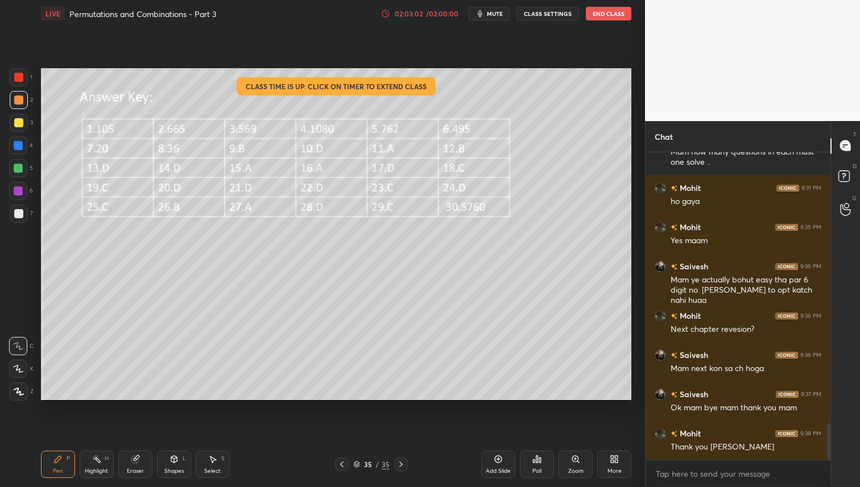
click at [599, 18] on button "End Class" at bounding box center [608, 14] width 45 height 14
